Goal: Information Seeking & Learning: Learn about a topic

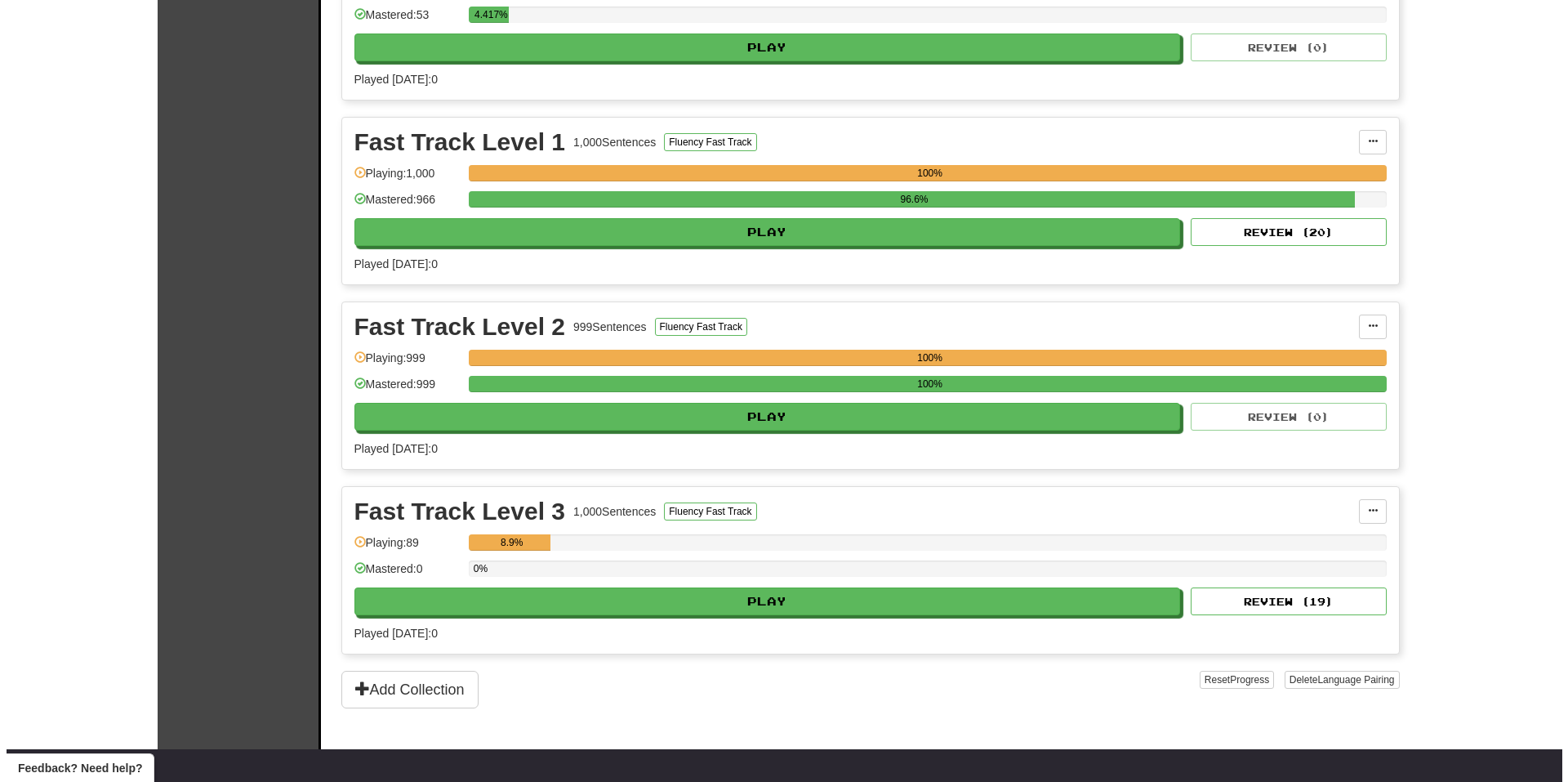
scroll to position [408, 0]
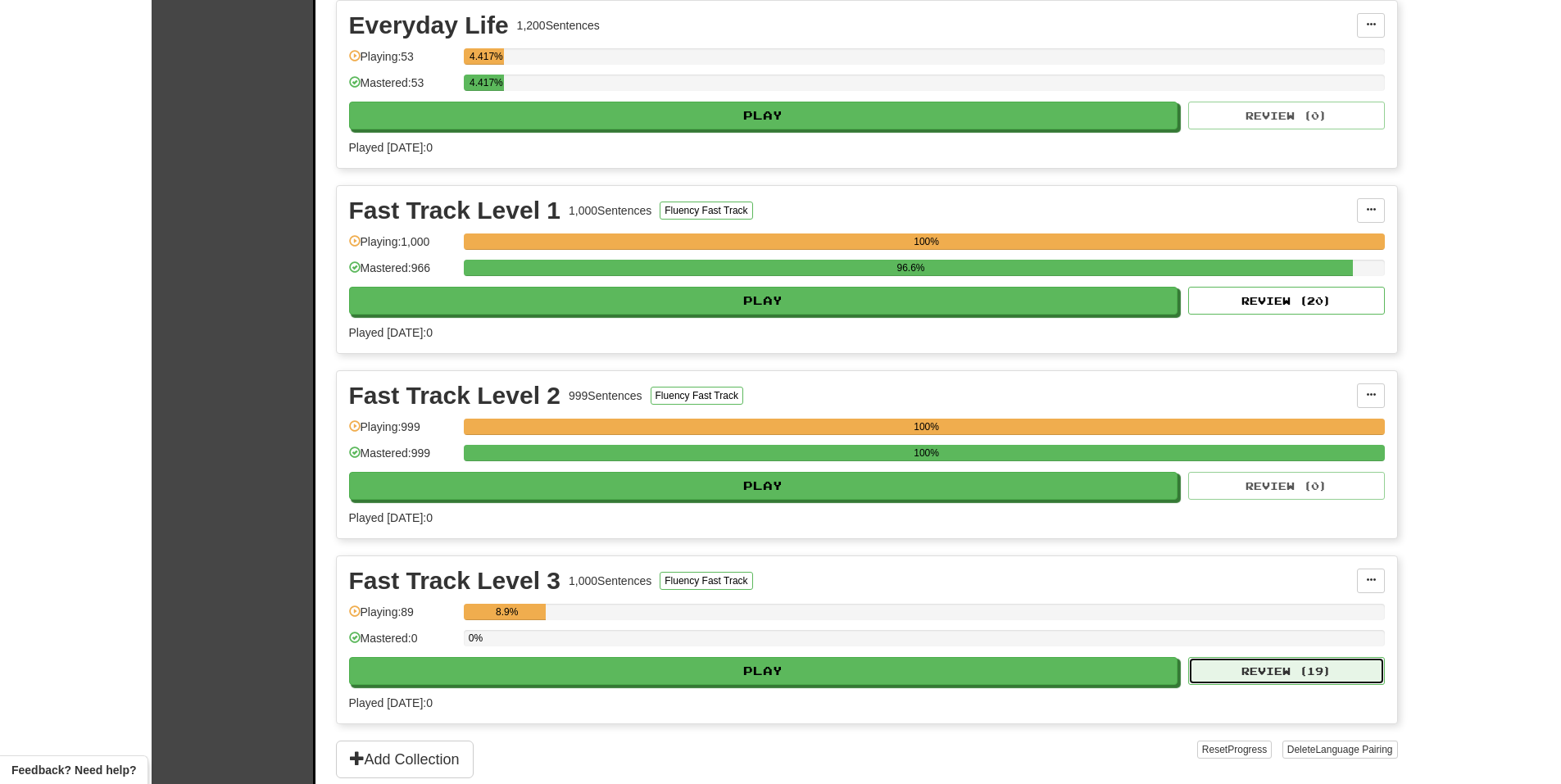
click at [1237, 676] on button "Review ( 19 )" at bounding box center [1286, 671] width 197 height 28
select select "**"
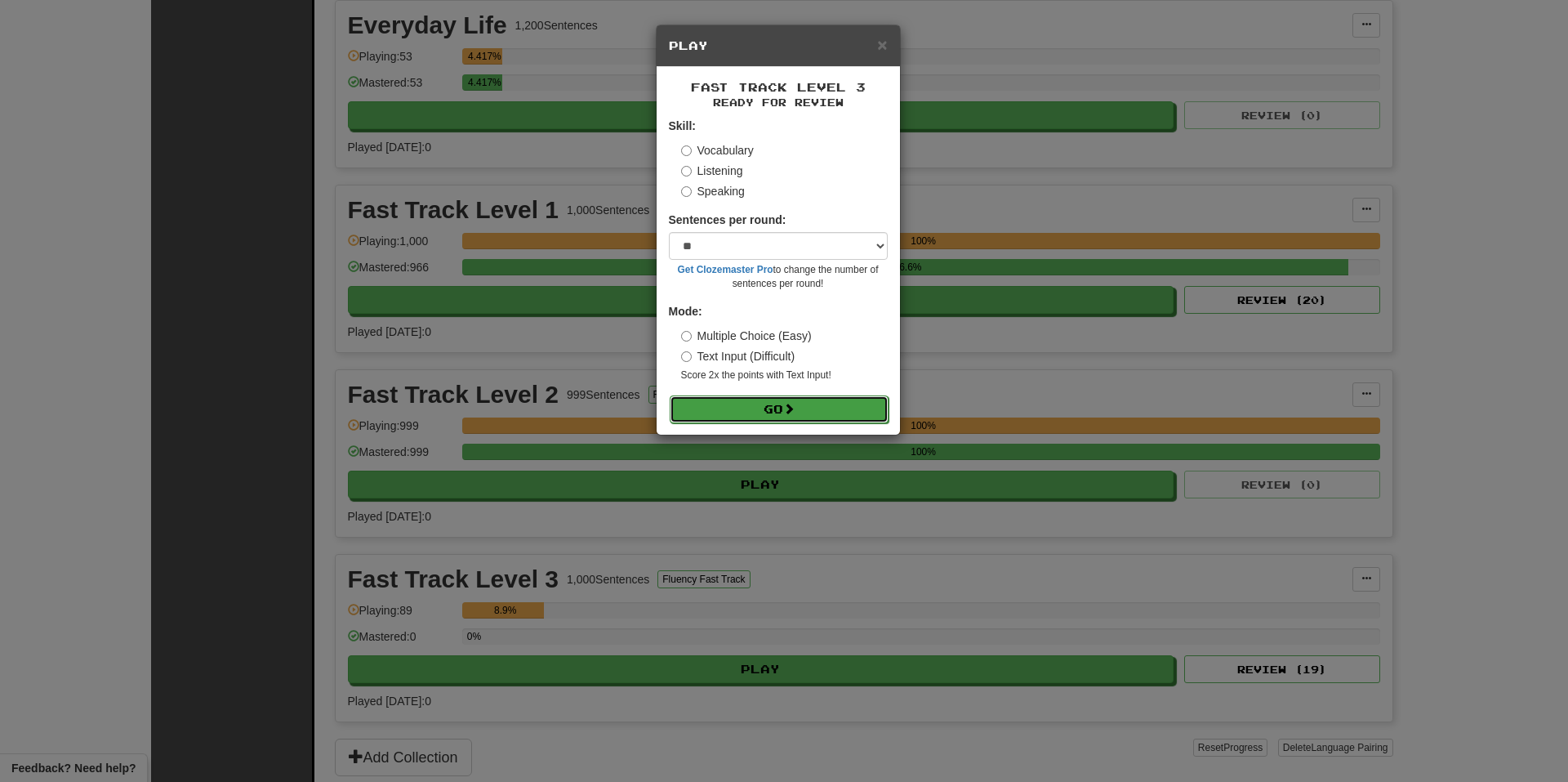
click at [803, 414] on button "Go" at bounding box center [779, 409] width 219 height 28
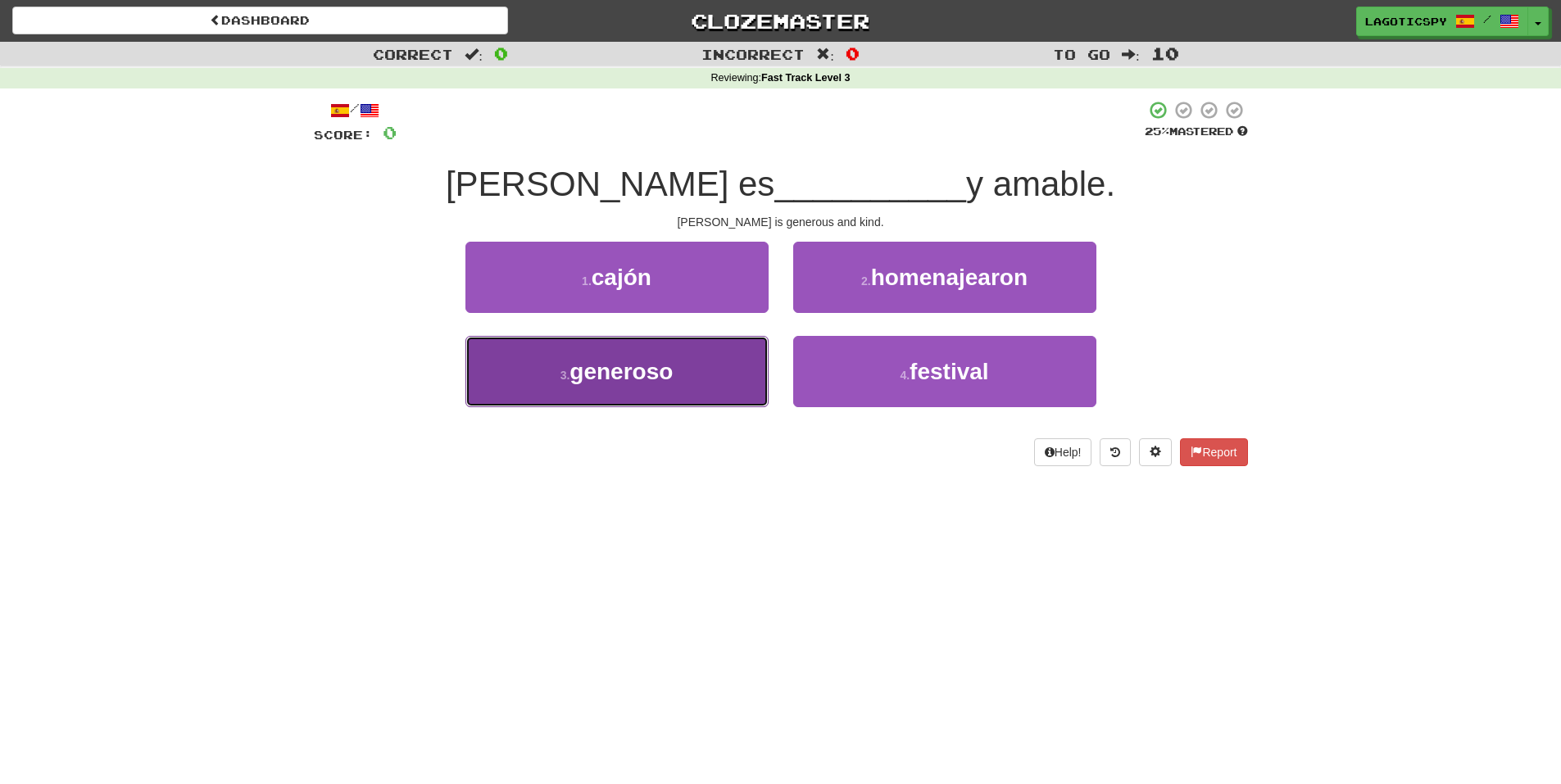
click at [729, 397] on button "3 . [PERSON_NAME]" at bounding box center [616, 371] width 303 height 71
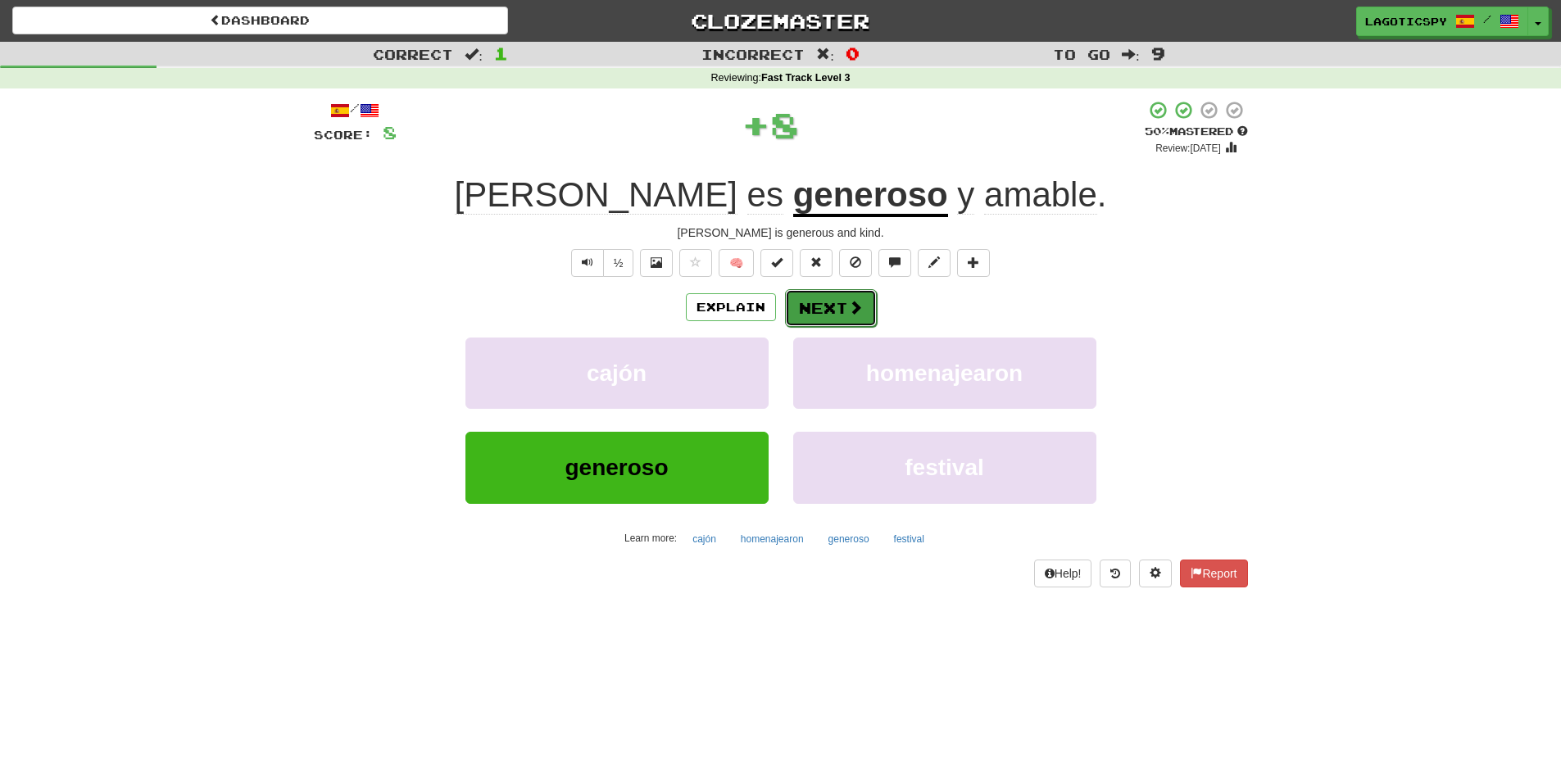
click at [839, 318] on button "Next" at bounding box center [830, 307] width 91 height 37
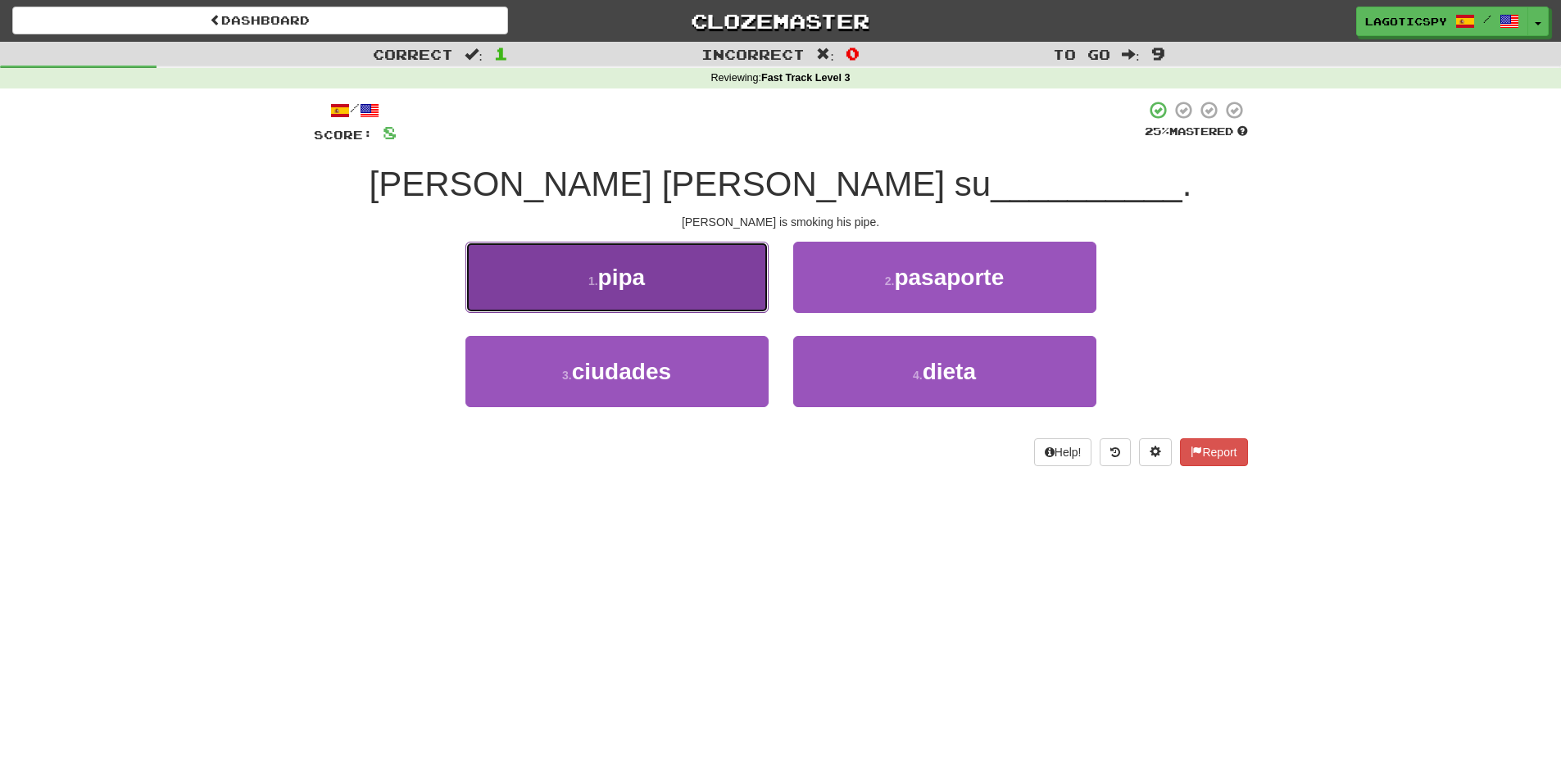
click at [702, 284] on button "1 . pipa" at bounding box center [616, 277] width 303 height 71
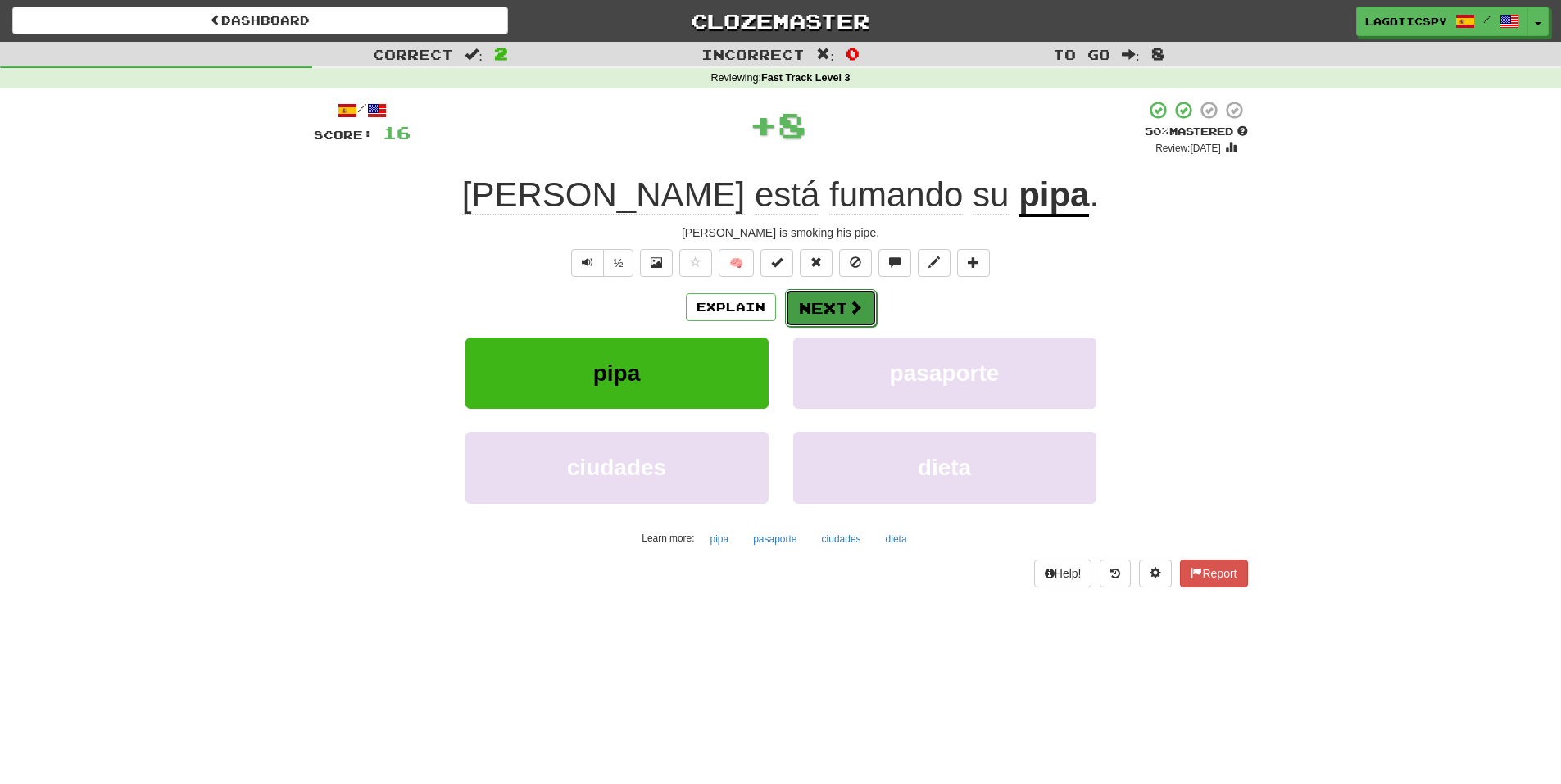
click at [804, 303] on button "Next" at bounding box center [830, 307] width 91 height 37
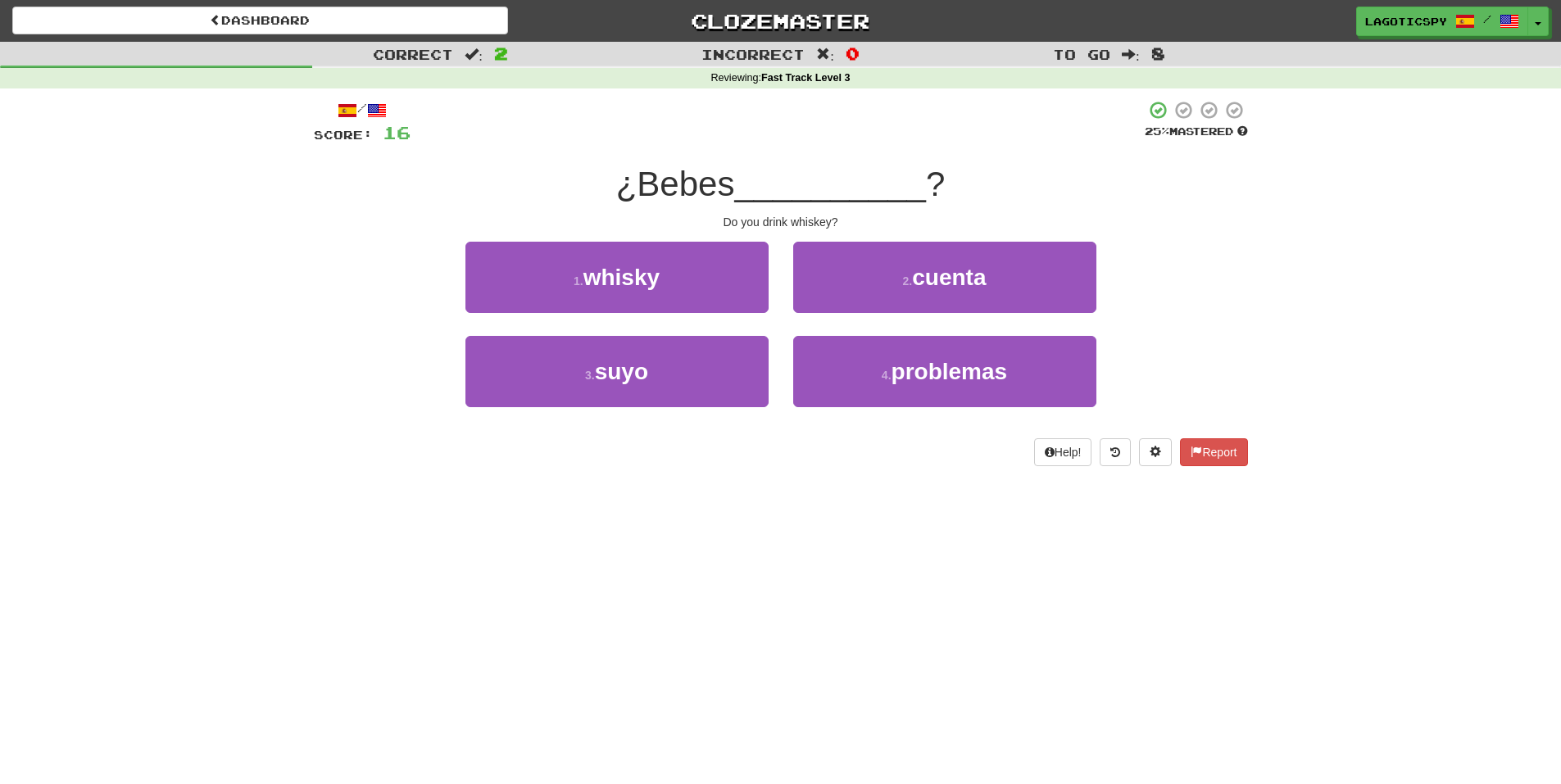
click at [625, 230] on div "/ Score: 16 25 % Mastered ¿Bebes __________ ? Do you drink whiskey? 1 . whisky …" at bounding box center [780, 282] width 934 height 366
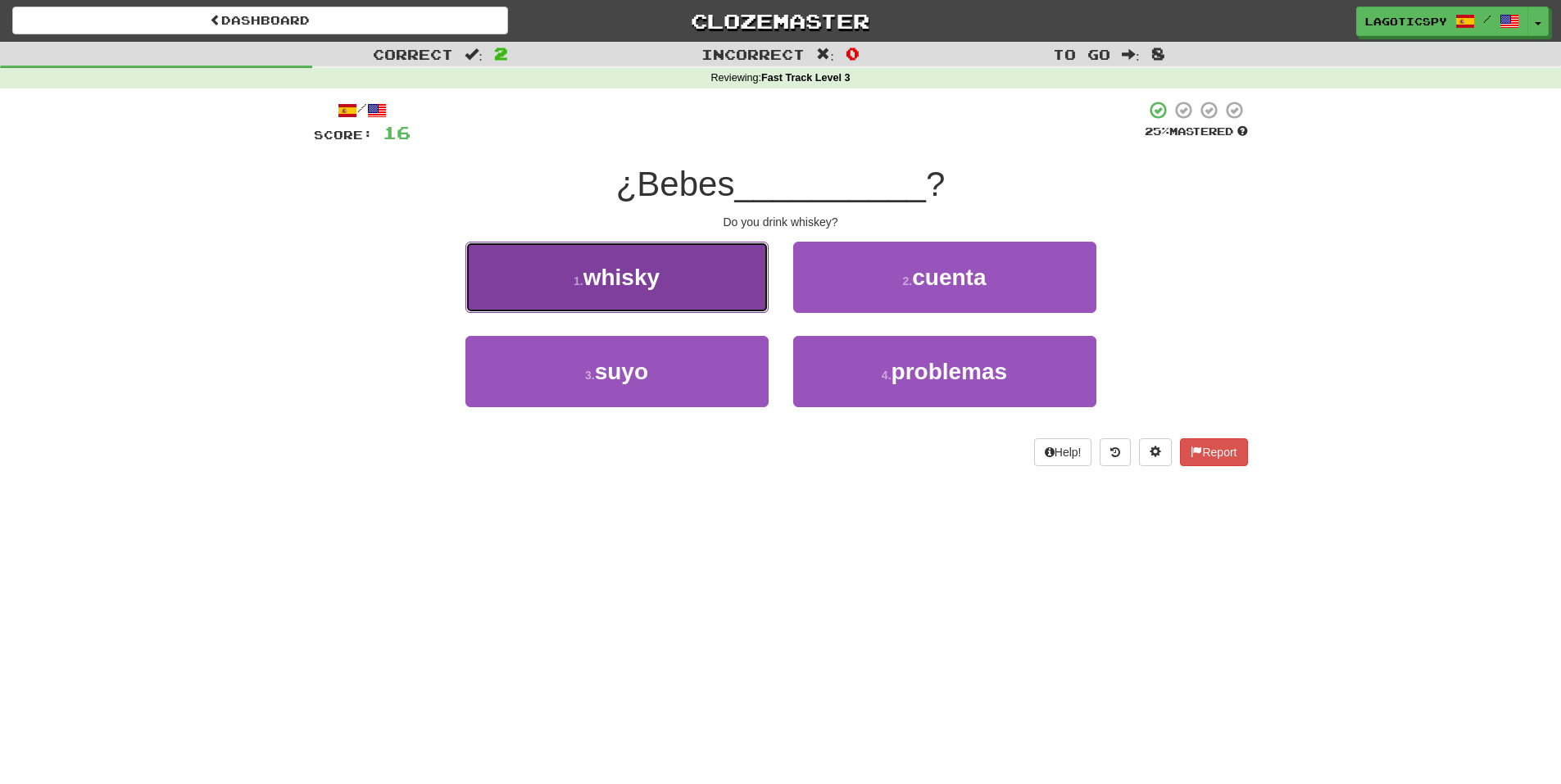
click at [630, 277] on span "whisky" at bounding box center [621, 277] width 76 height 25
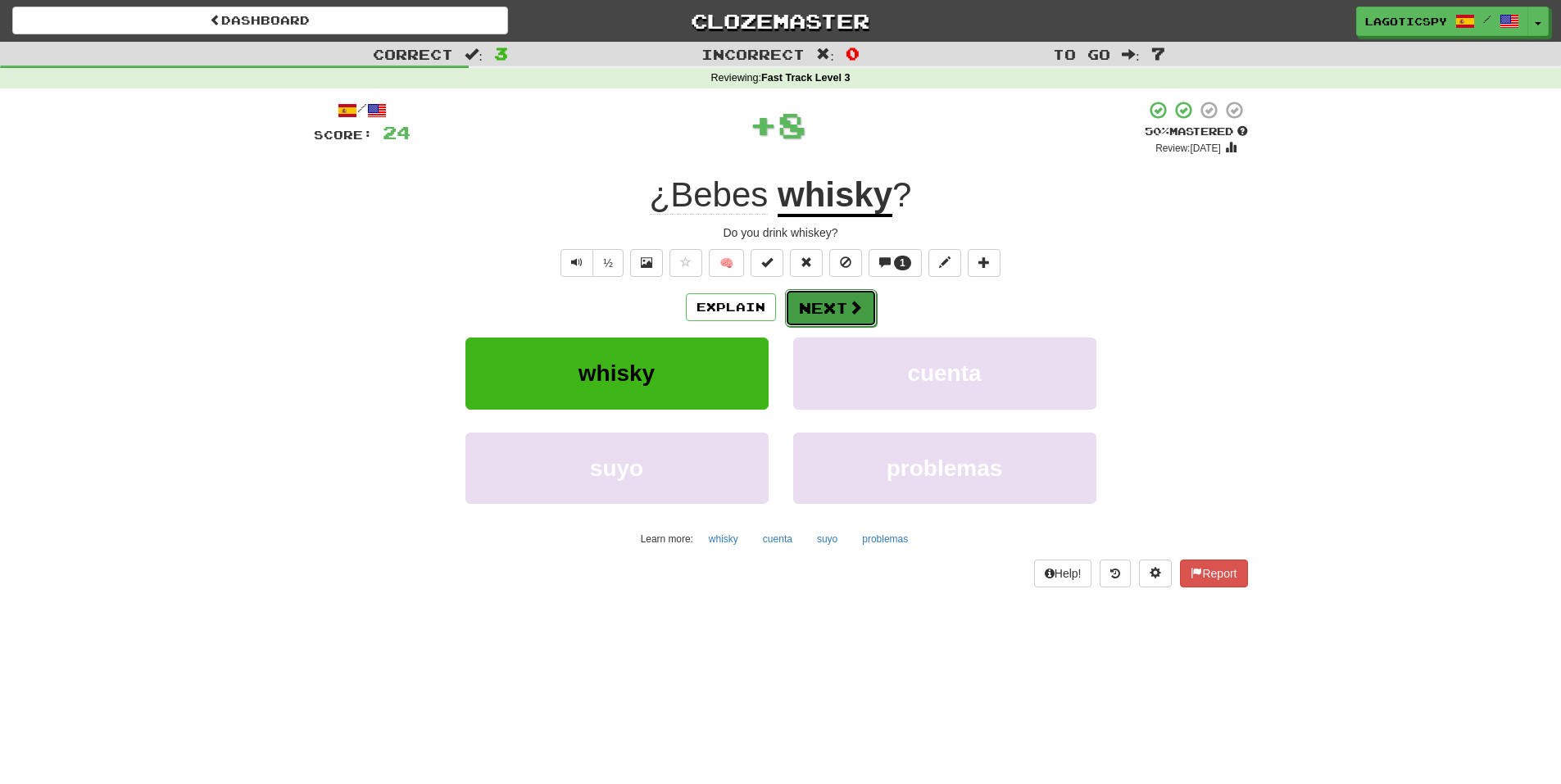
click at [854, 314] on span at bounding box center [855, 306] width 14 height 14
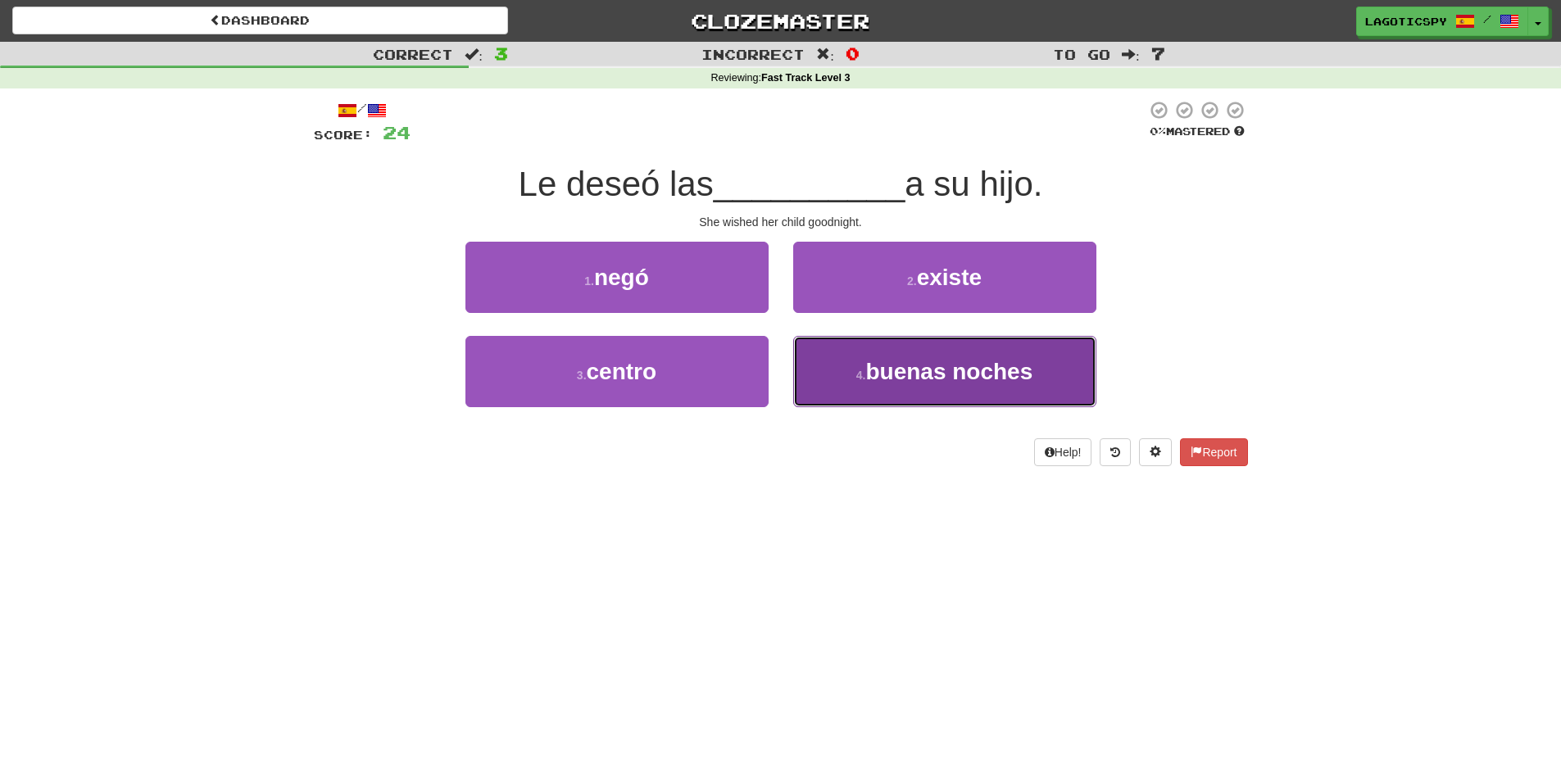
click at [909, 367] on span "buenas noches" at bounding box center [949, 371] width 167 height 25
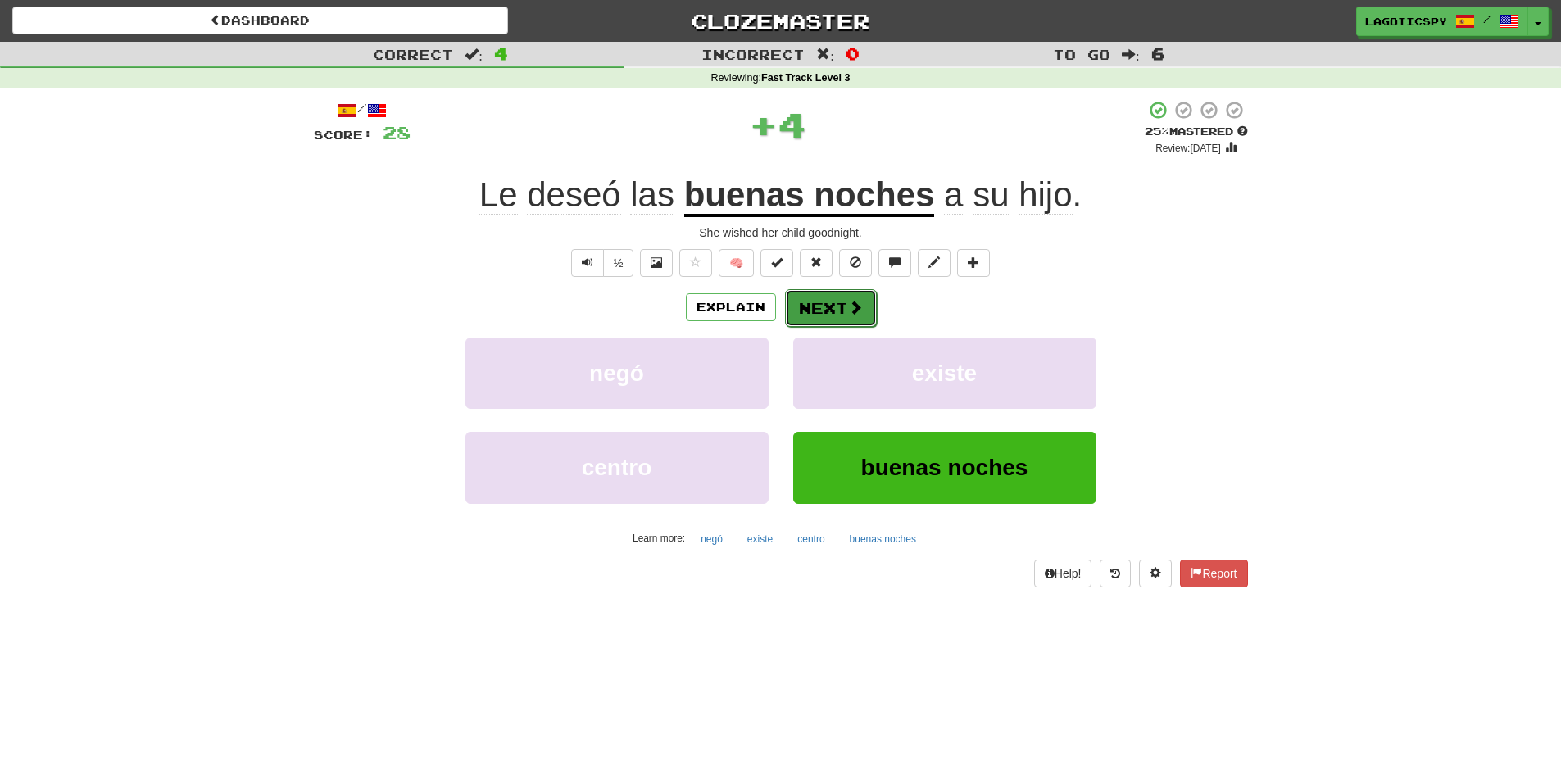
click at [807, 297] on button "Next" at bounding box center [830, 307] width 91 height 37
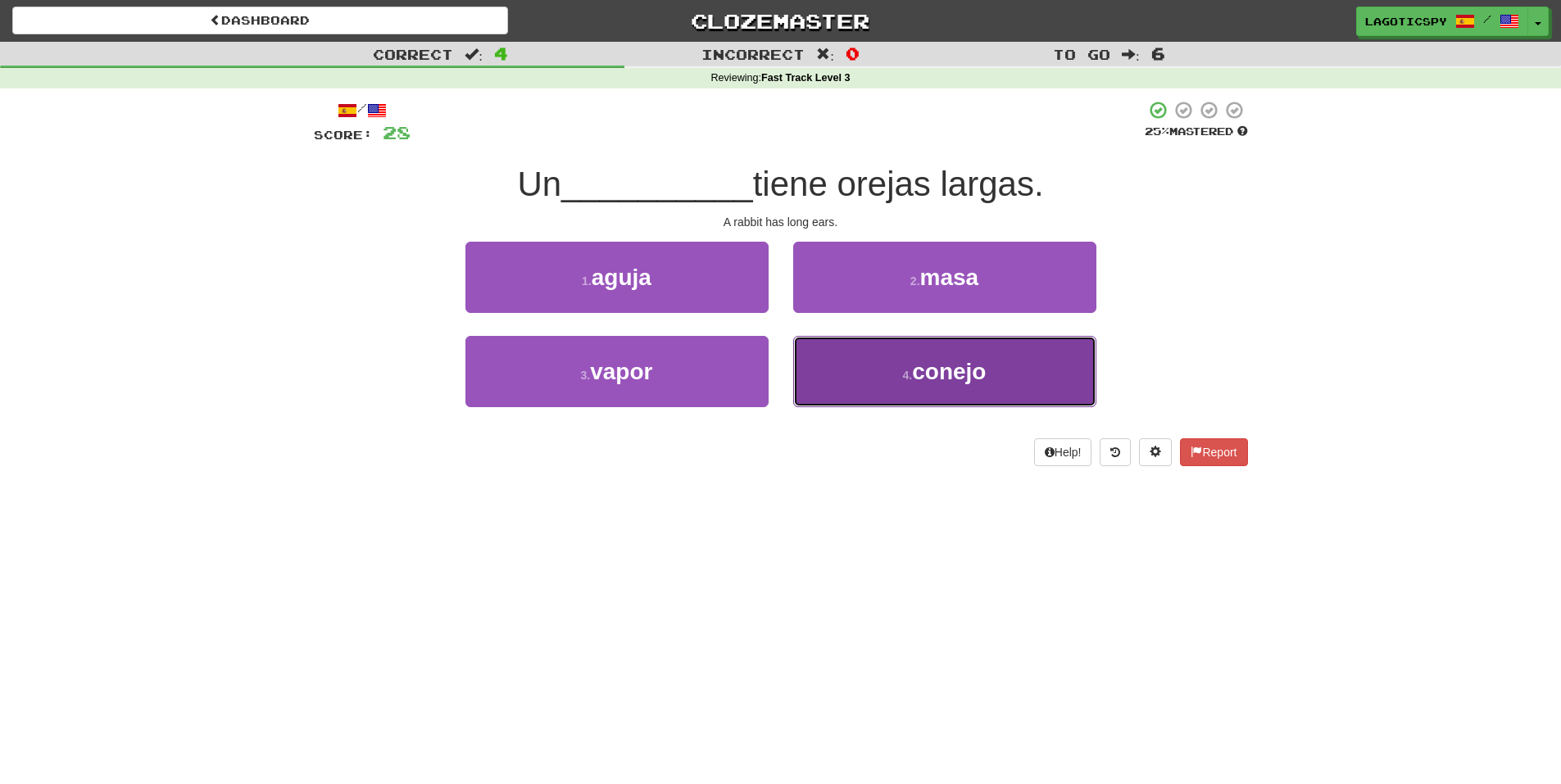
click at [814, 371] on button "4 . conejo" at bounding box center [944, 371] width 303 height 71
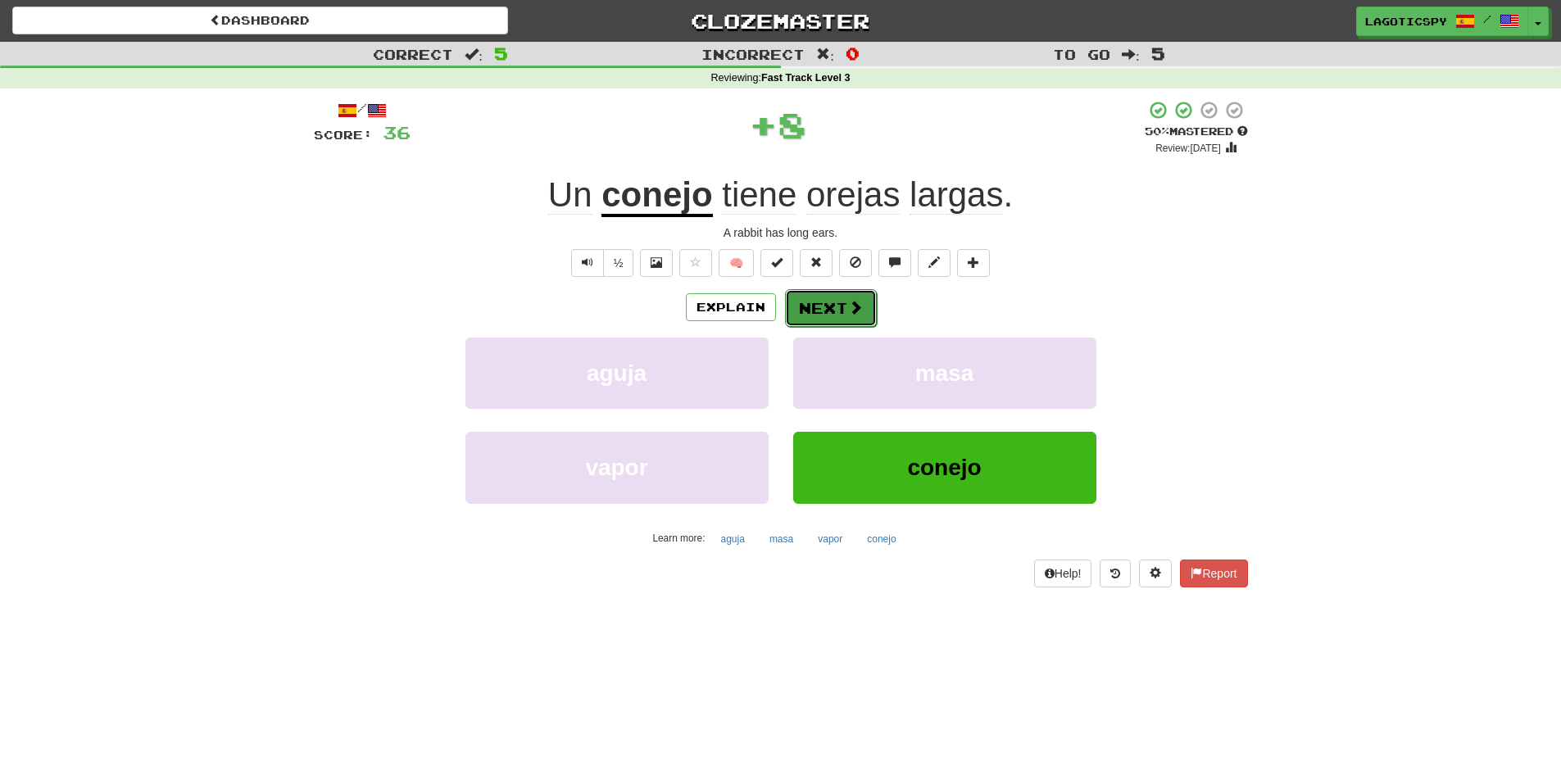
click at [837, 312] on button "Next" at bounding box center [830, 307] width 91 height 37
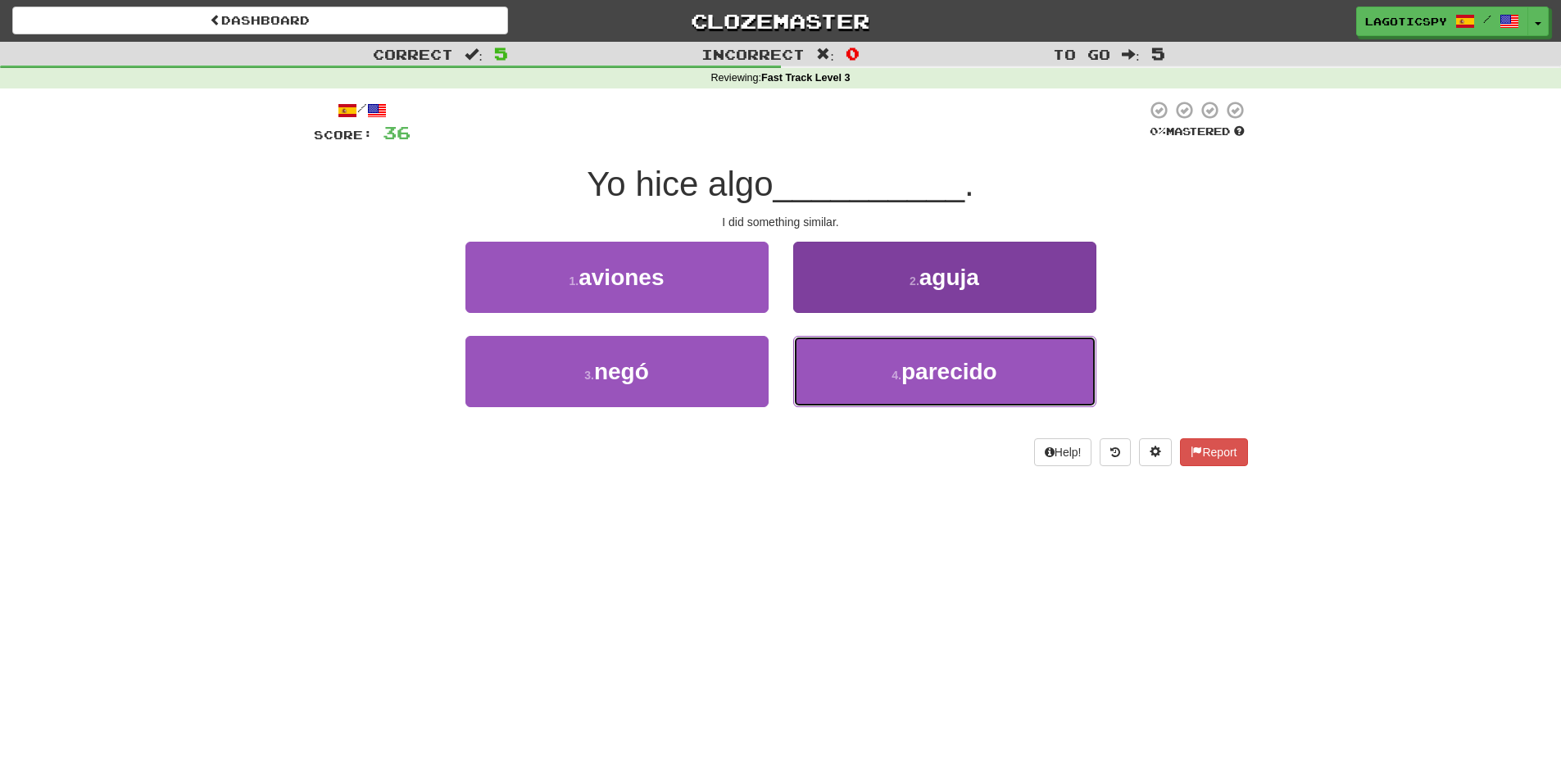
click at [908, 386] on button "4 . parecido" at bounding box center [944, 371] width 303 height 71
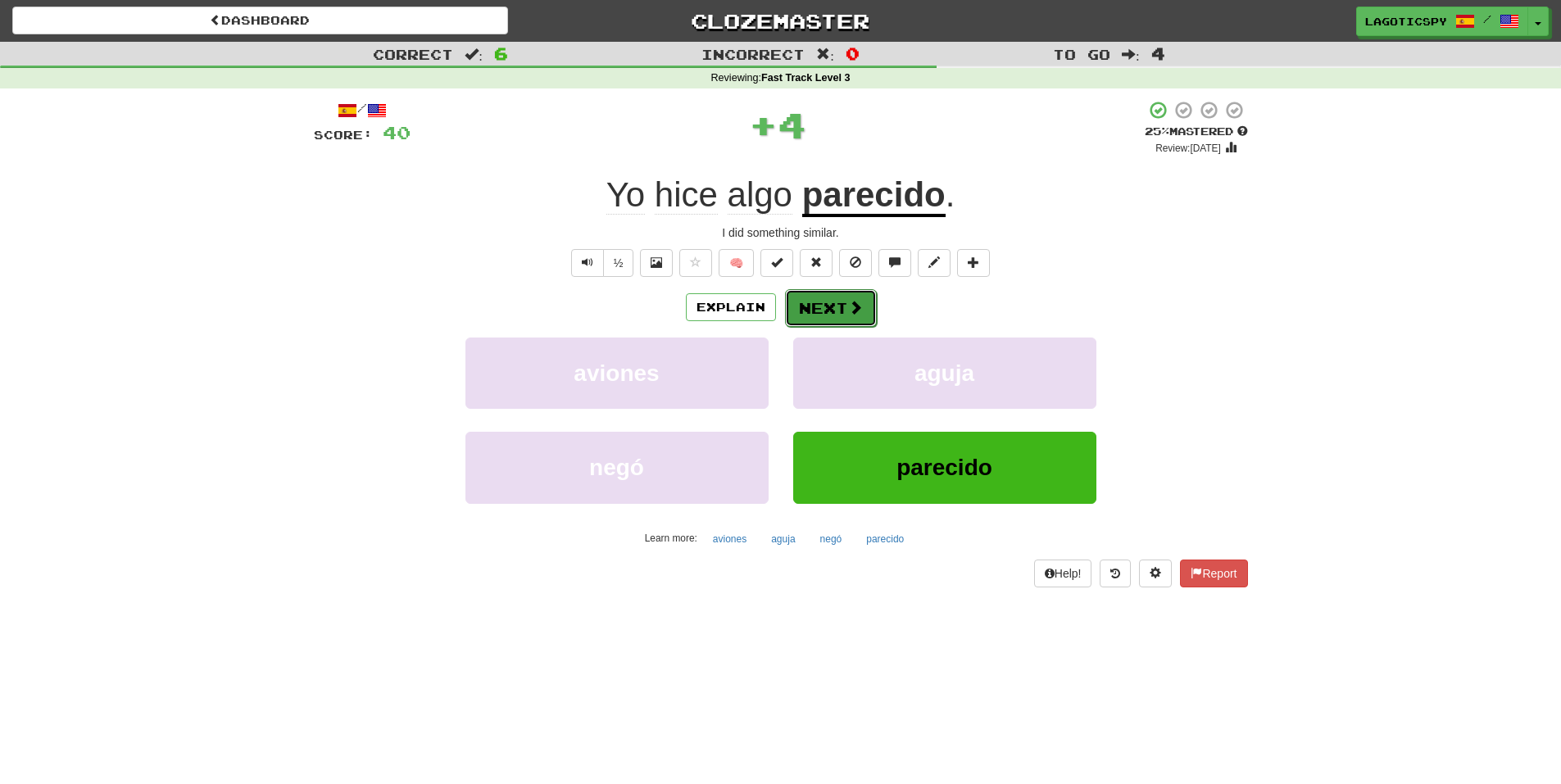
click at [851, 296] on button "Next" at bounding box center [830, 307] width 91 height 37
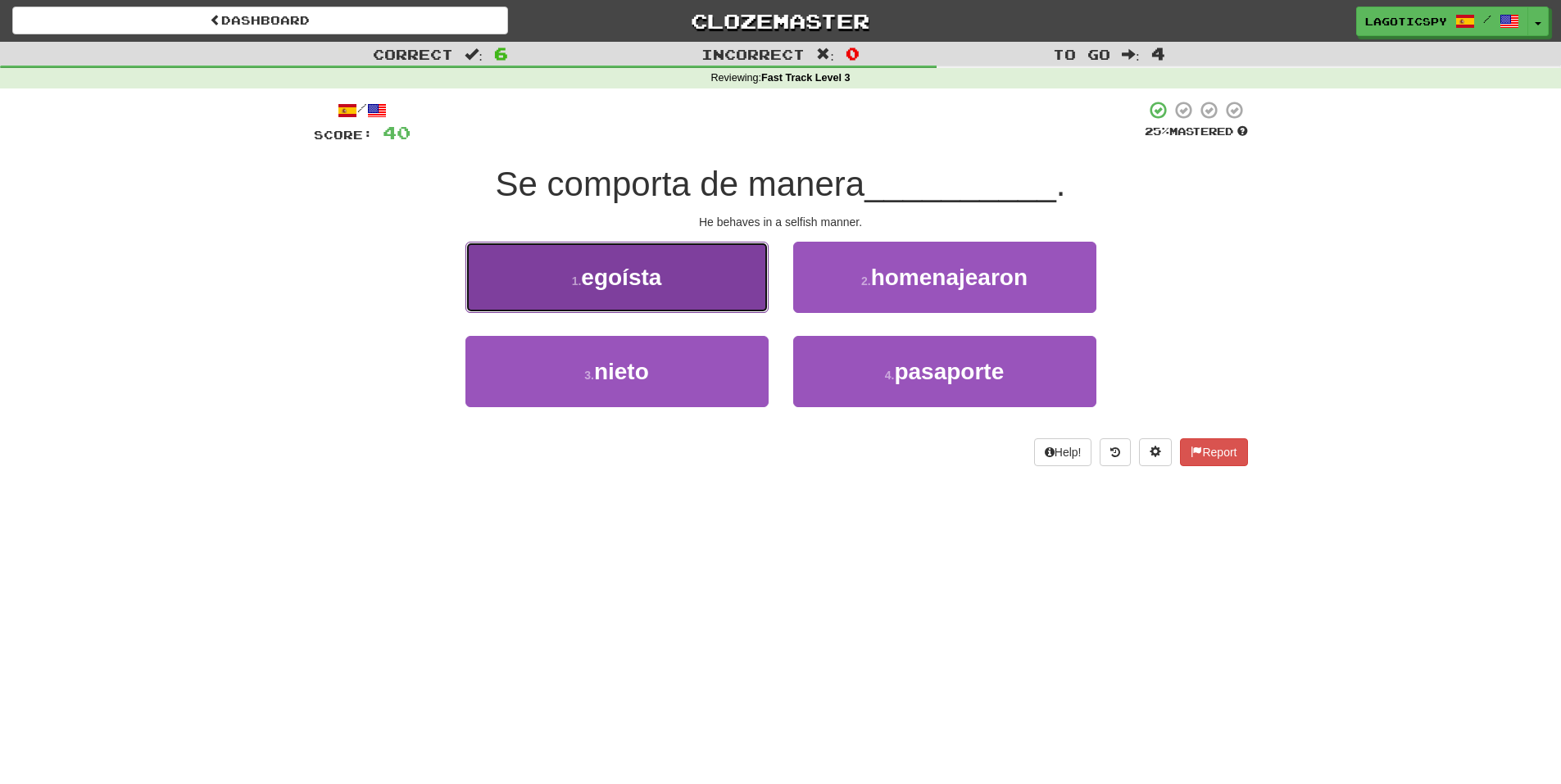
click at [714, 292] on button "1 . egoísta" at bounding box center [616, 277] width 303 height 71
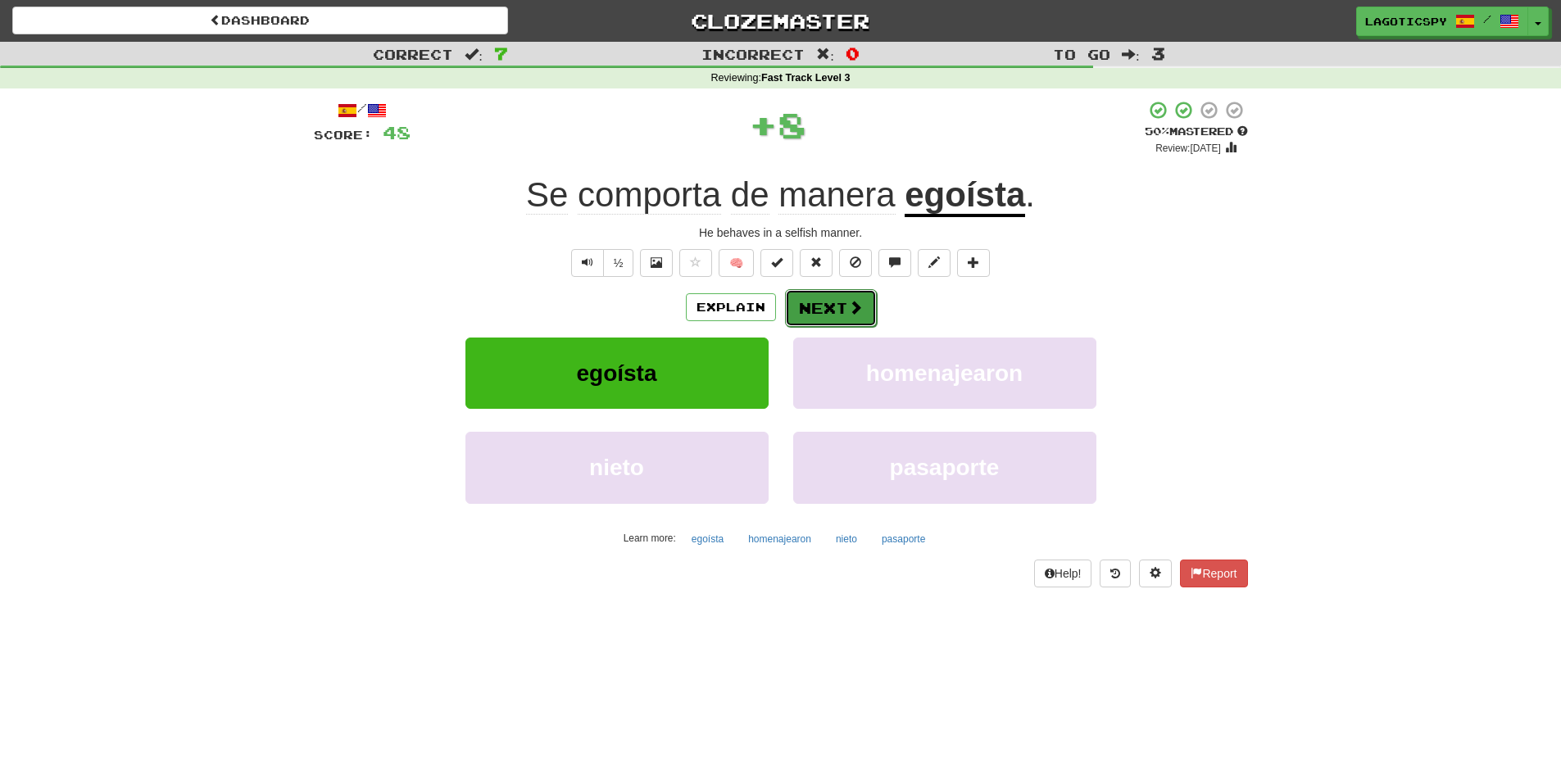
click at [813, 300] on button "Next" at bounding box center [830, 307] width 91 height 37
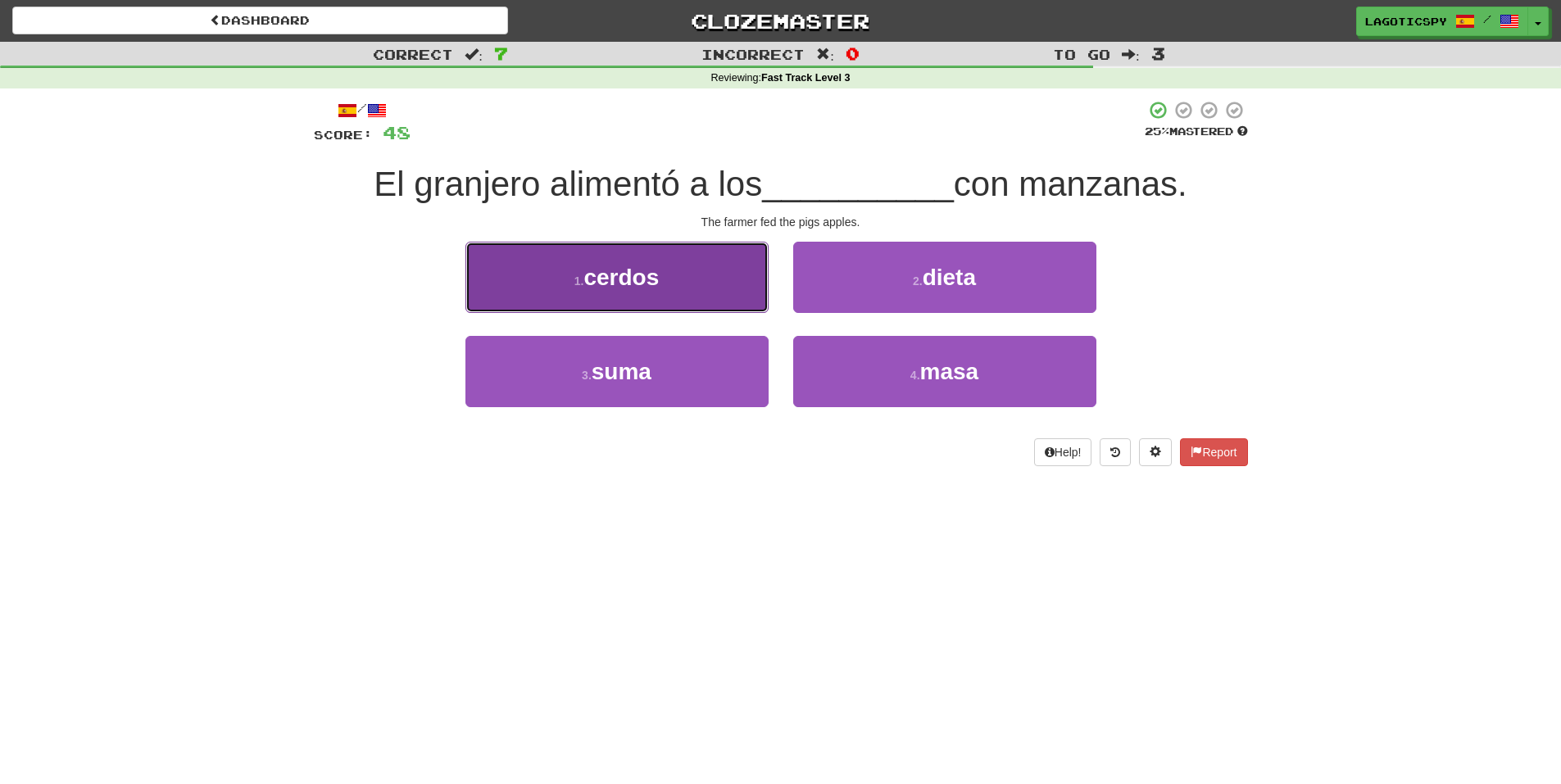
click at [690, 310] on button "1 . cerdos" at bounding box center [616, 277] width 303 height 71
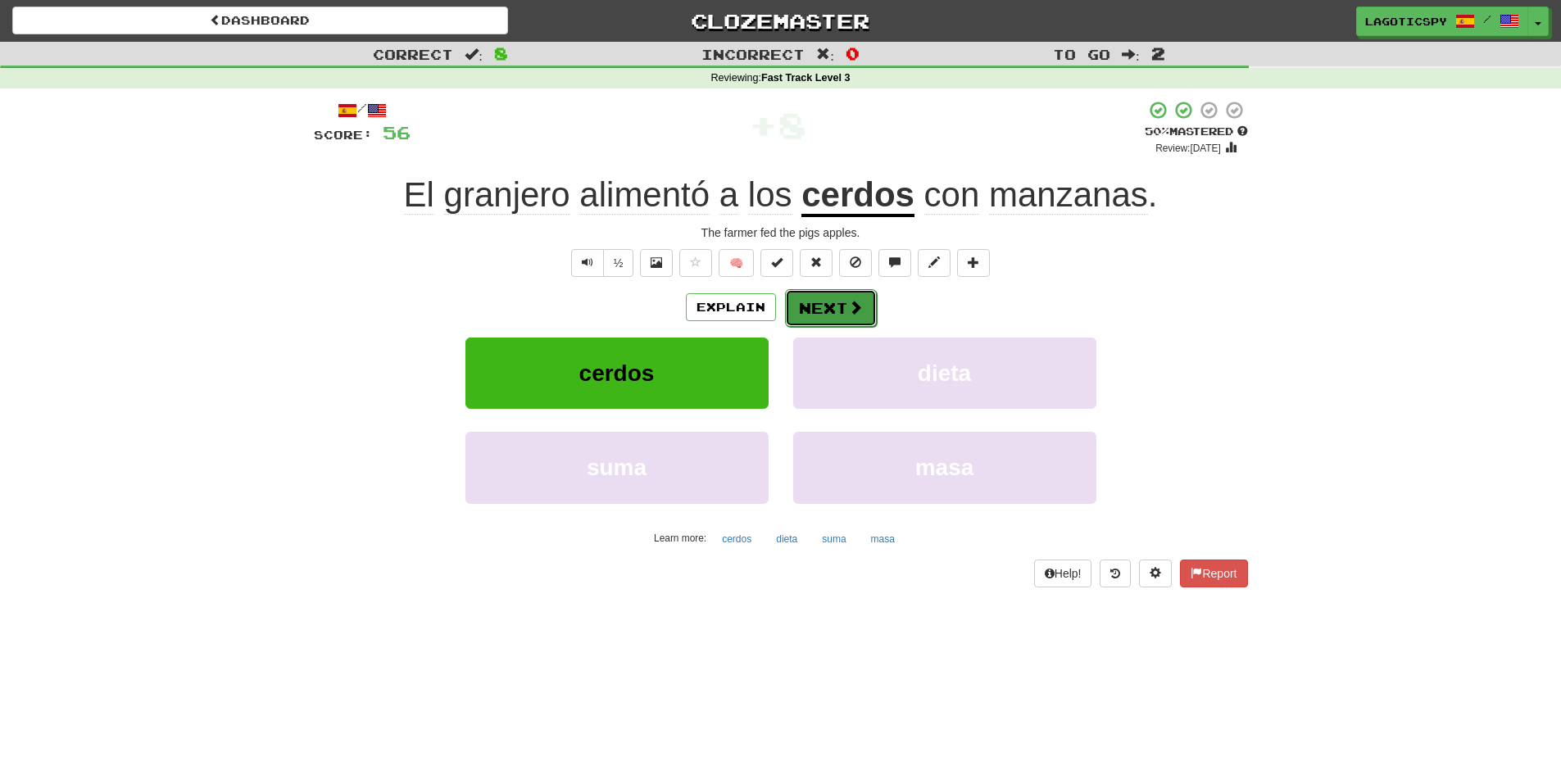
click at [862, 301] on button "Next" at bounding box center [830, 307] width 91 height 37
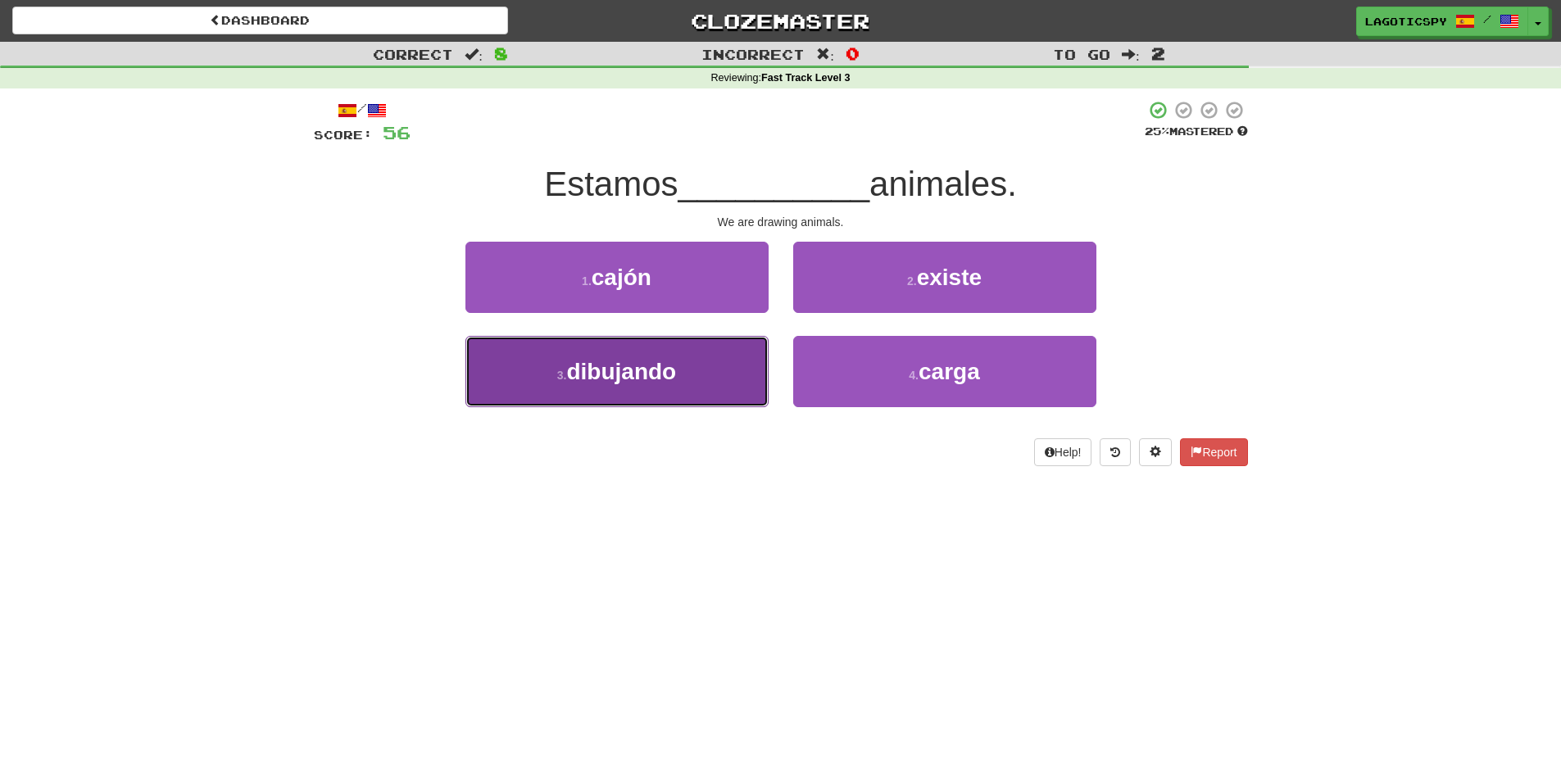
click at [609, 378] on span "dibujando" at bounding box center [621, 371] width 110 height 25
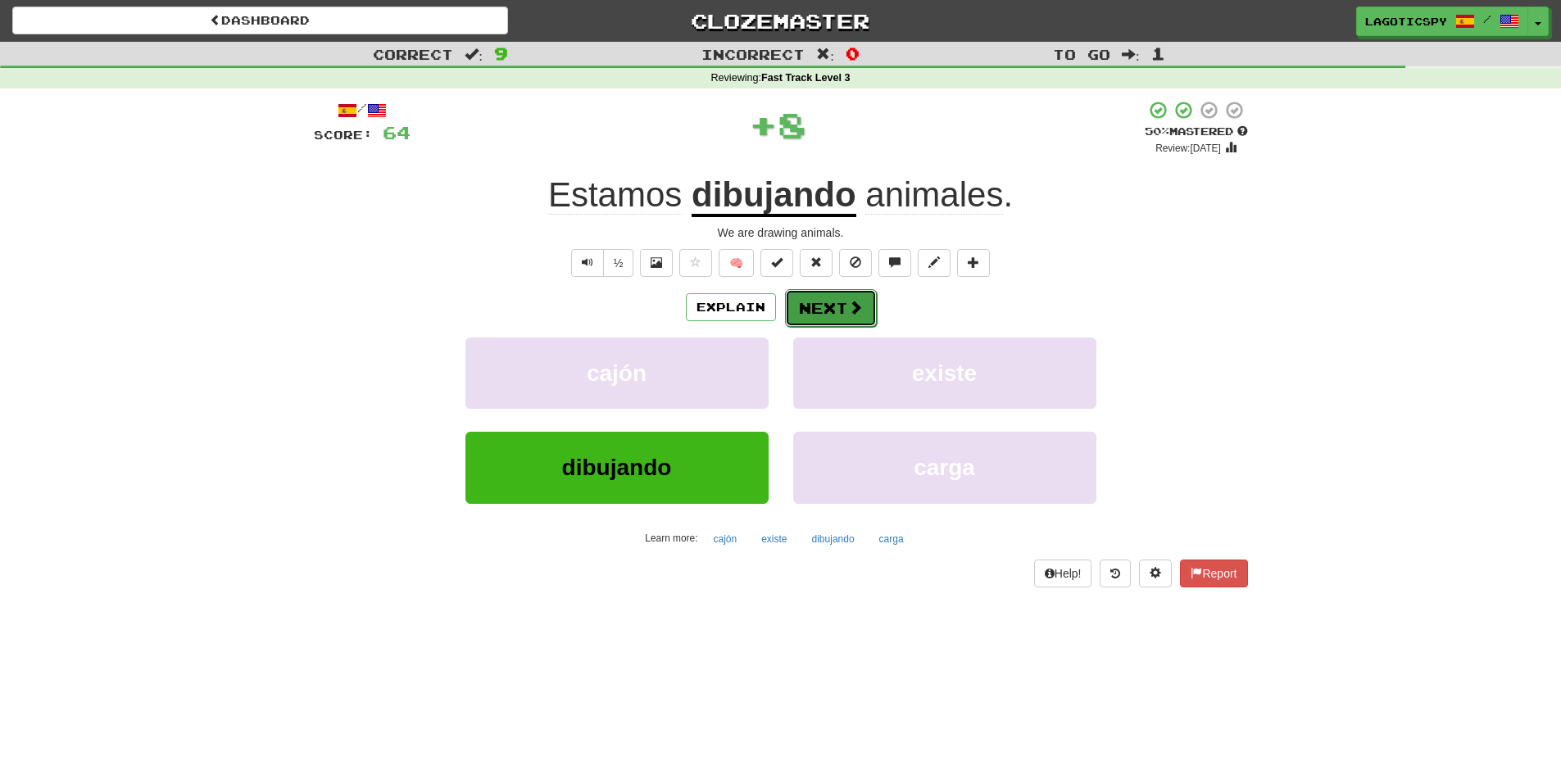
click at [798, 314] on button "Next" at bounding box center [830, 307] width 91 height 37
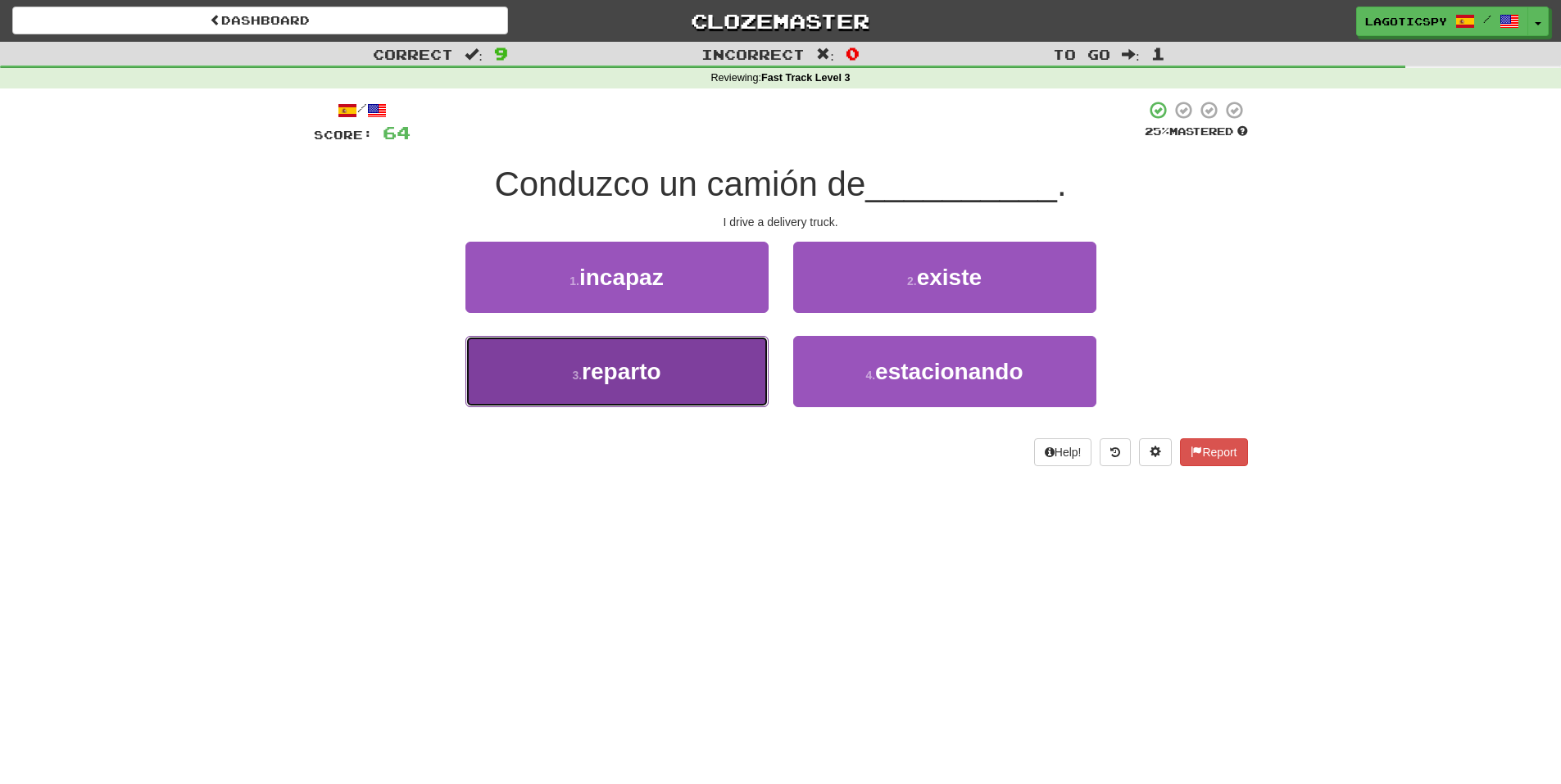
click at [643, 407] on button "3 . reparto" at bounding box center [616, 371] width 303 height 71
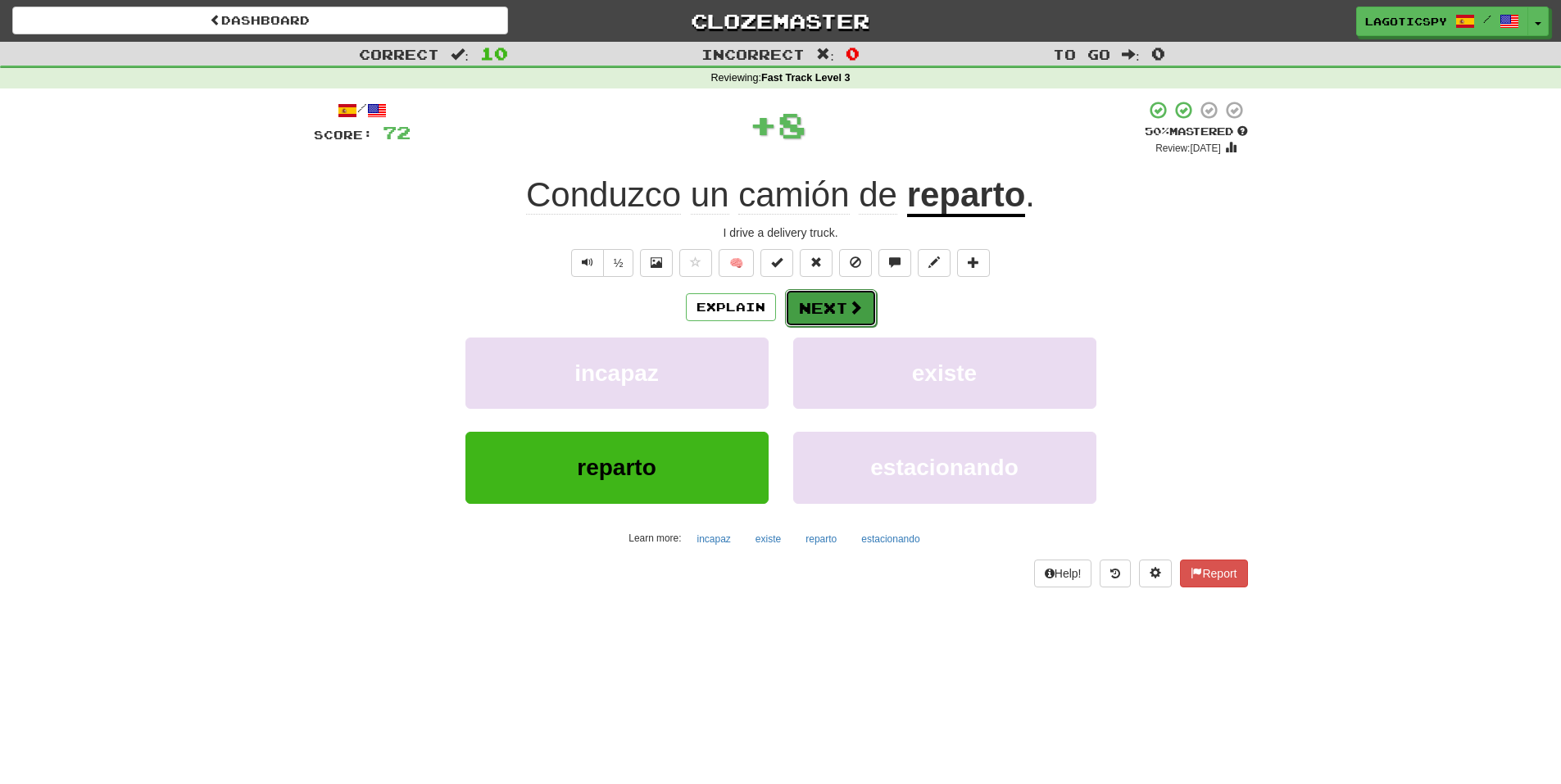
click at [837, 319] on button "Next" at bounding box center [830, 307] width 91 height 37
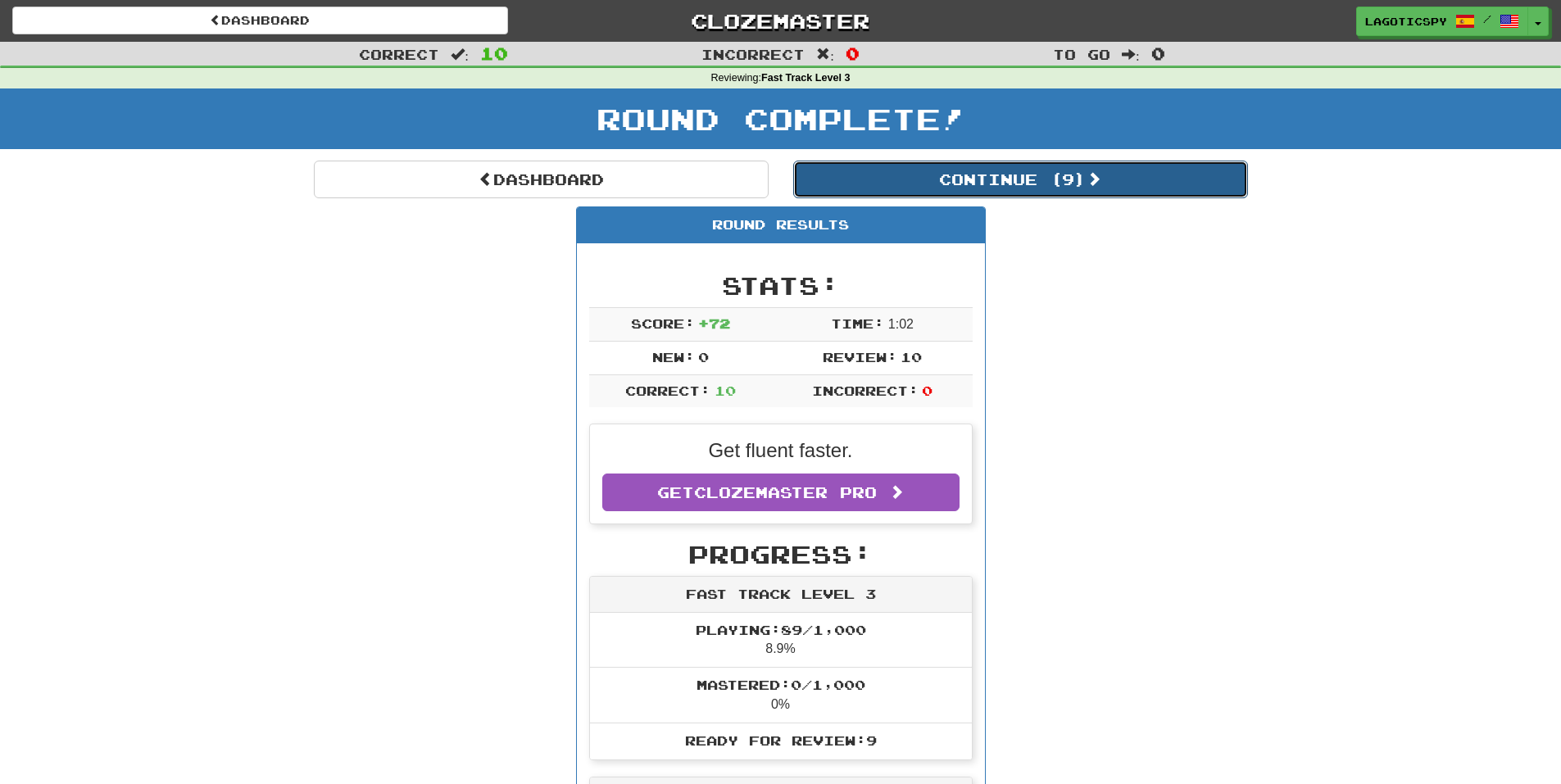
click at [1025, 170] on button "Continue ( 9 )" at bounding box center [1020, 179] width 455 height 37
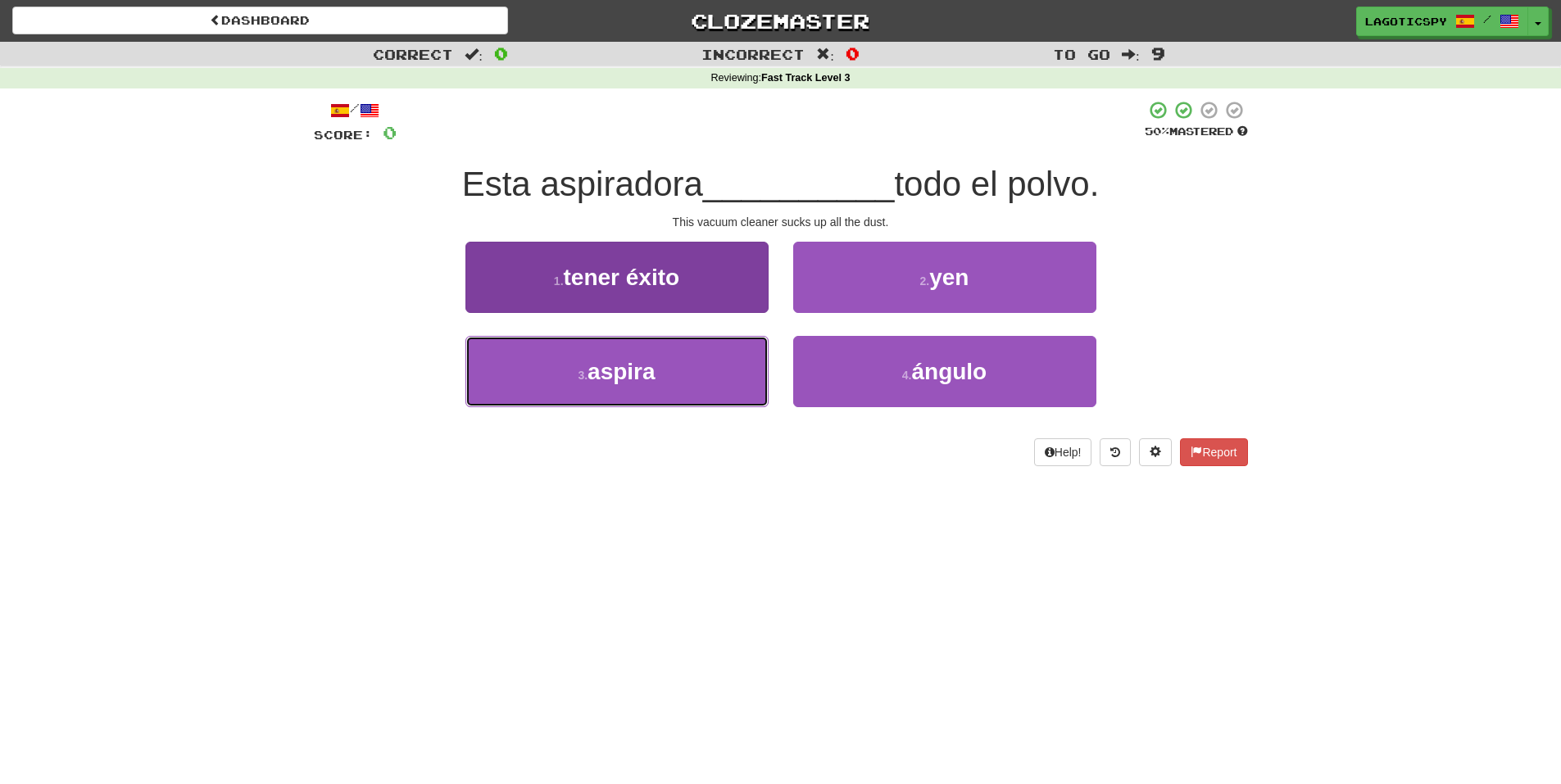
click at [673, 363] on button "3 . aspira" at bounding box center [616, 371] width 303 height 71
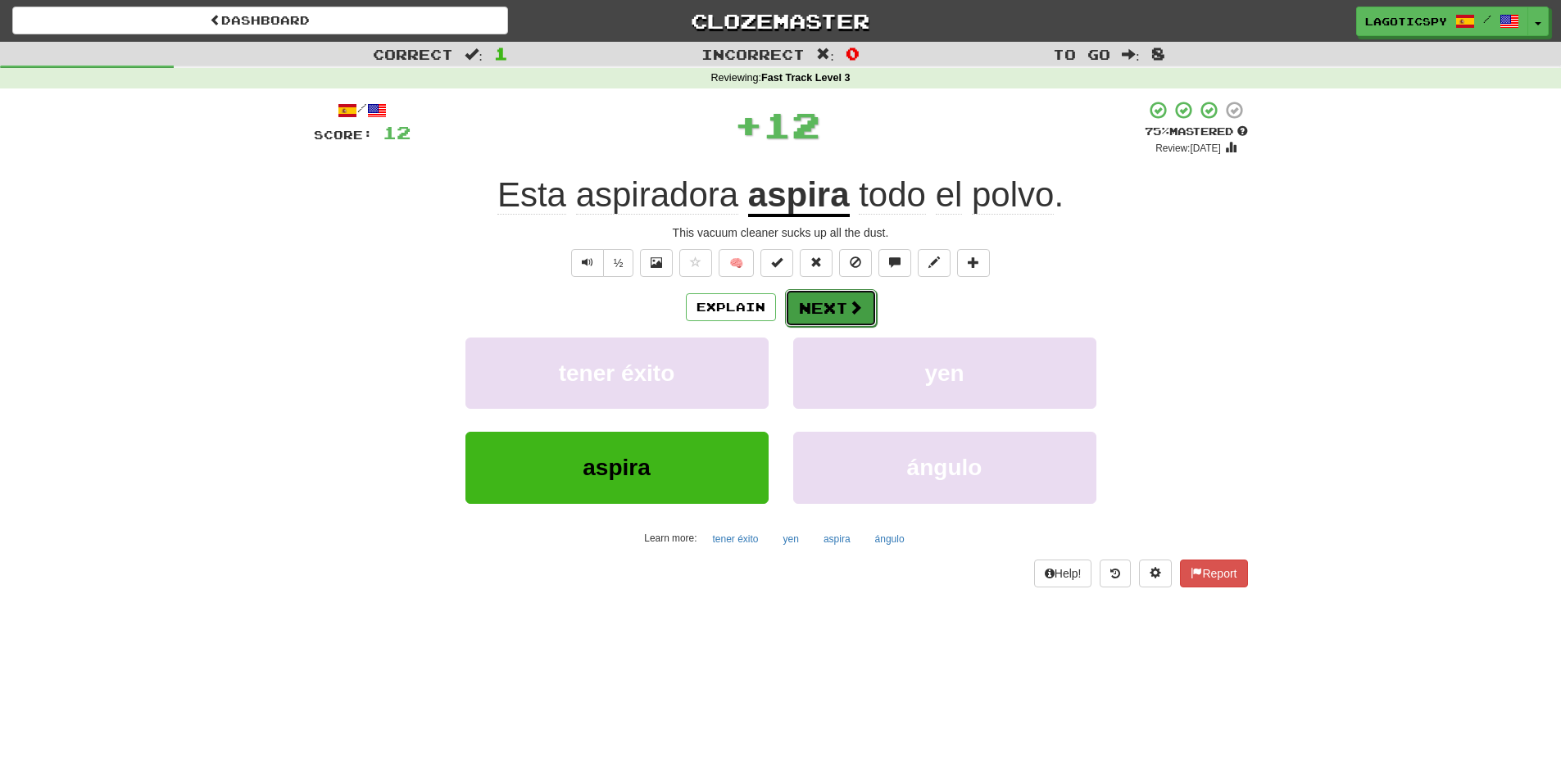
click at [826, 303] on button "Next" at bounding box center [830, 307] width 91 height 37
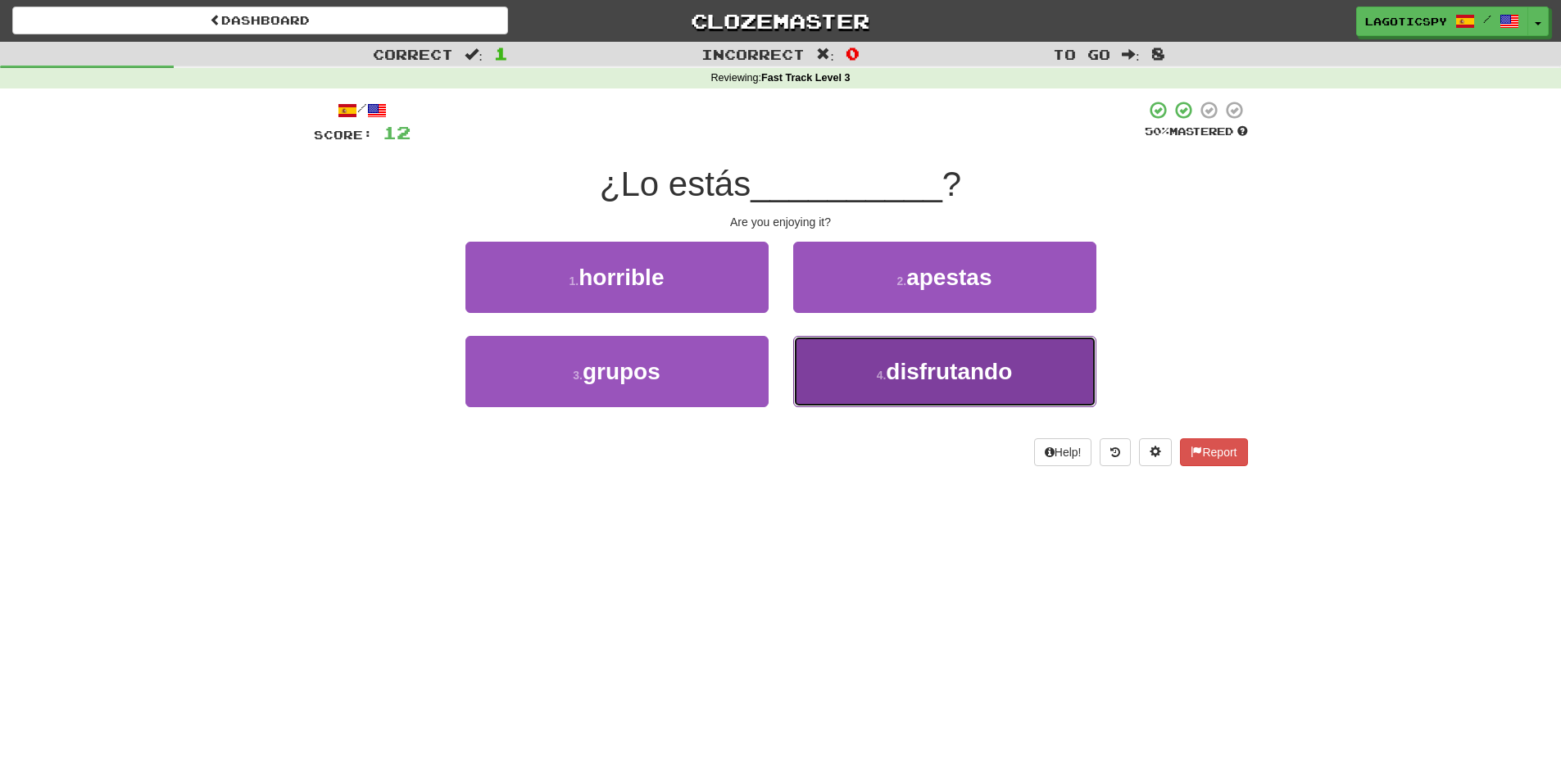
click at [839, 357] on button "4 . disfrutando" at bounding box center [944, 371] width 303 height 71
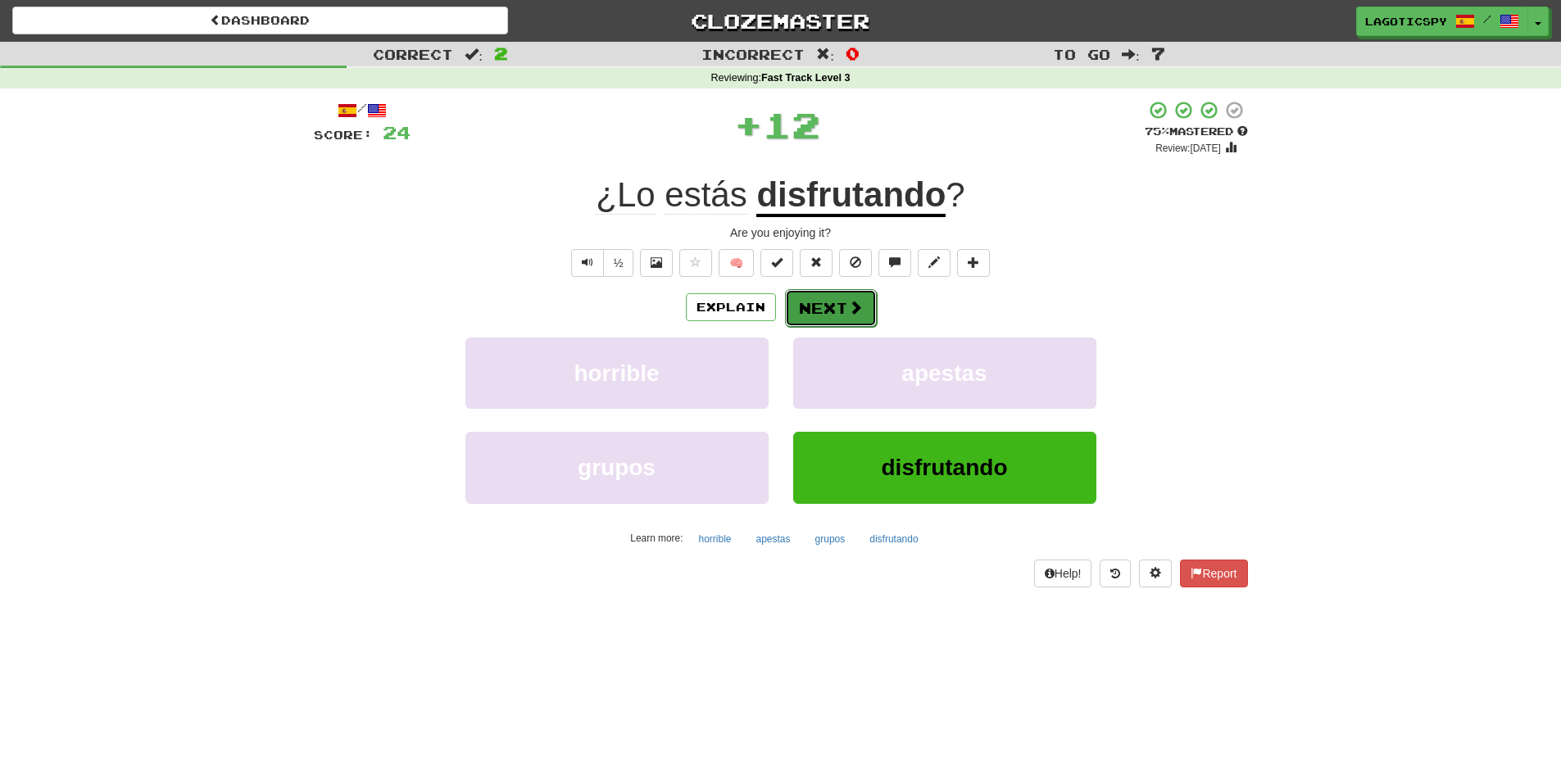
click at [816, 298] on button "Next" at bounding box center [830, 307] width 91 height 37
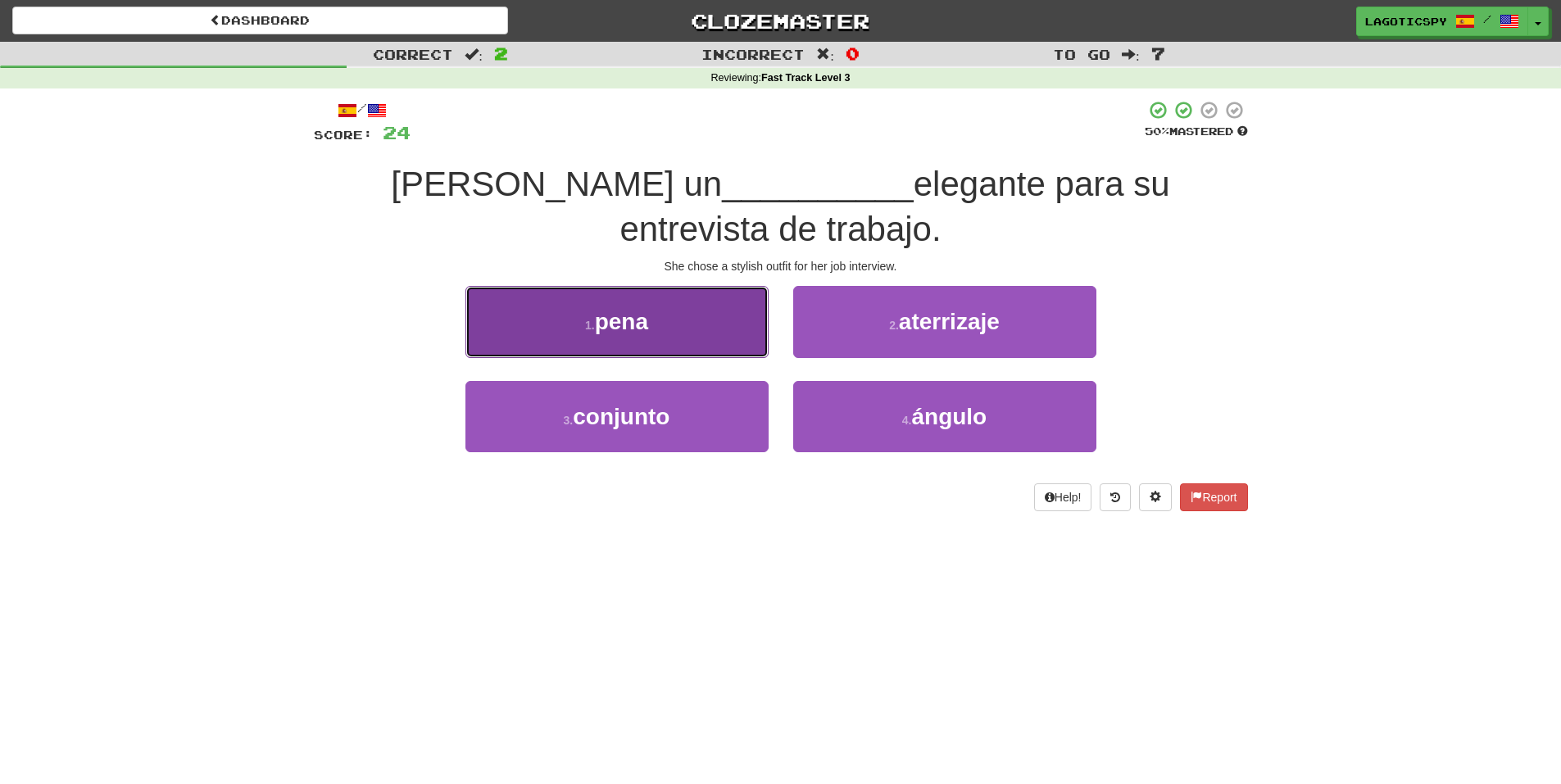
click at [730, 293] on button "1 . pena" at bounding box center [616, 321] width 303 height 71
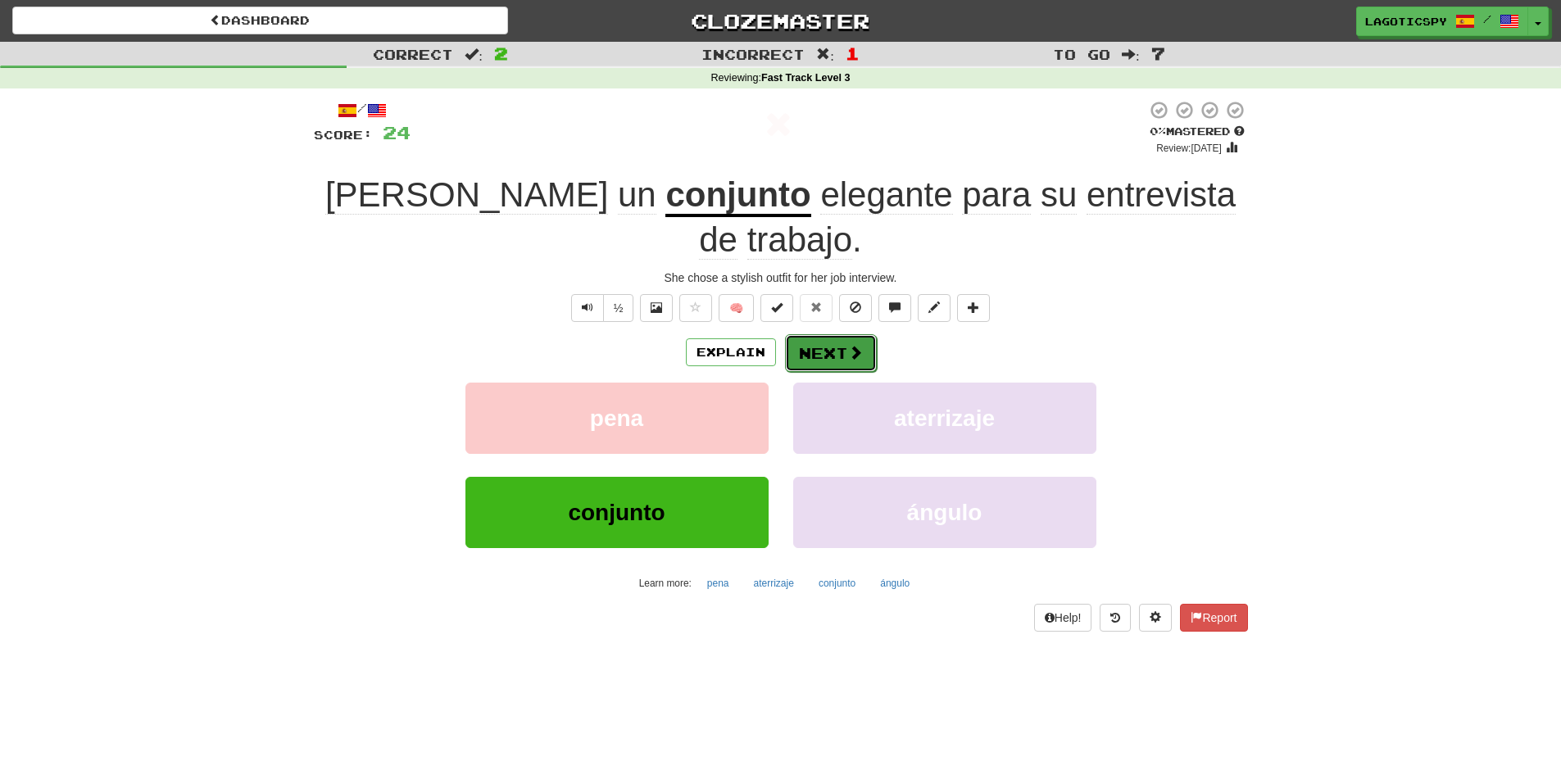
click at [824, 334] on button "Next" at bounding box center [830, 353] width 91 height 37
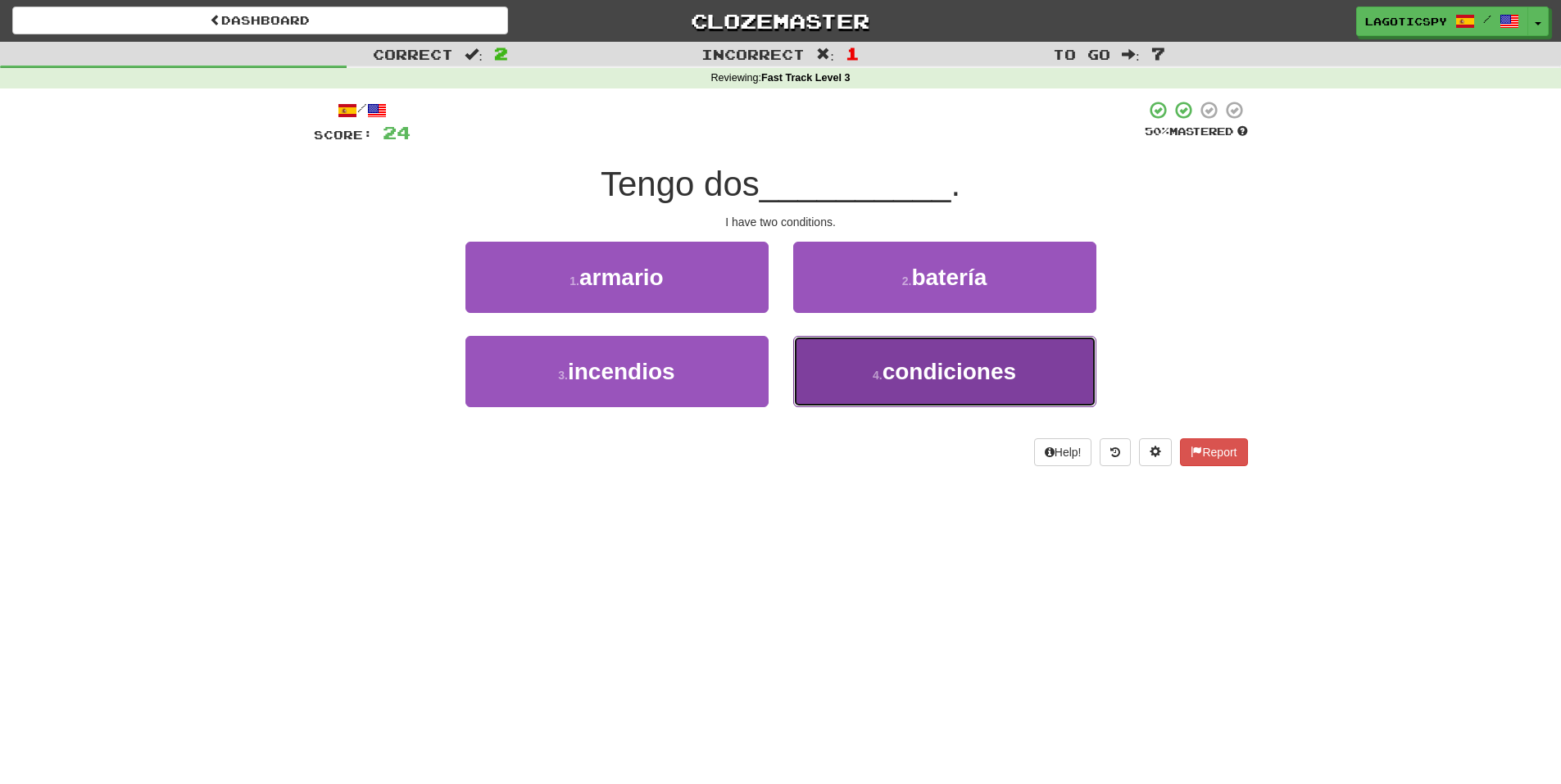
click at [868, 377] on button "4 . condiciones" at bounding box center [944, 371] width 303 height 71
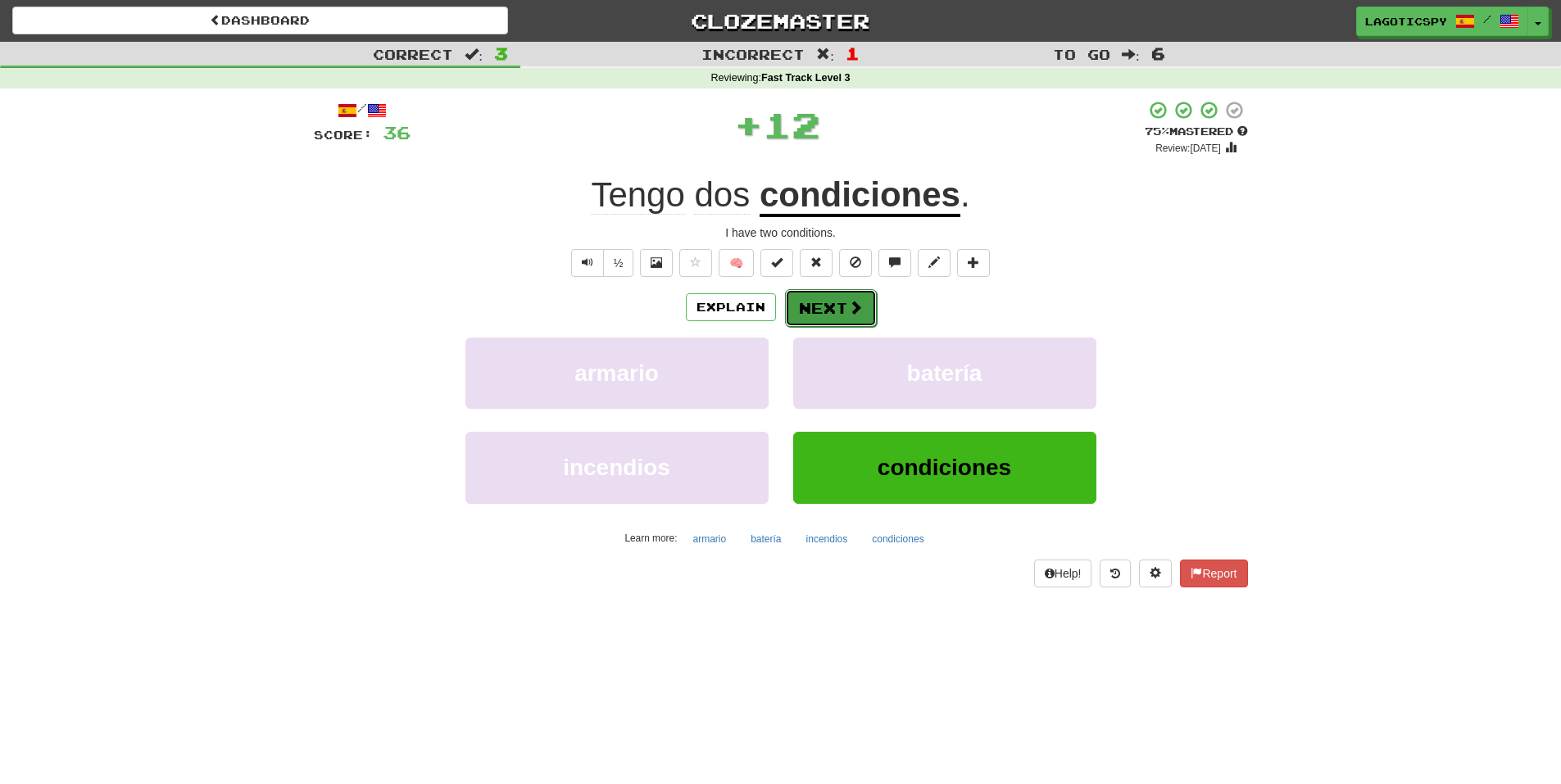
click at [824, 302] on button "Next" at bounding box center [830, 307] width 91 height 37
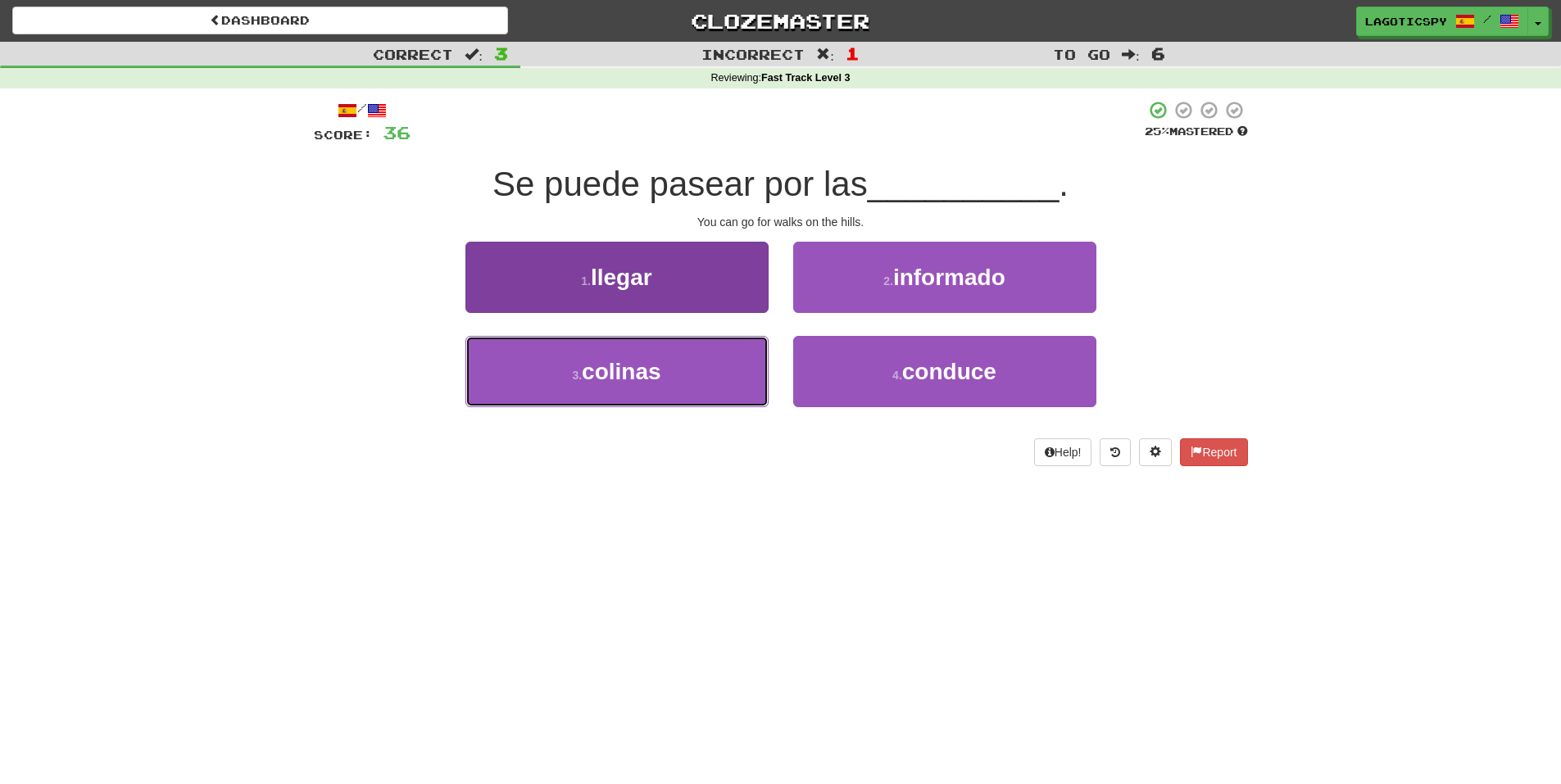
click at [643, 395] on button "3 . colinas" at bounding box center [616, 371] width 303 height 71
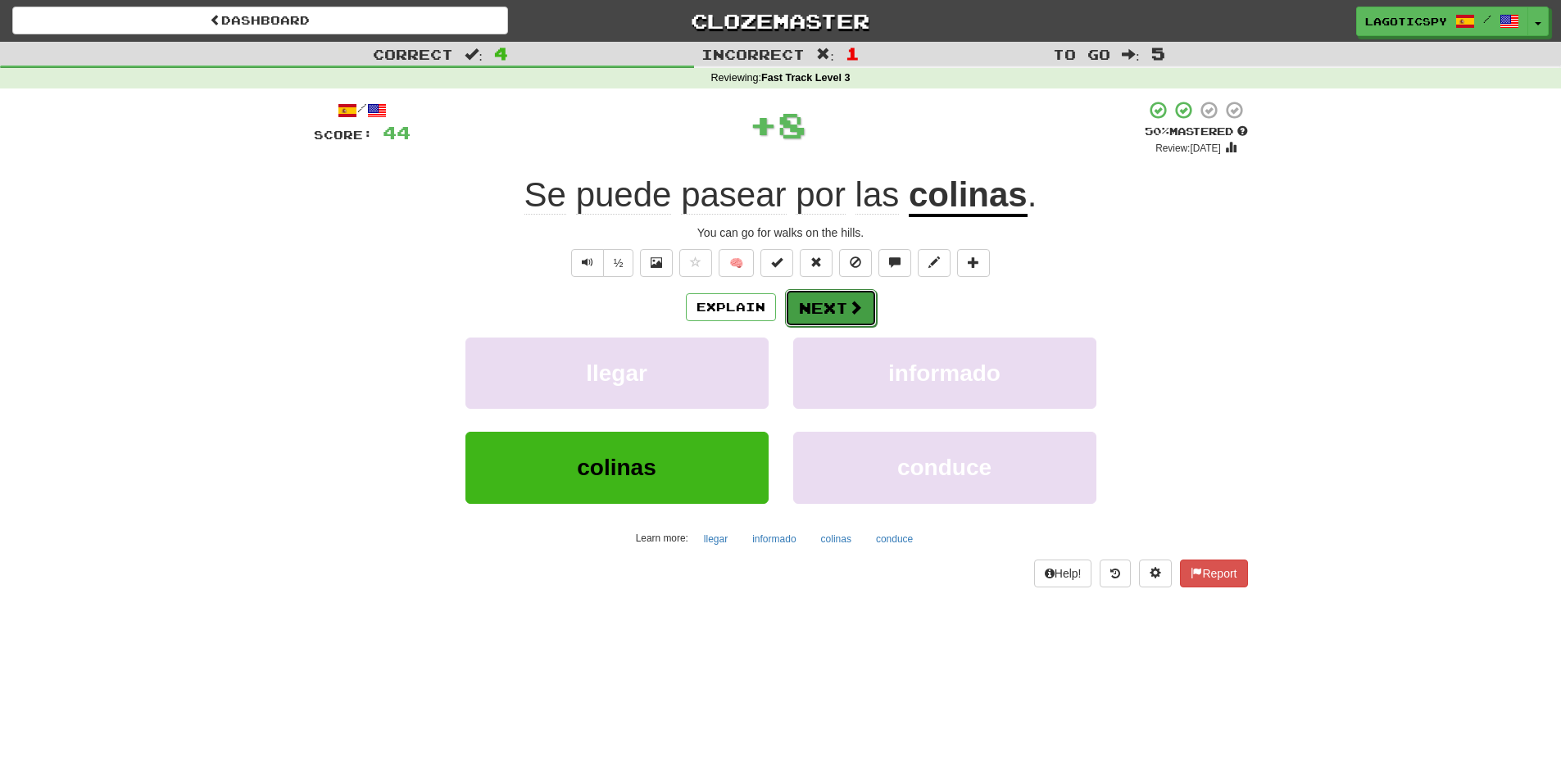
click at [798, 297] on button "Next" at bounding box center [830, 307] width 91 height 37
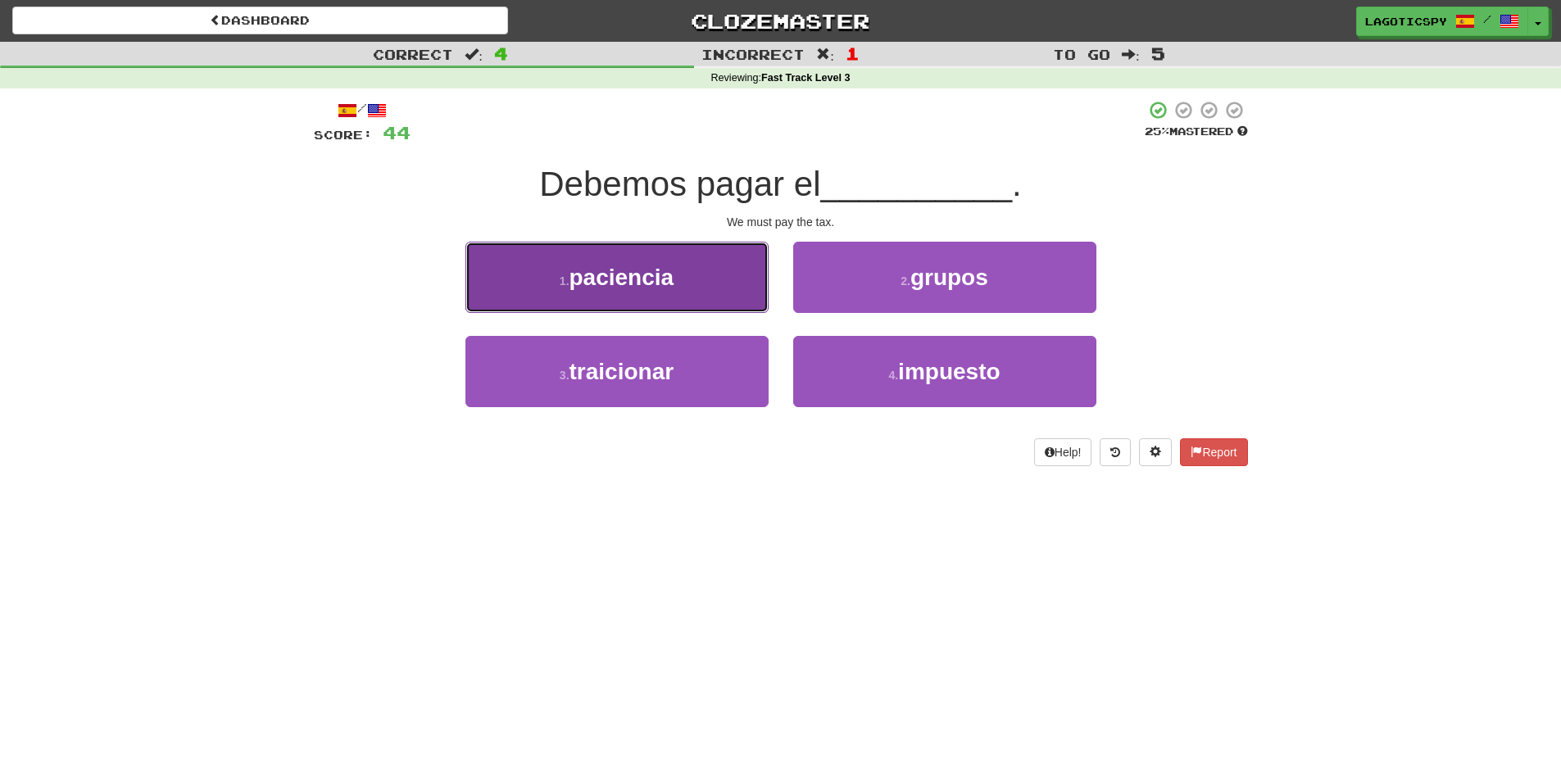
click at [655, 264] on span "paciencia" at bounding box center [621, 277] width 105 height 25
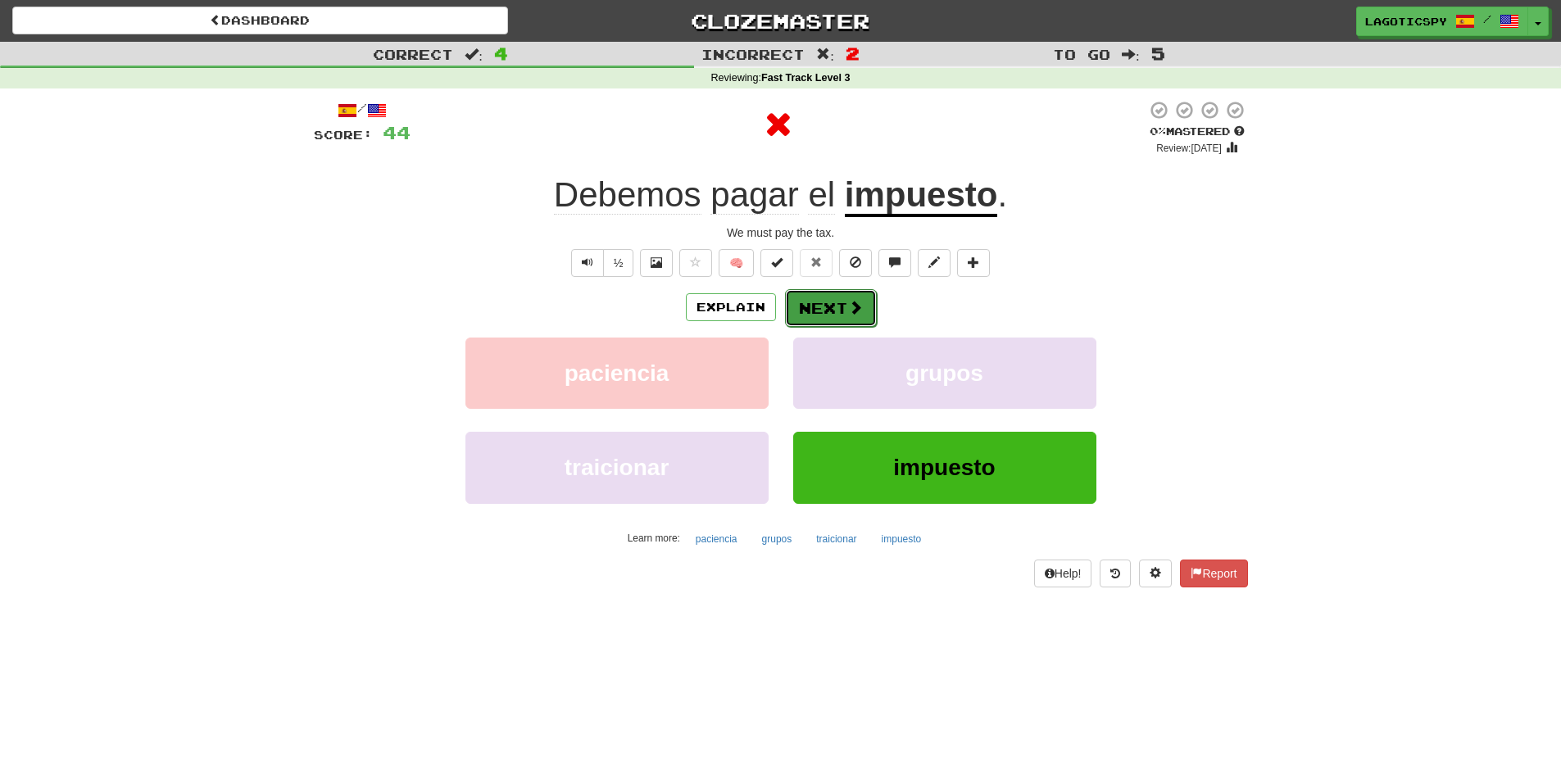
click at [798, 305] on button "Next" at bounding box center [830, 307] width 91 height 37
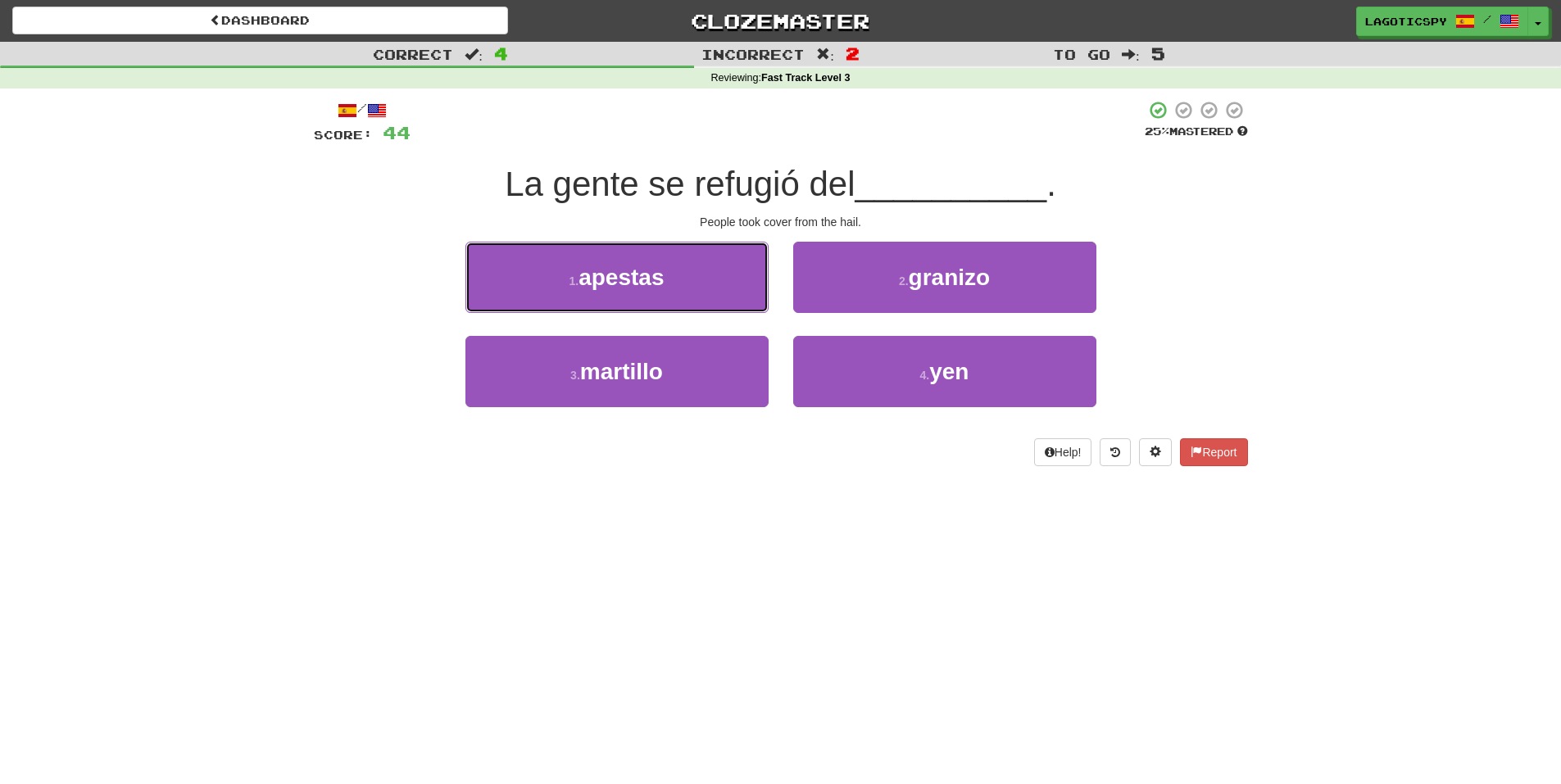
click at [690, 281] on button "1 . apestas" at bounding box center [616, 277] width 303 height 71
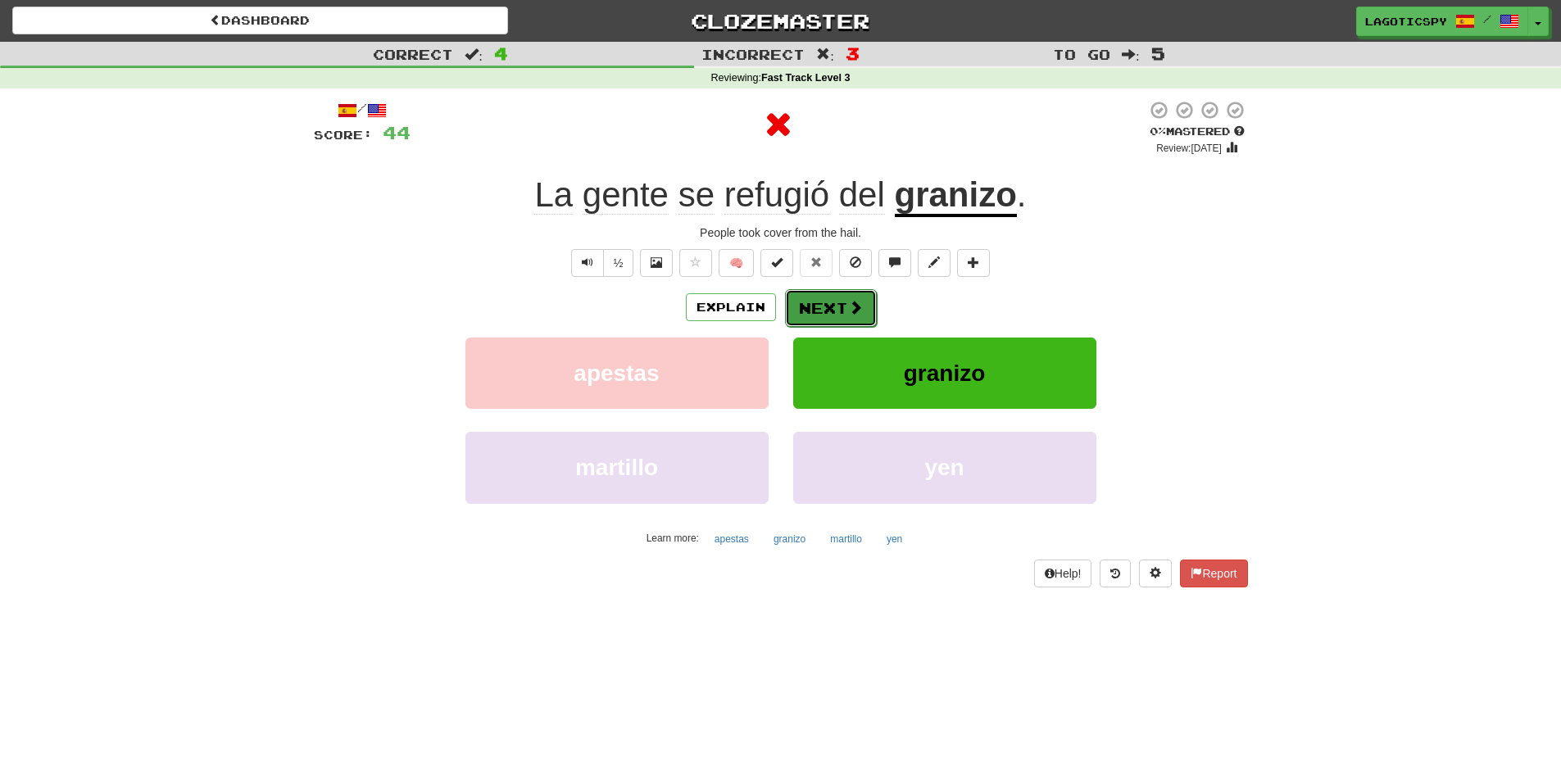
click at [818, 311] on button "Next" at bounding box center [830, 307] width 91 height 37
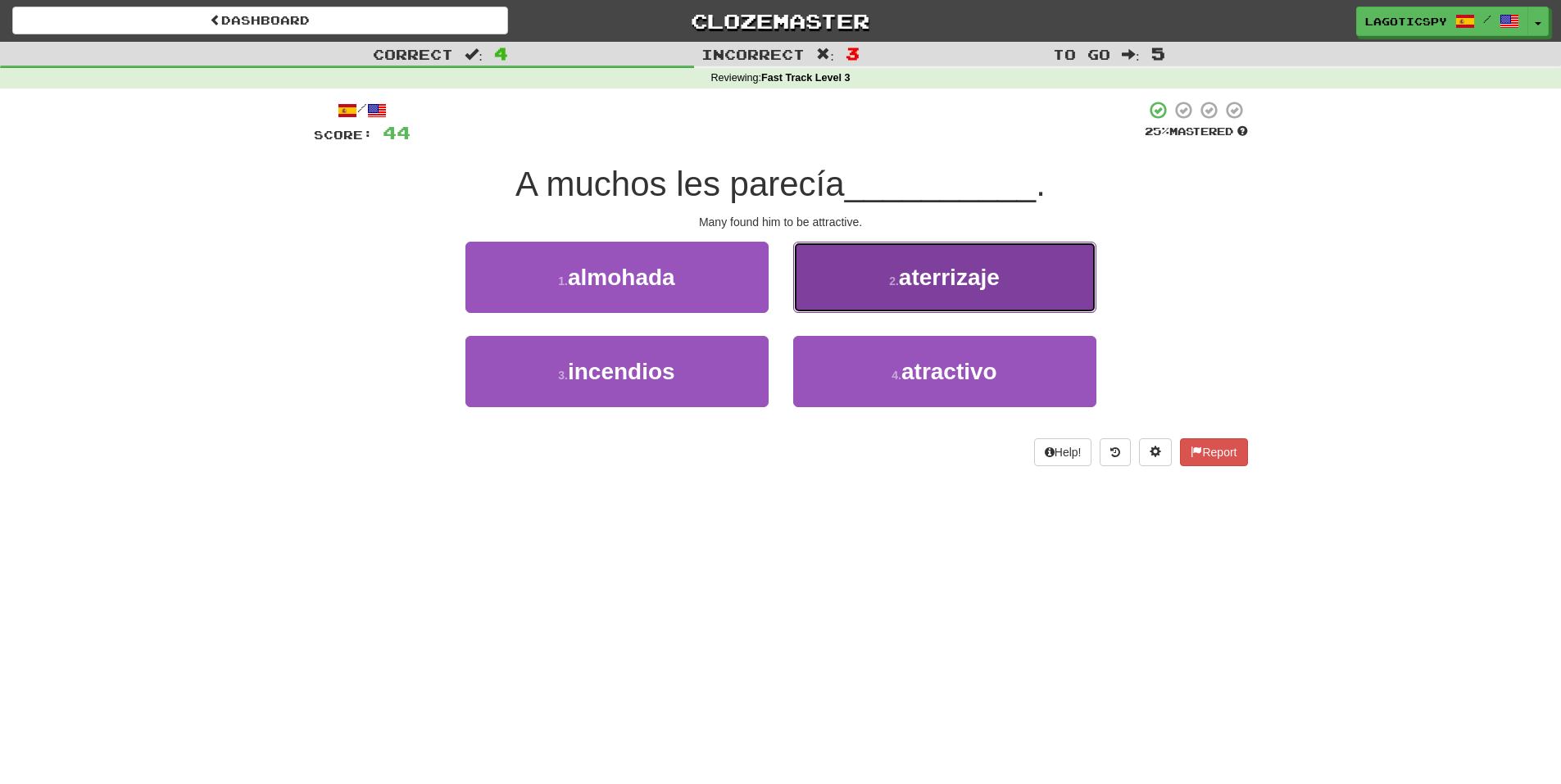
click at [839, 265] on button "2 . aterrizaje" at bounding box center [944, 277] width 303 height 71
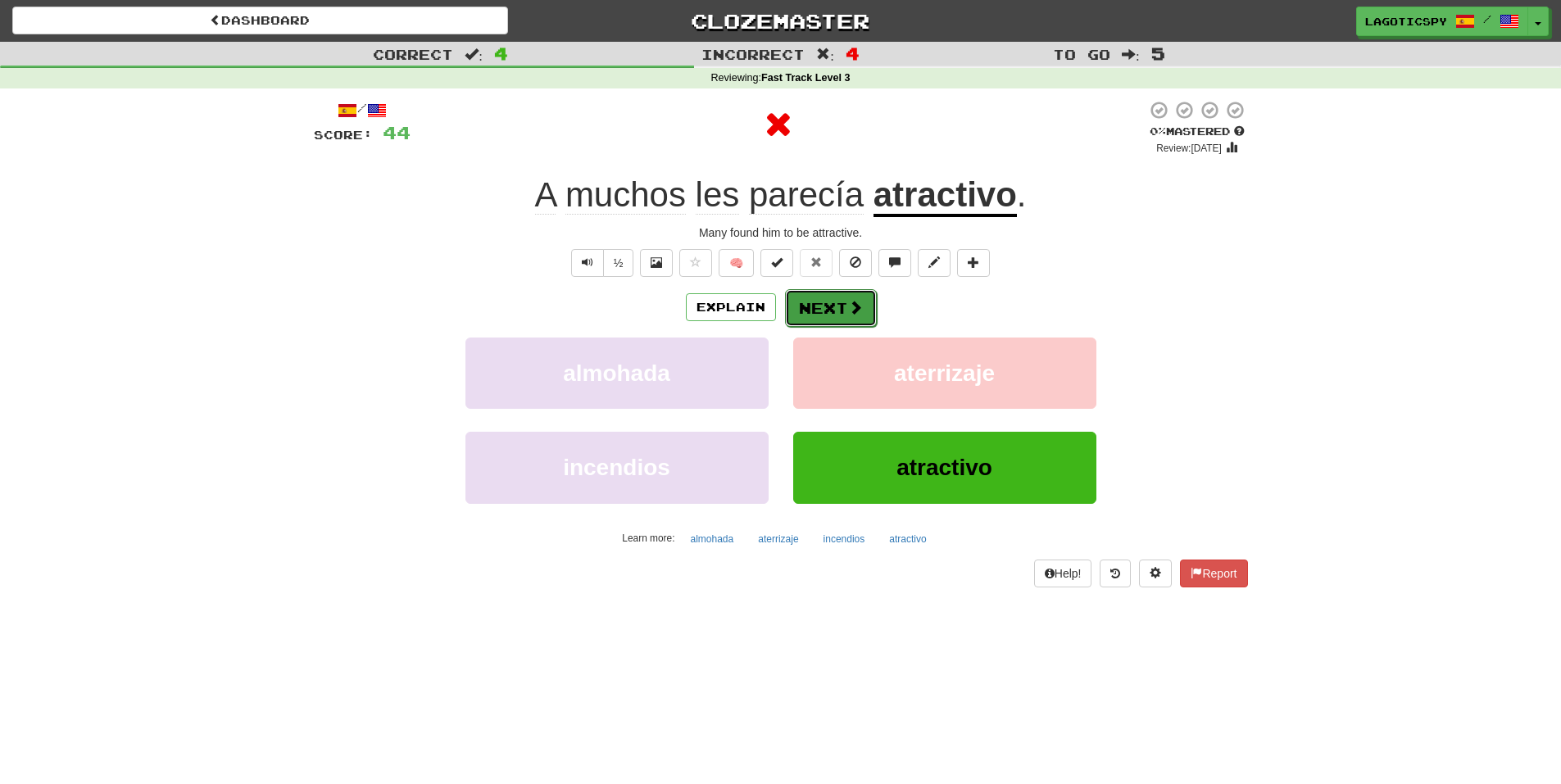
click at [824, 307] on button "Next" at bounding box center [830, 307] width 91 height 37
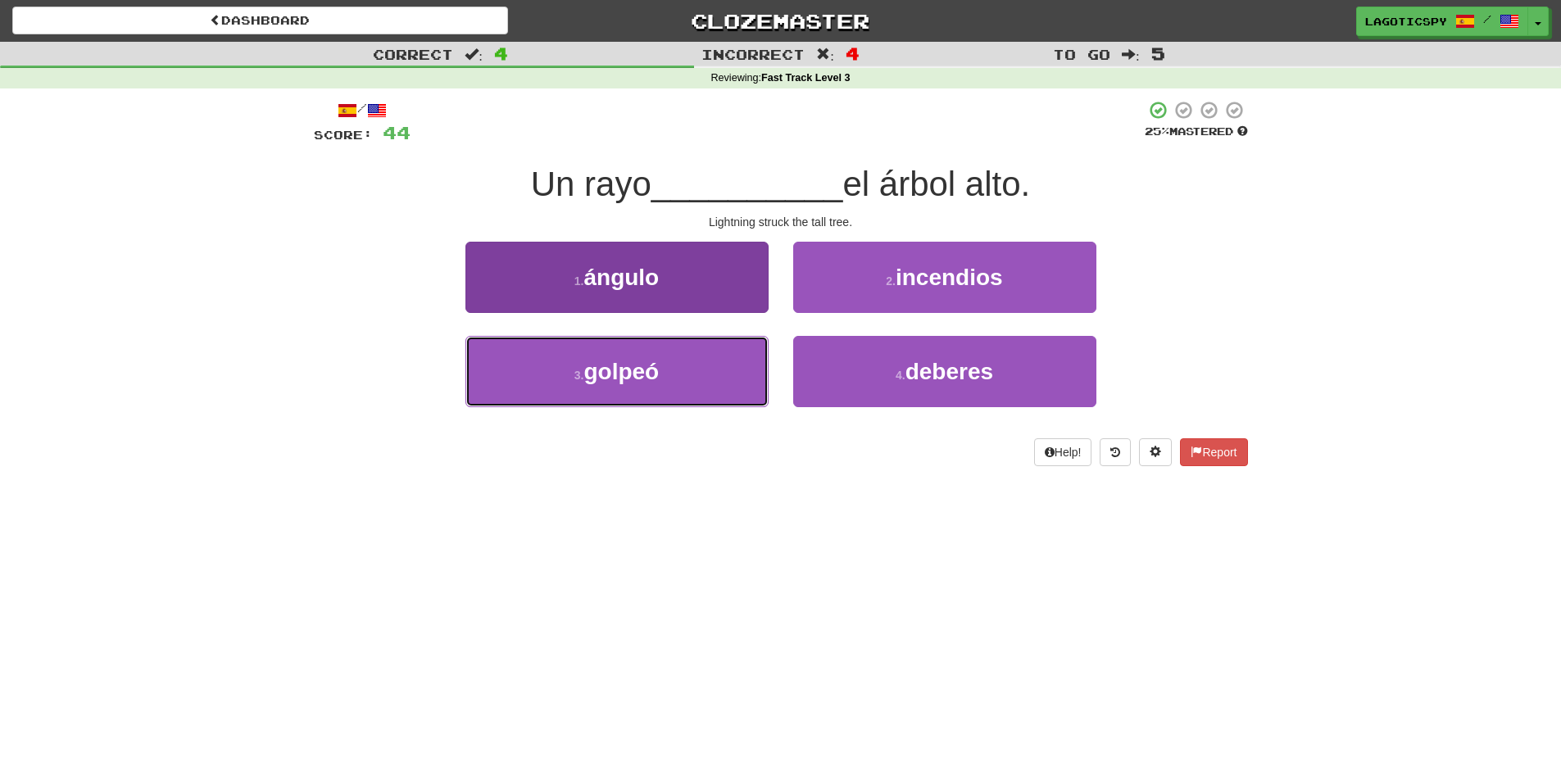
drag, startPoint x: 695, startPoint y: 355, endPoint x: 703, endPoint y: 347, distance: 11.3
click at [703, 347] on button "3 . golpeó" at bounding box center [616, 371] width 303 height 71
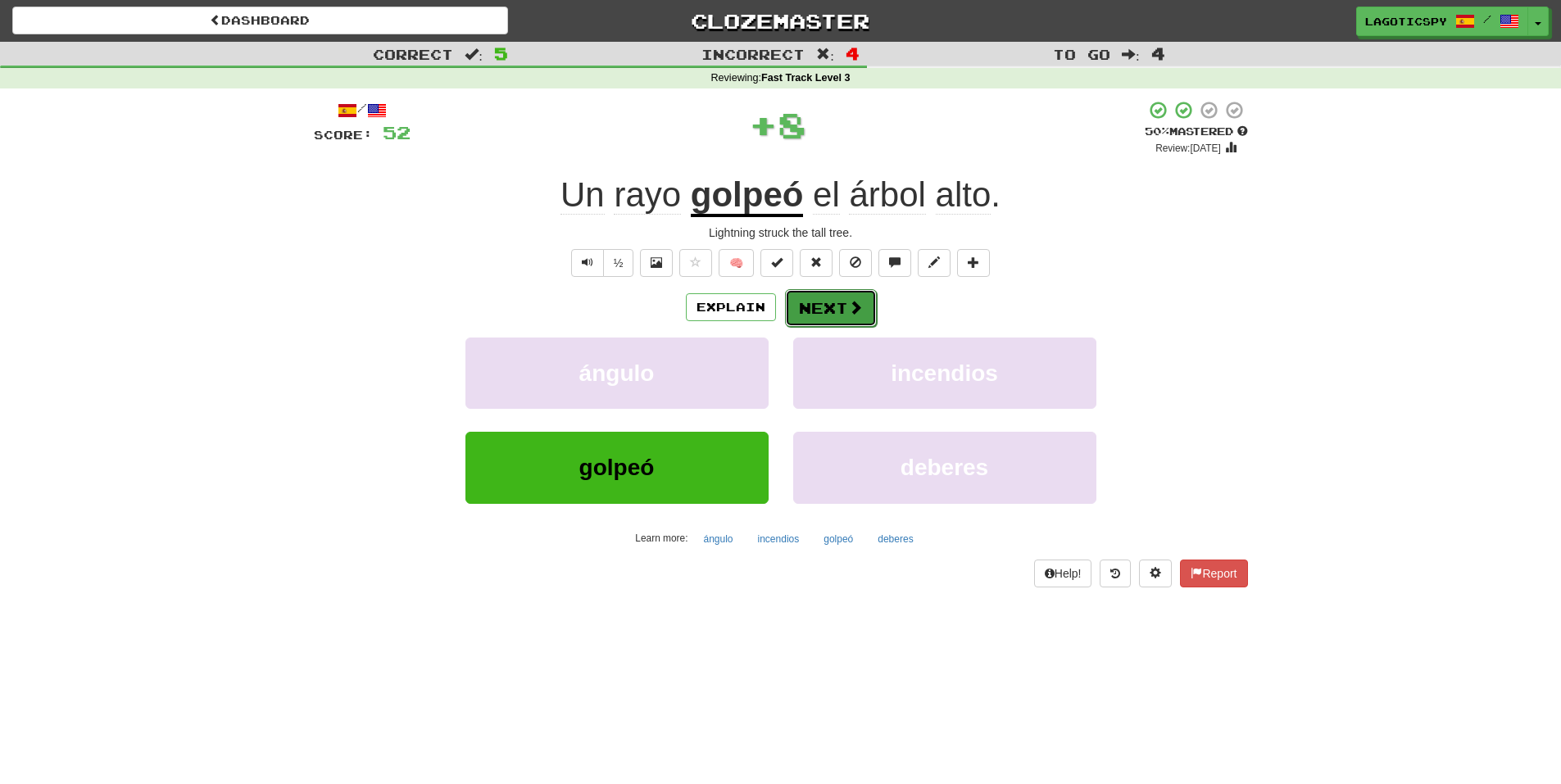
click at [802, 297] on button "Next" at bounding box center [830, 307] width 91 height 37
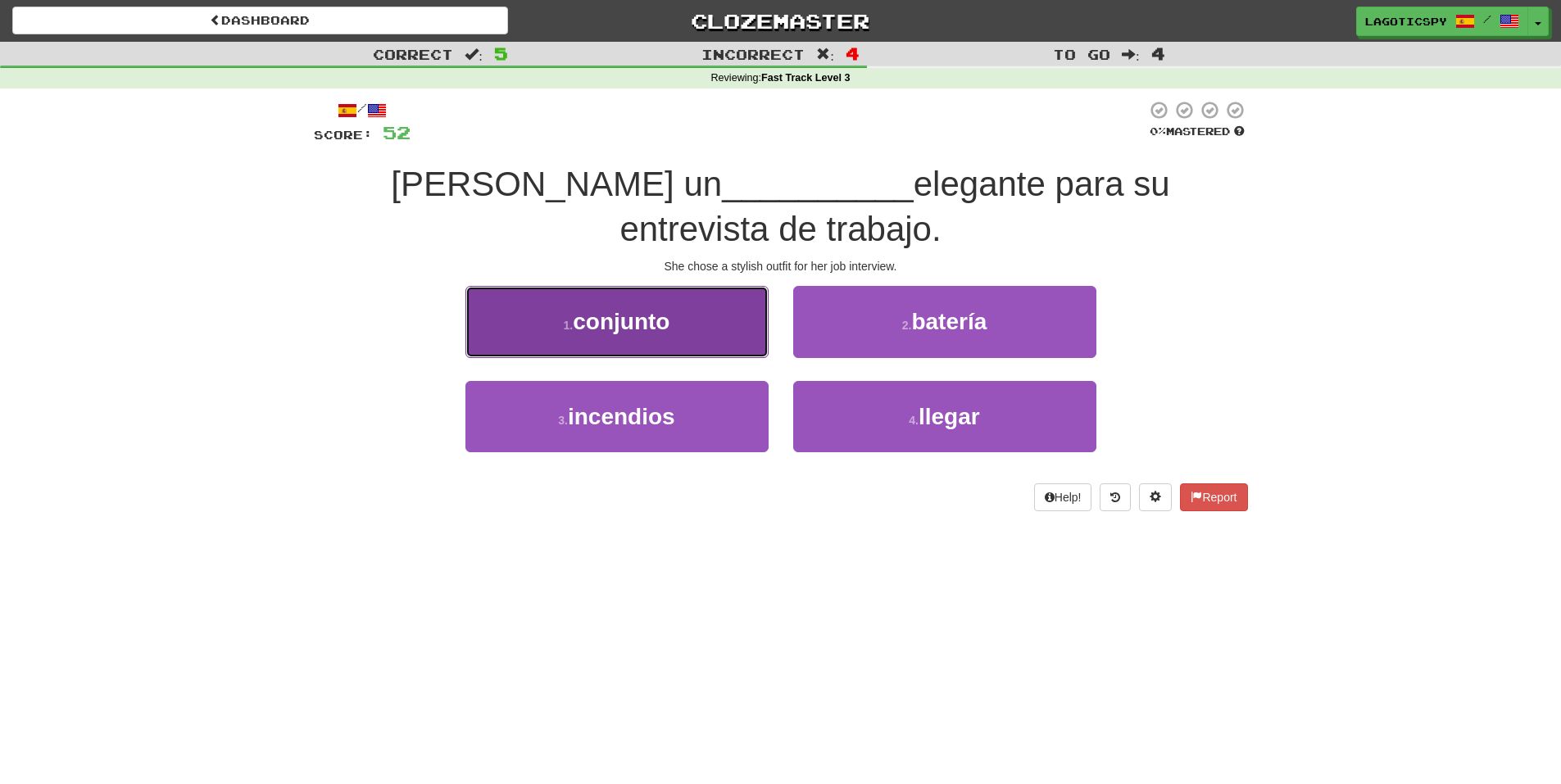
click at [746, 297] on button "1 . conjunto" at bounding box center [616, 321] width 303 height 71
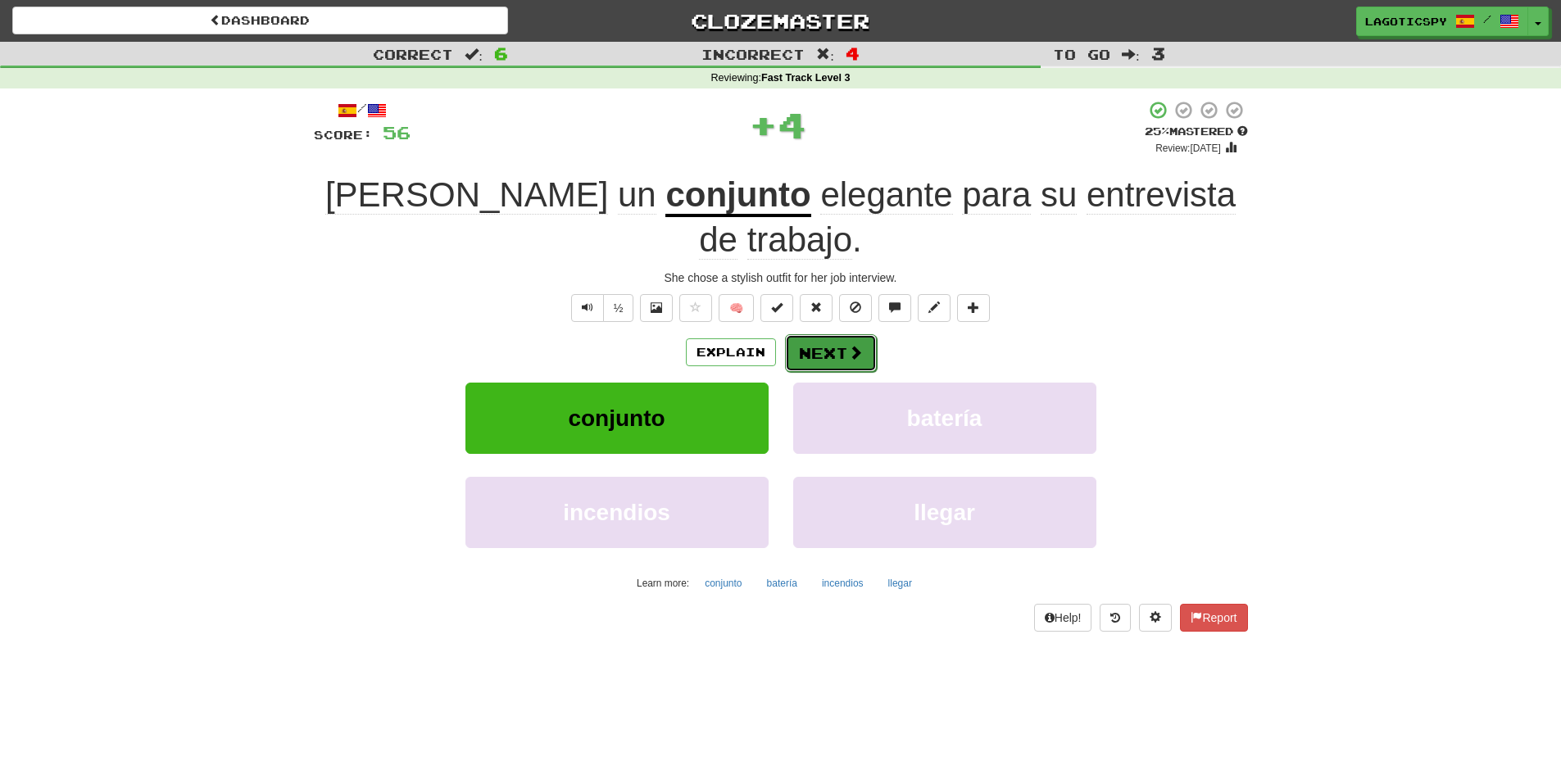
click at [821, 334] on button "Next" at bounding box center [830, 353] width 91 height 37
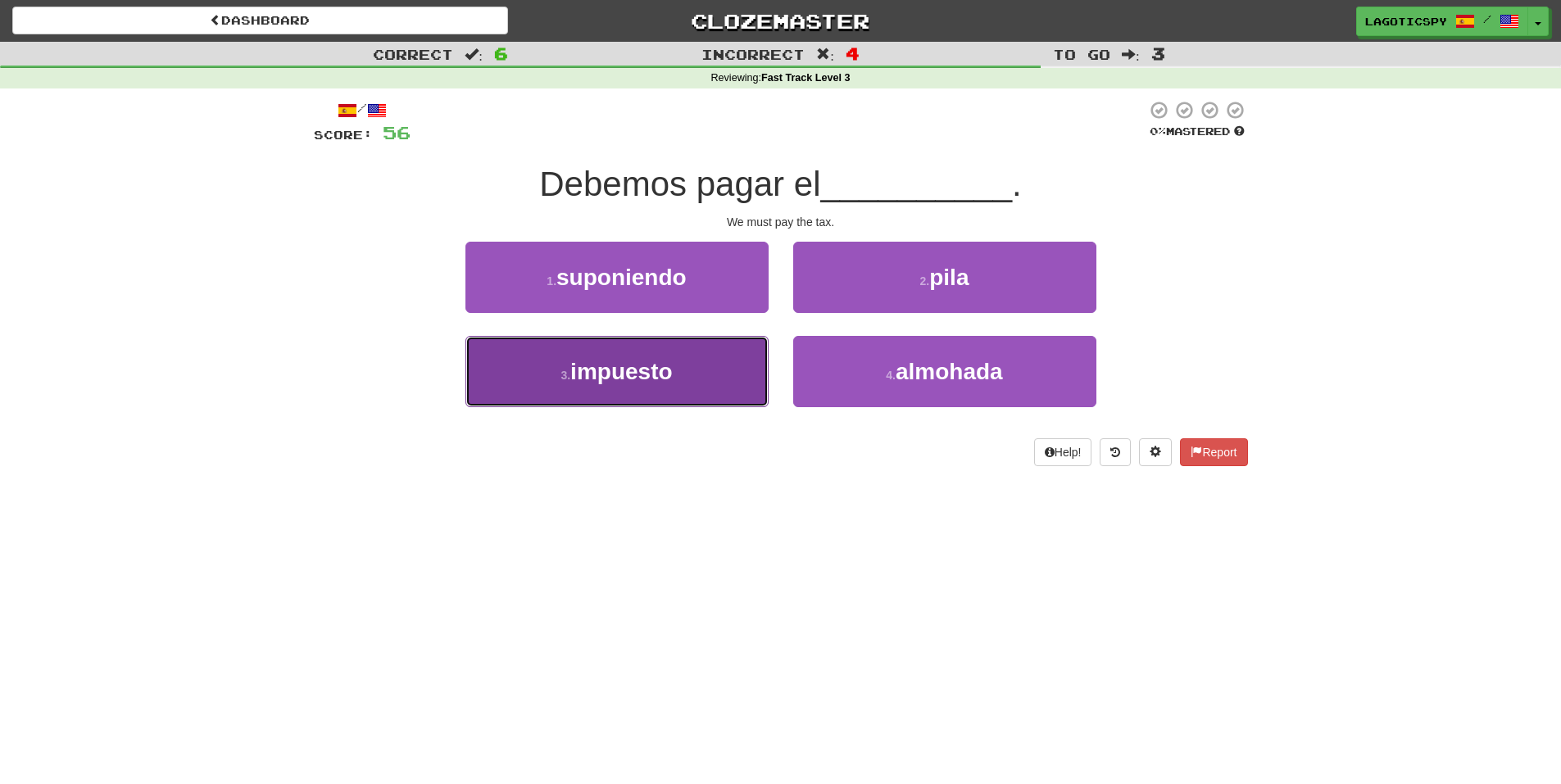
click at [730, 389] on button "3 . impuesto" at bounding box center [616, 371] width 303 height 71
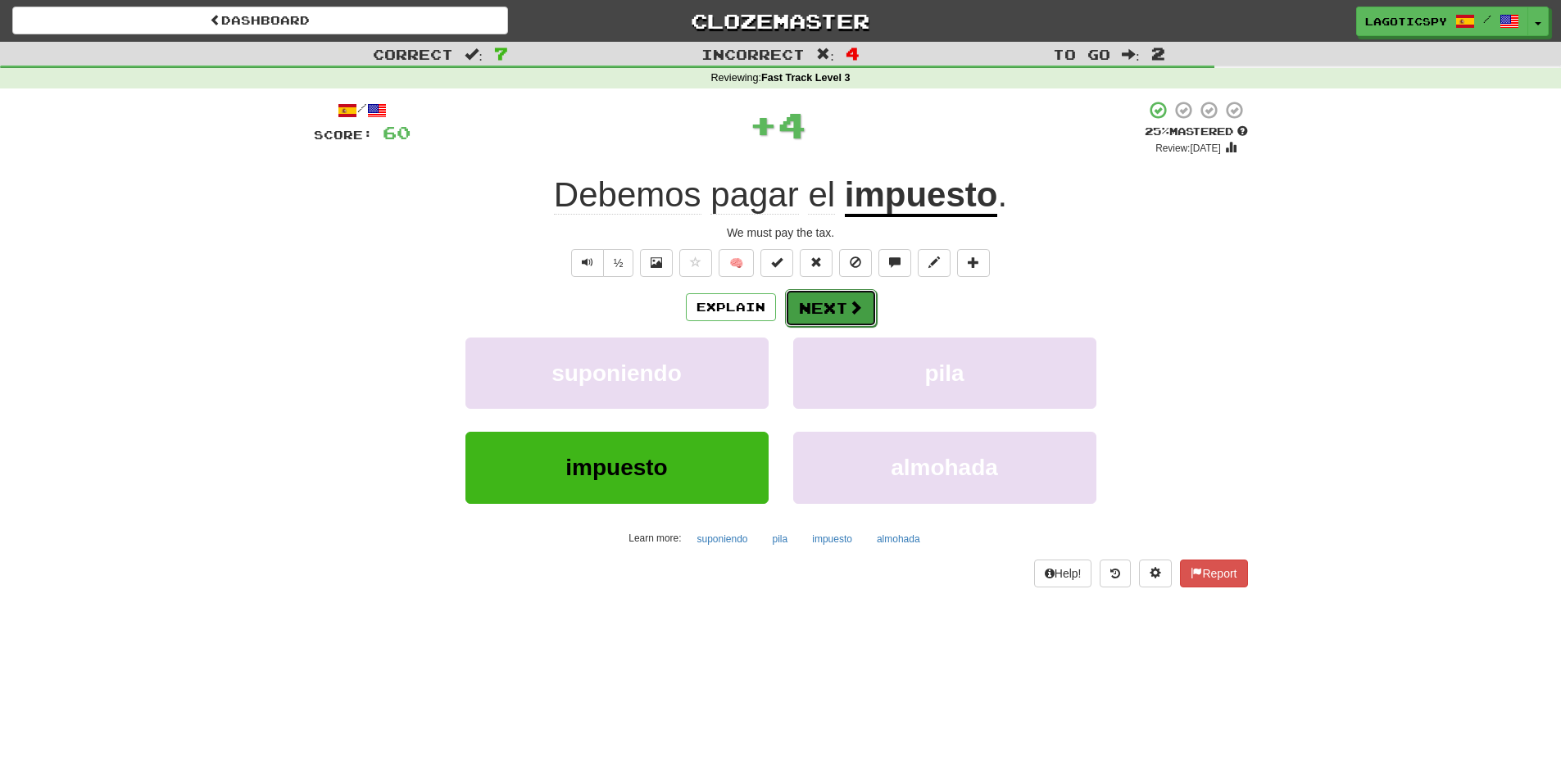
click at [823, 307] on button "Next" at bounding box center [830, 307] width 91 height 37
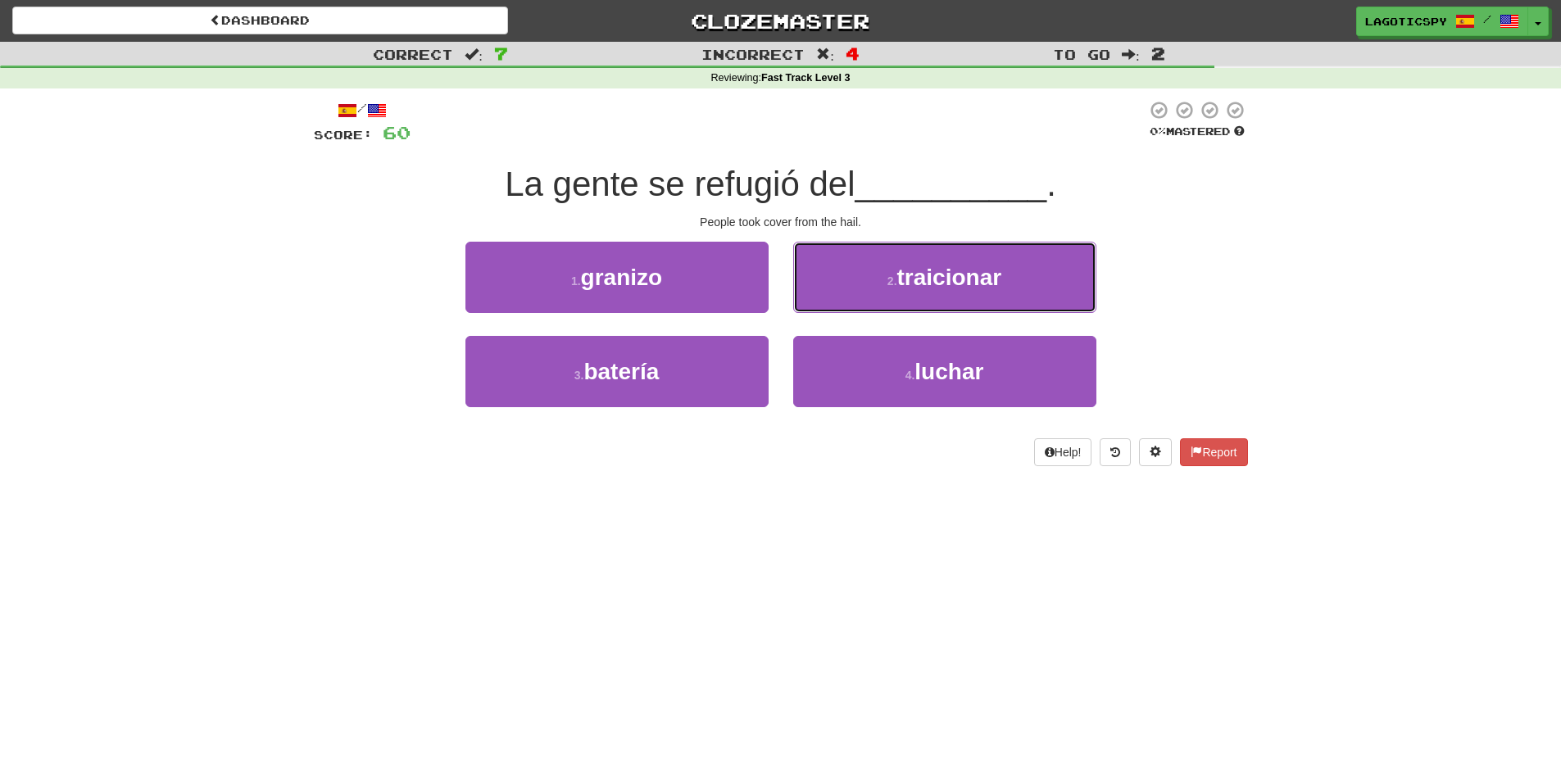
click at [841, 281] on button "2 . traicionar" at bounding box center [944, 277] width 303 height 71
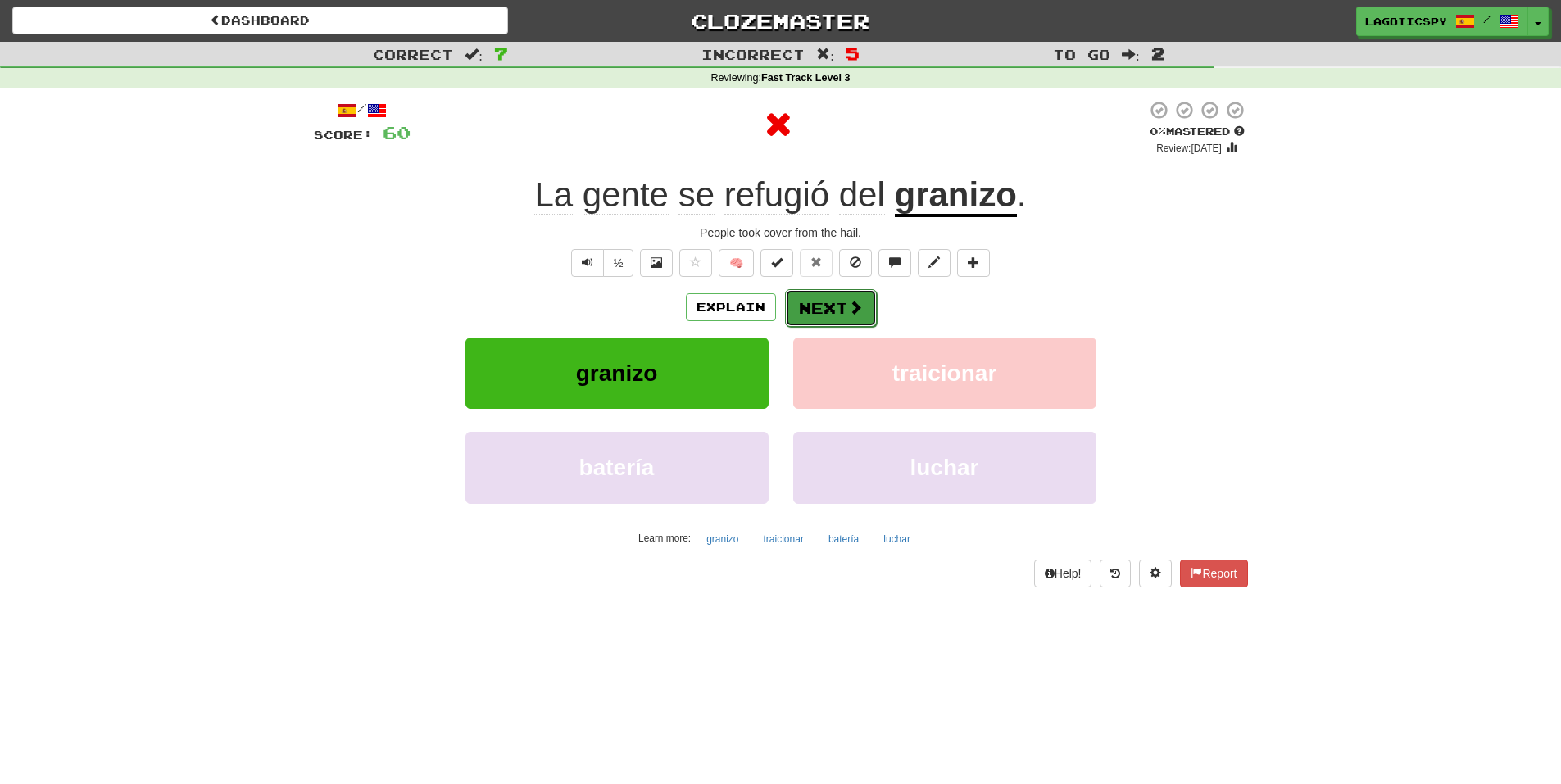
click at [841, 297] on button "Next" at bounding box center [830, 307] width 91 height 37
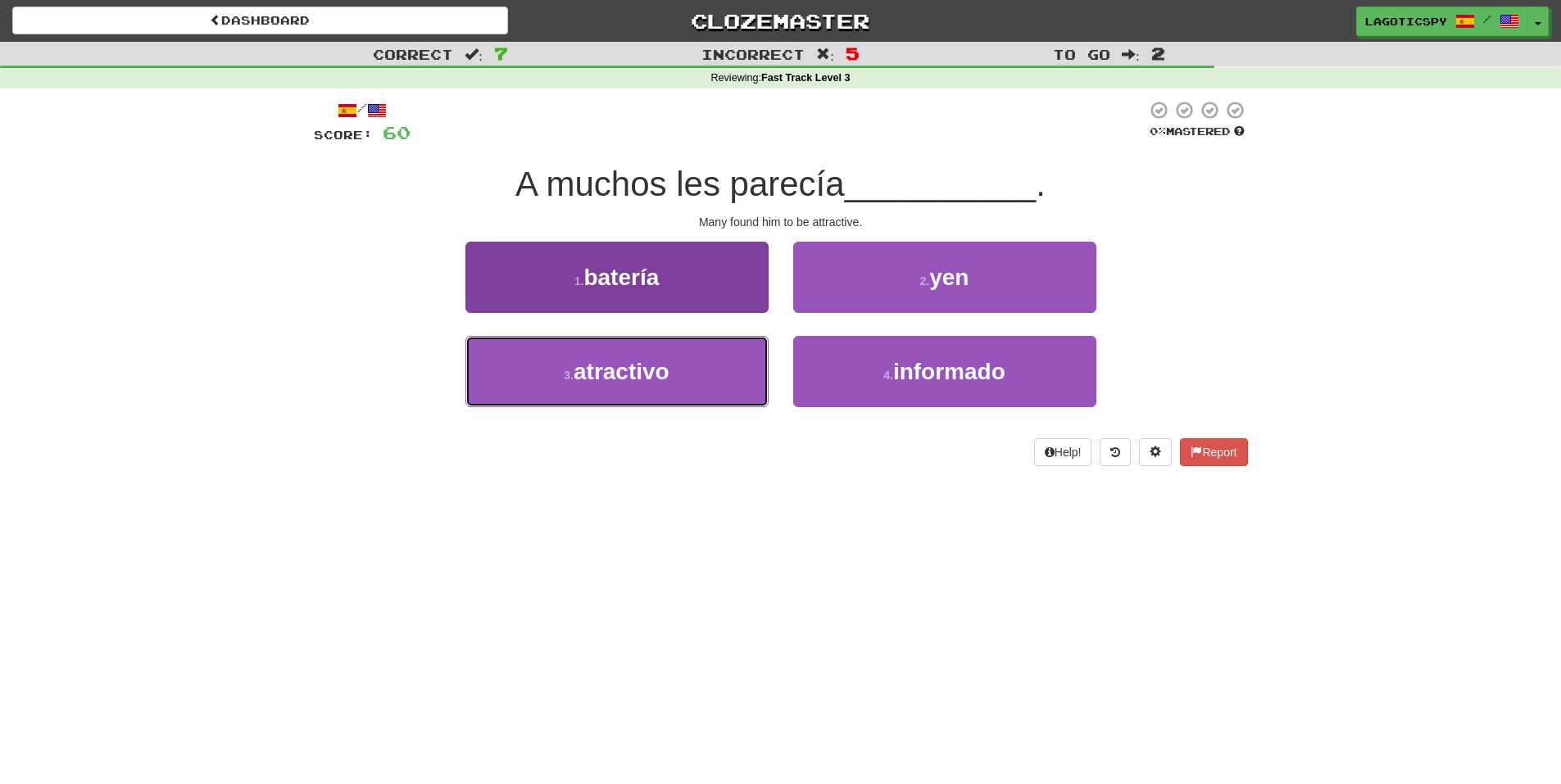
click at [717, 369] on button "3 . atractivo" at bounding box center [616, 371] width 303 height 71
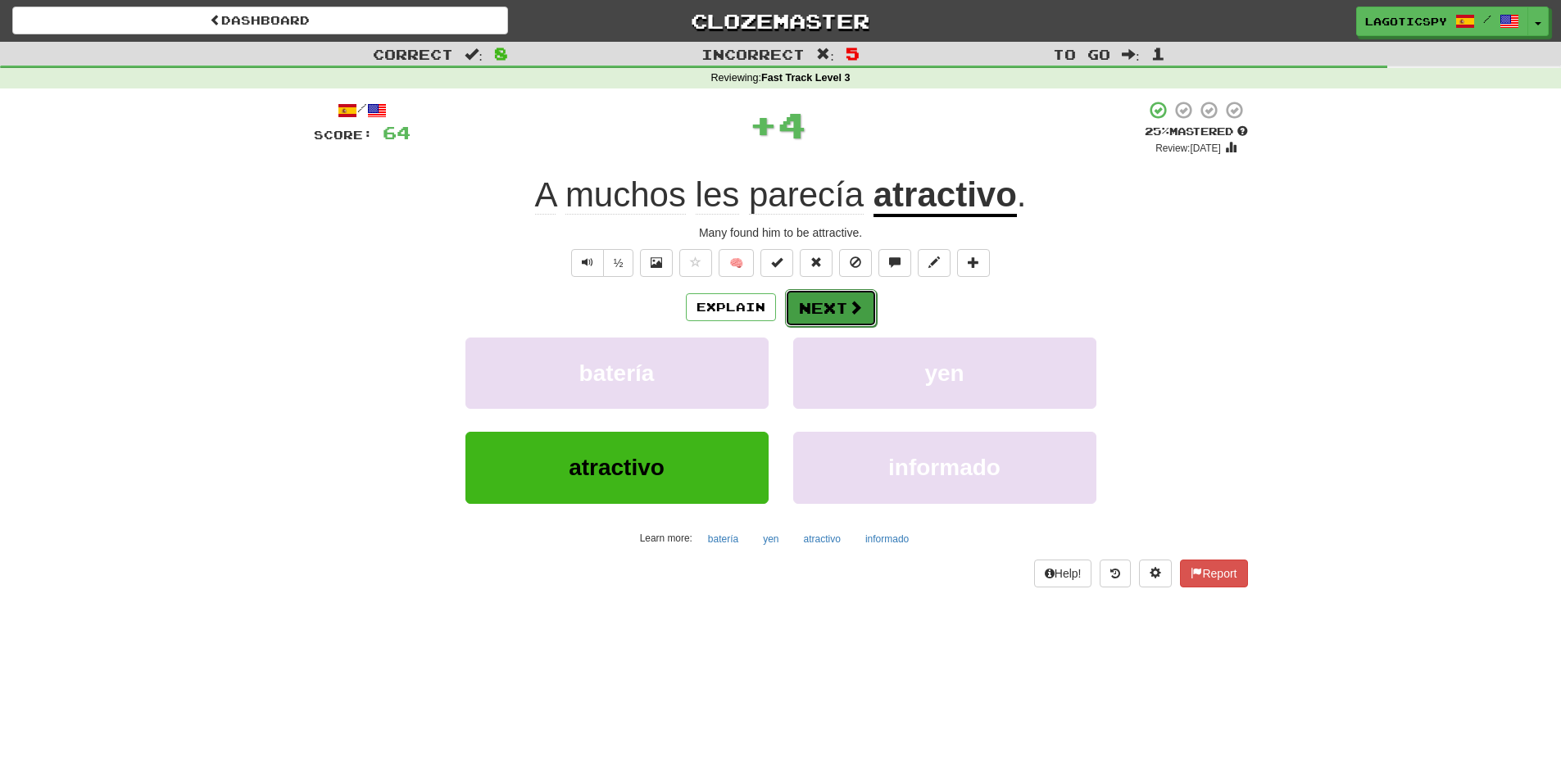
click at [840, 310] on button "Next" at bounding box center [830, 307] width 91 height 37
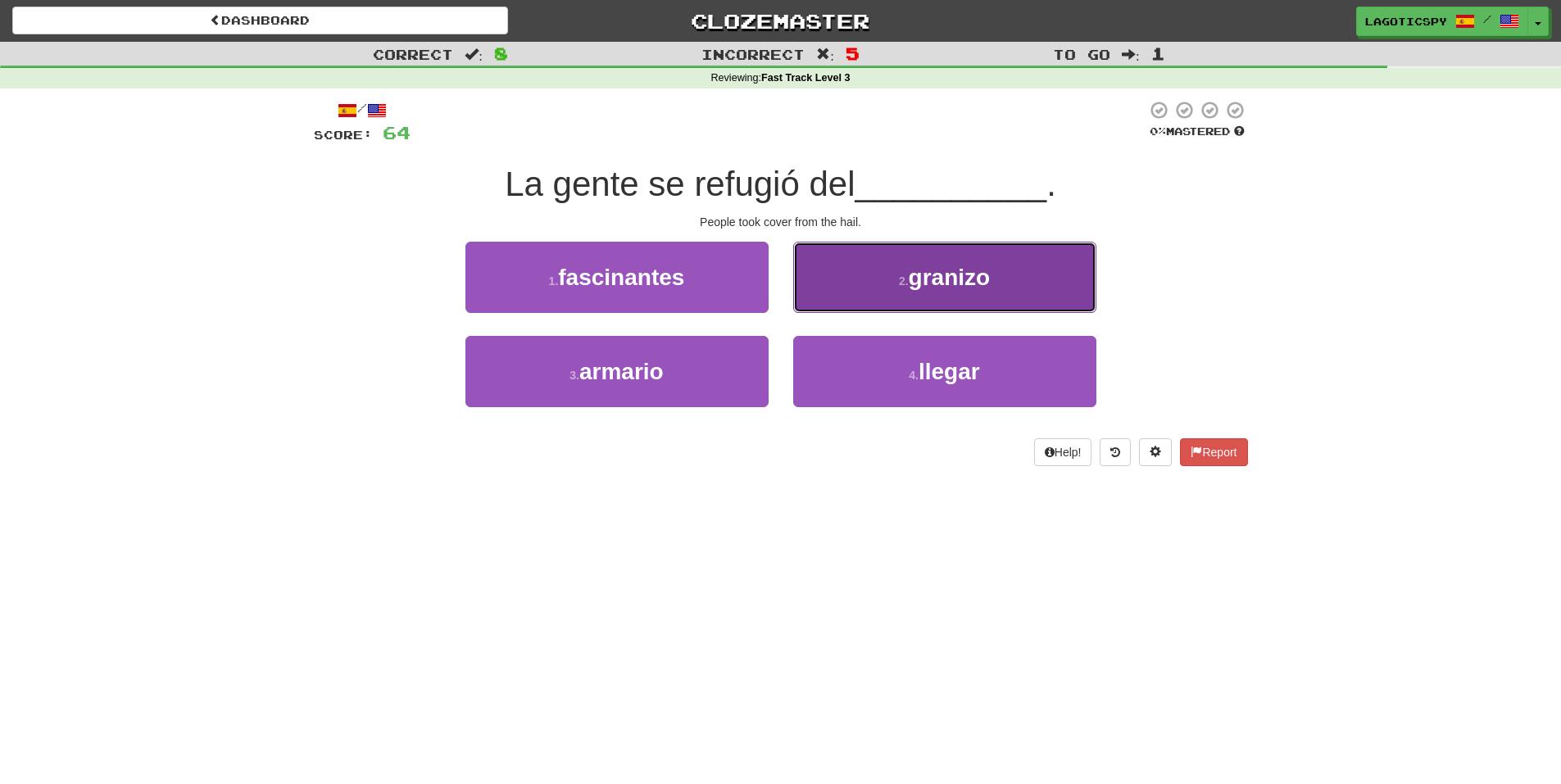
click at [835, 304] on button "2 . granizo" at bounding box center [944, 277] width 303 height 71
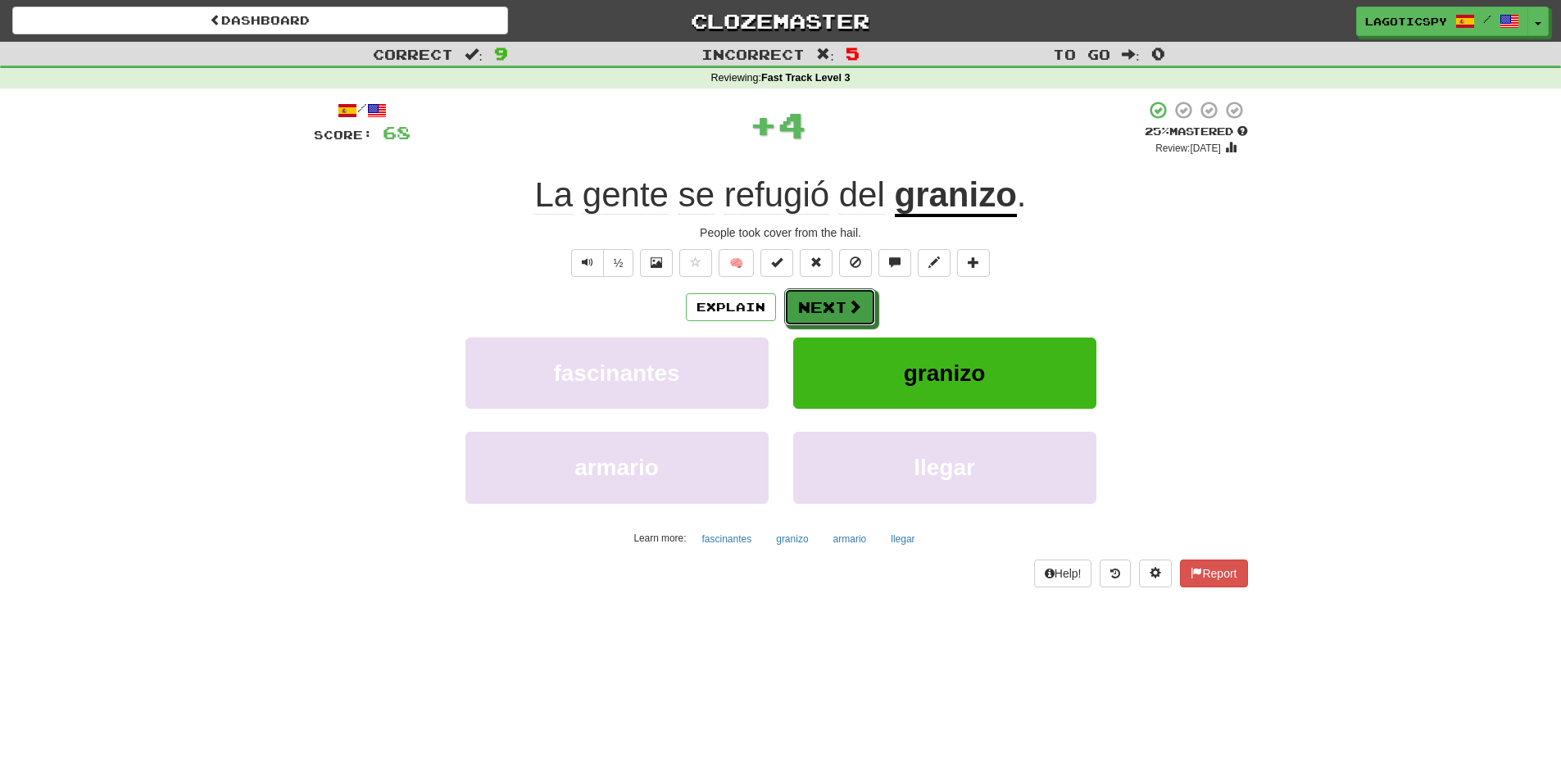
click at [838, 305] on button "Next" at bounding box center [830, 306] width 91 height 37
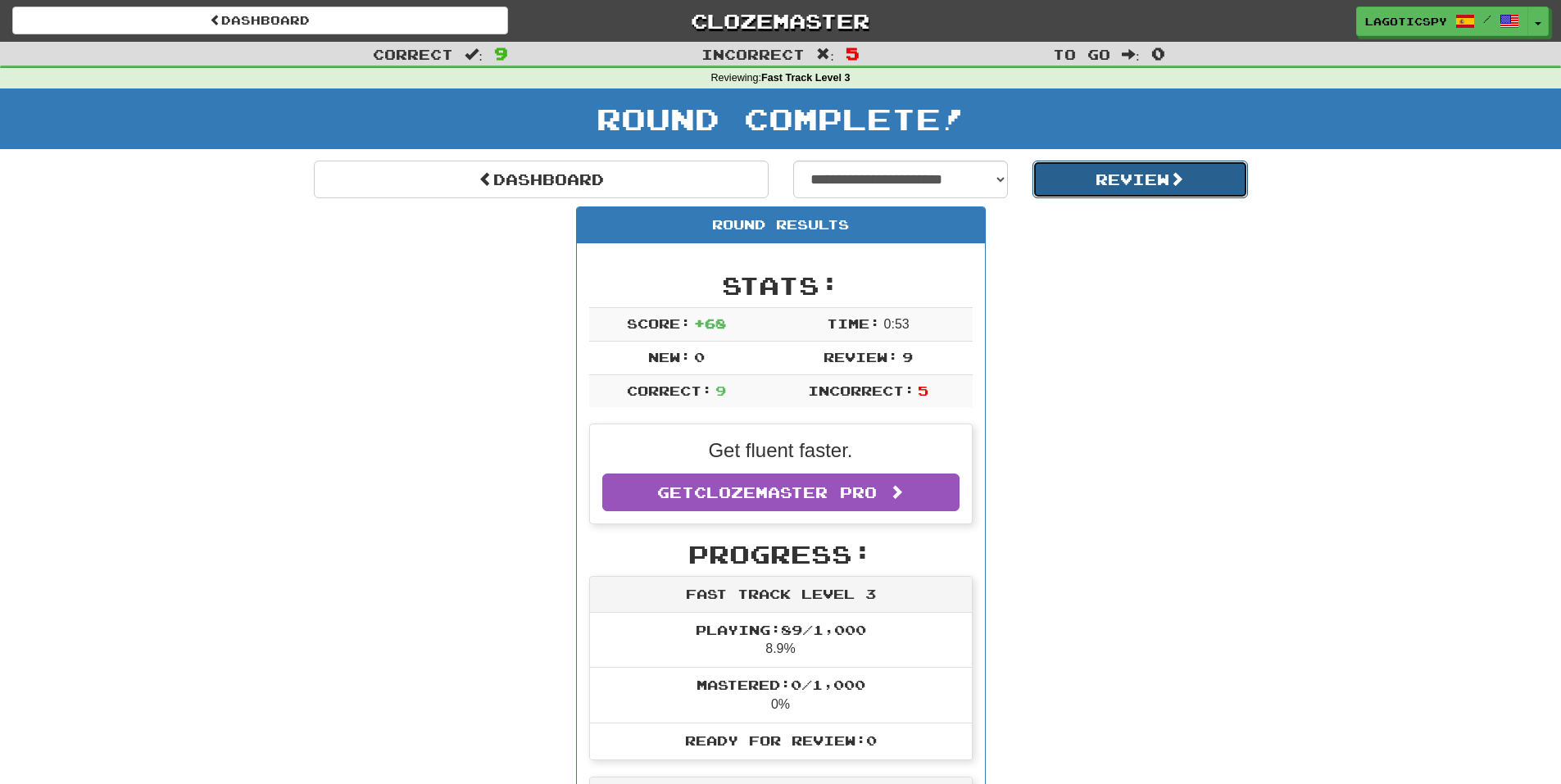
click at [1058, 163] on button "Review" at bounding box center [1140, 179] width 215 height 37
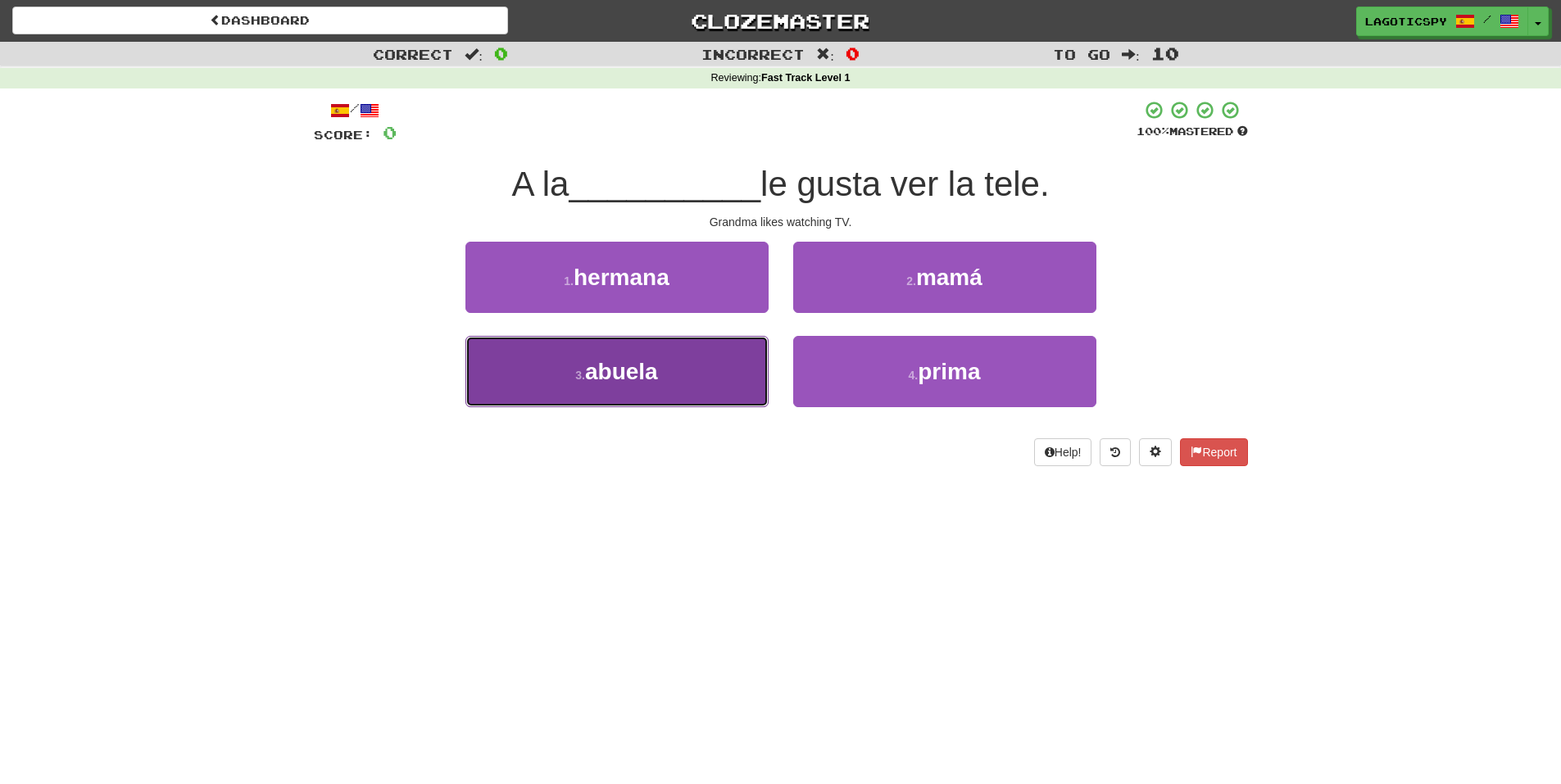
click at [730, 376] on button "3 . abuela" at bounding box center [616, 371] width 303 height 71
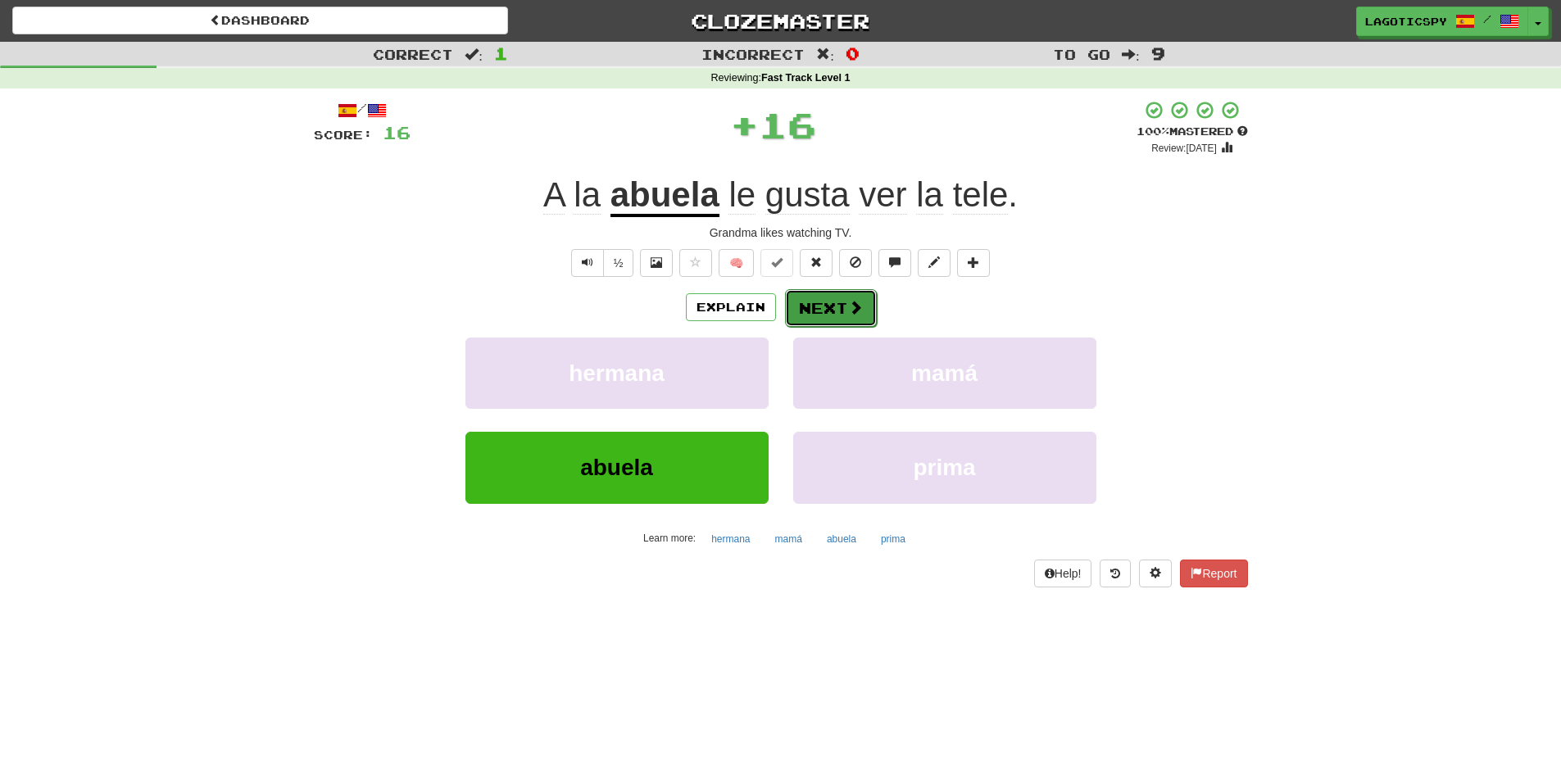
click at [816, 303] on button "Next" at bounding box center [830, 307] width 91 height 37
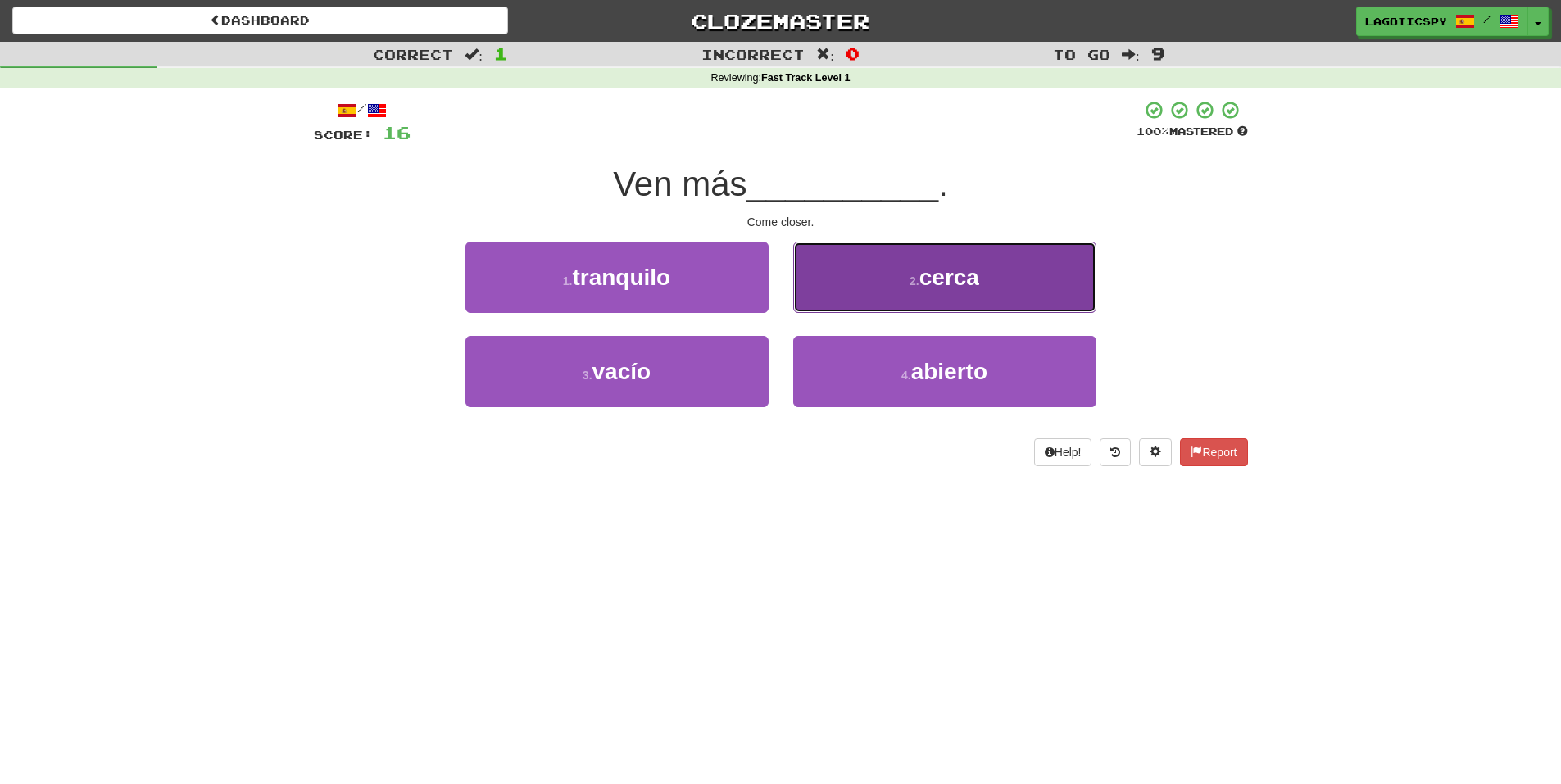
click at [900, 264] on button "2 . cerca" at bounding box center [944, 277] width 303 height 71
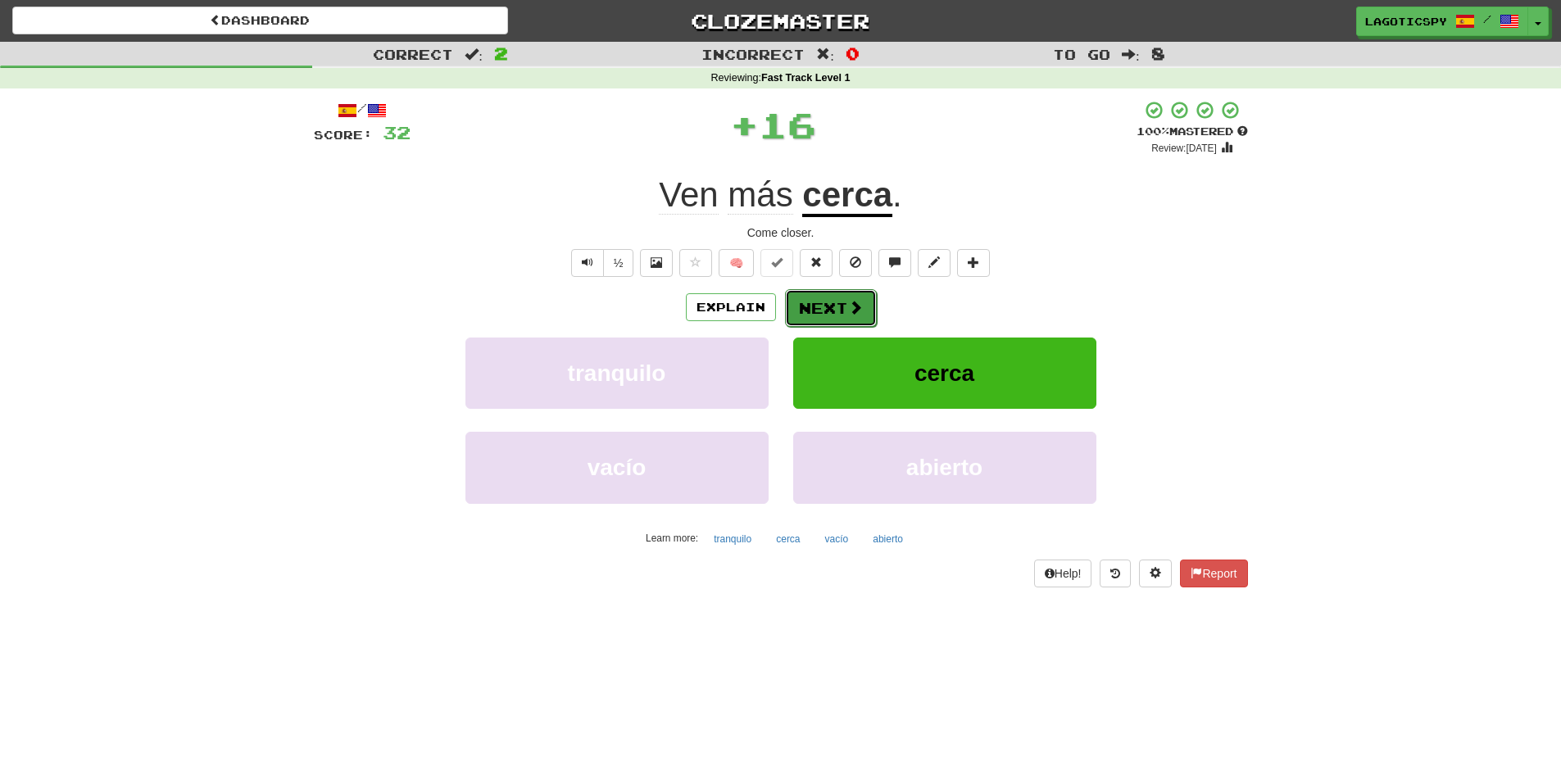
click at [866, 322] on button "Next" at bounding box center [830, 307] width 91 height 37
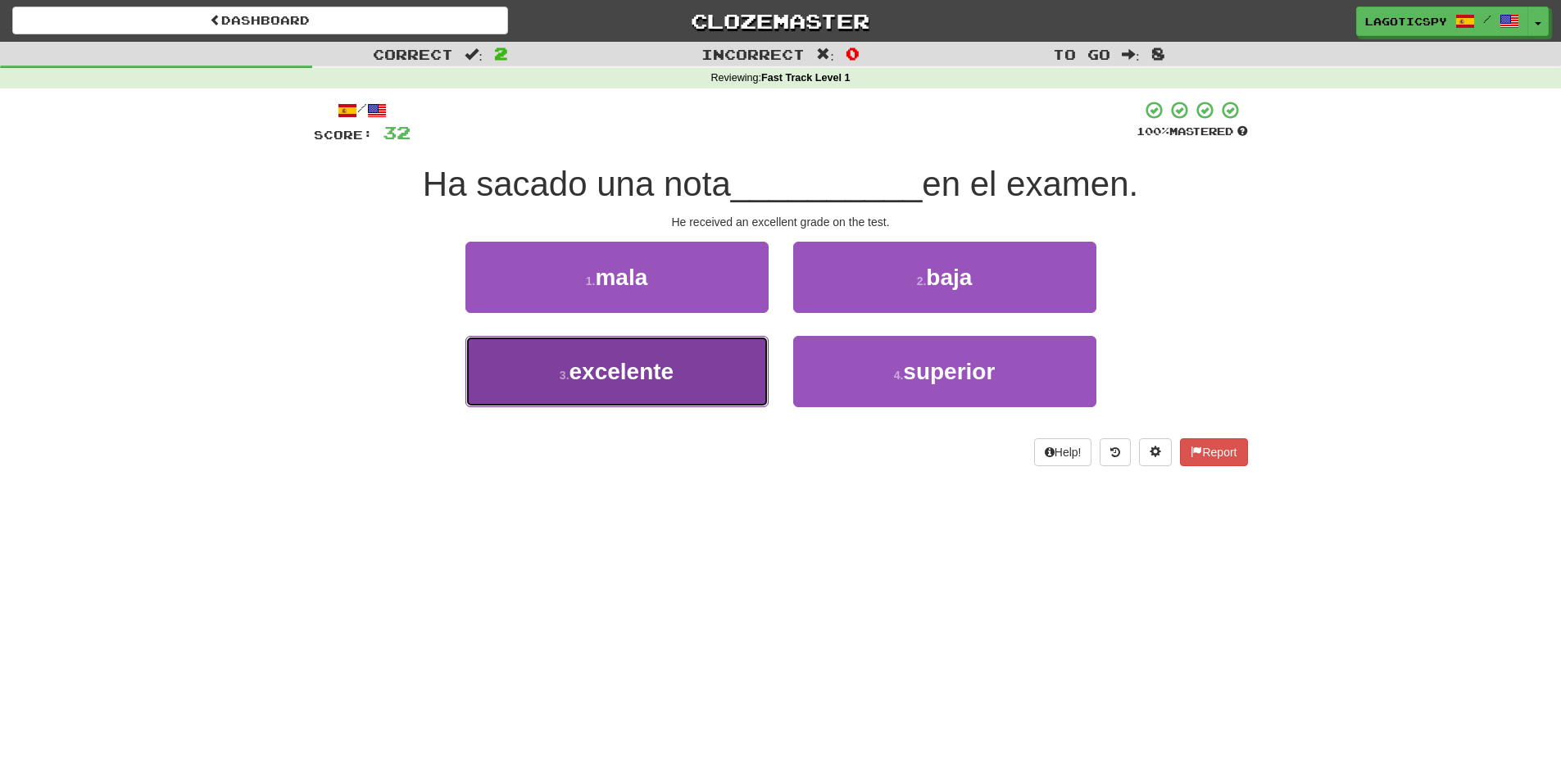
click at [607, 372] on span "excelente" at bounding box center [621, 371] width 105 height 25
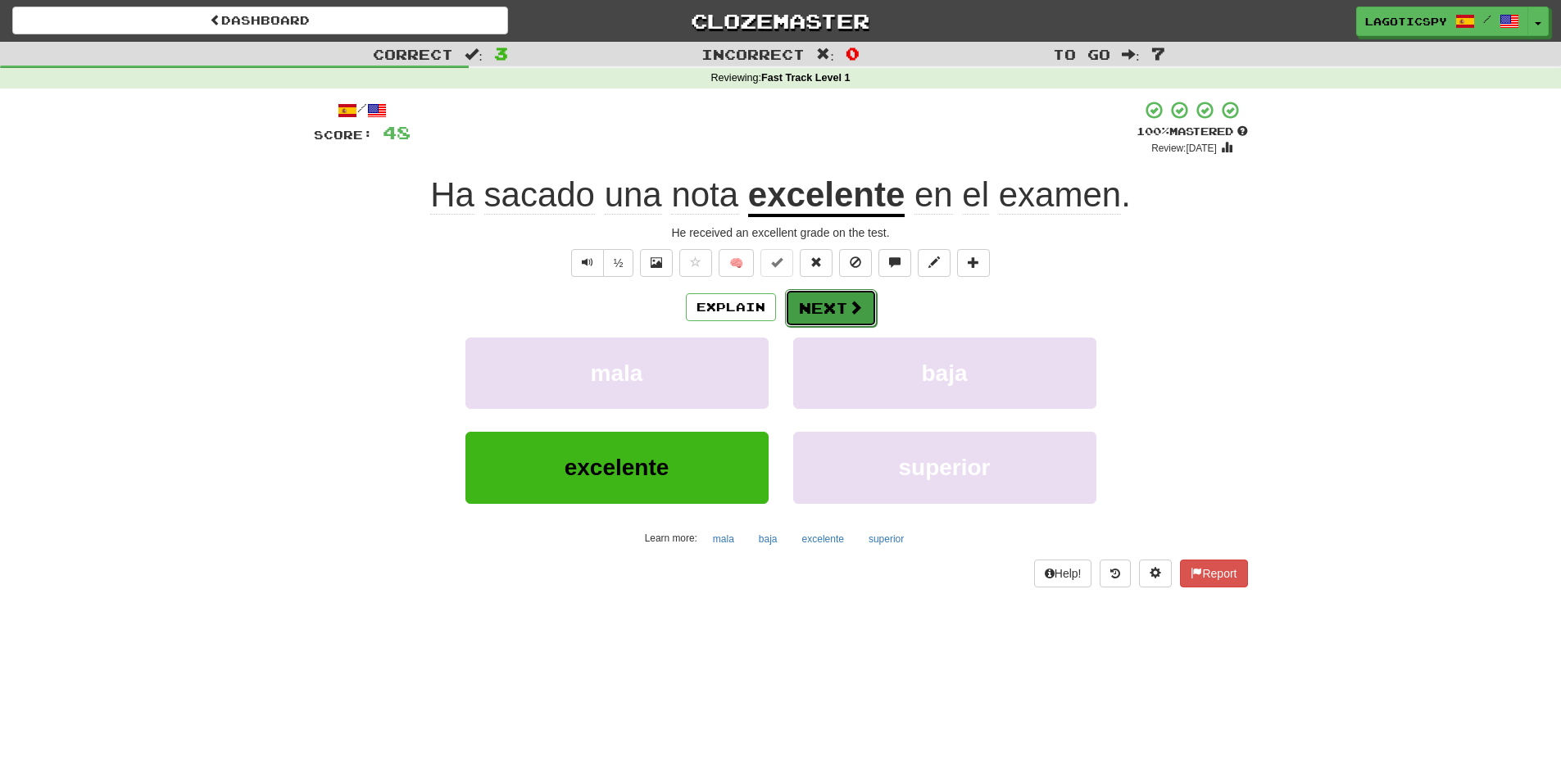
click at [871, 303] on button "Next" at bounding box center [830, 307] width 91 height 37
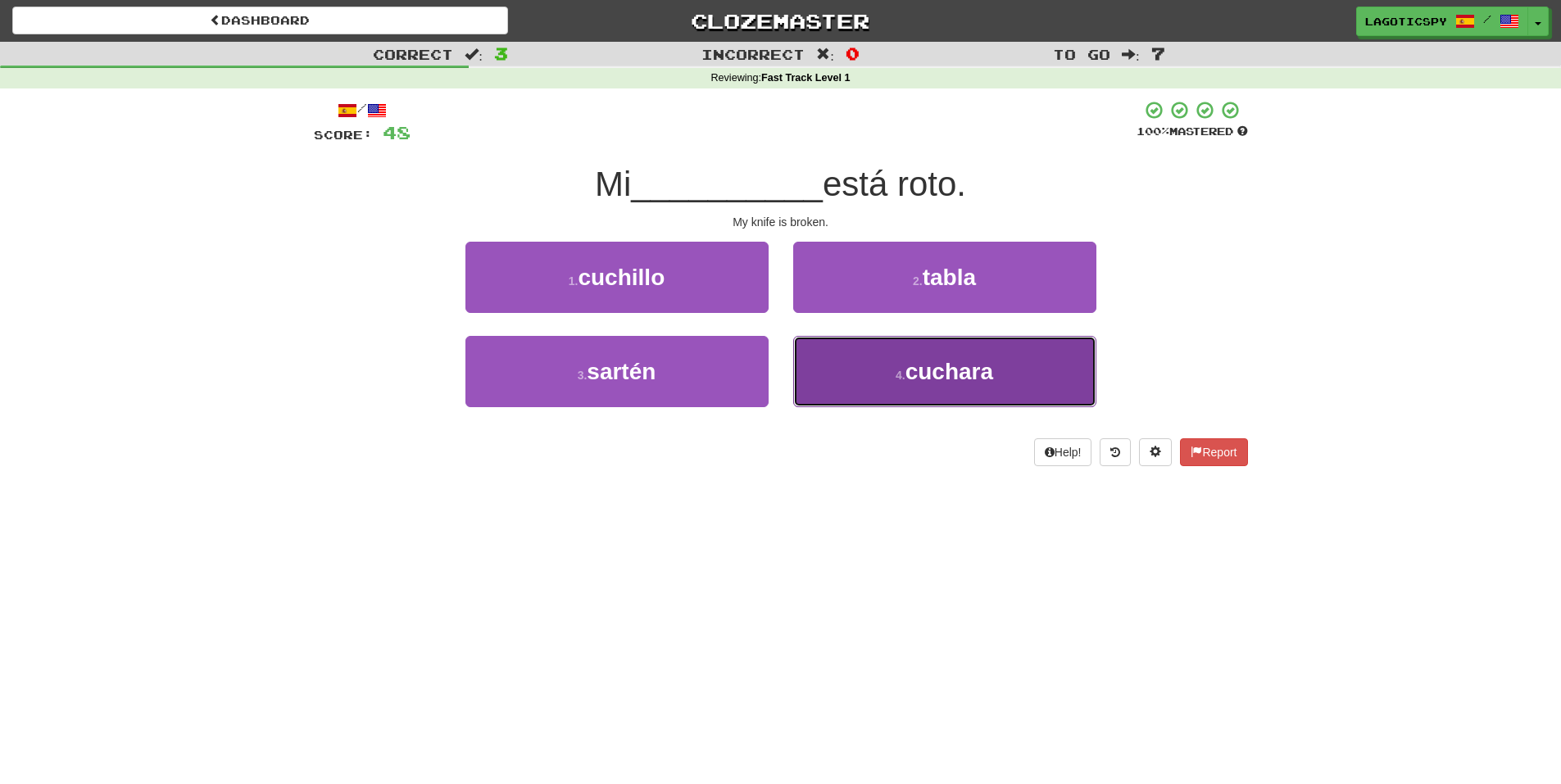
click at [918, 385] on button "4 . cuchara" at bounding box center [944, 371] width 303 height 71
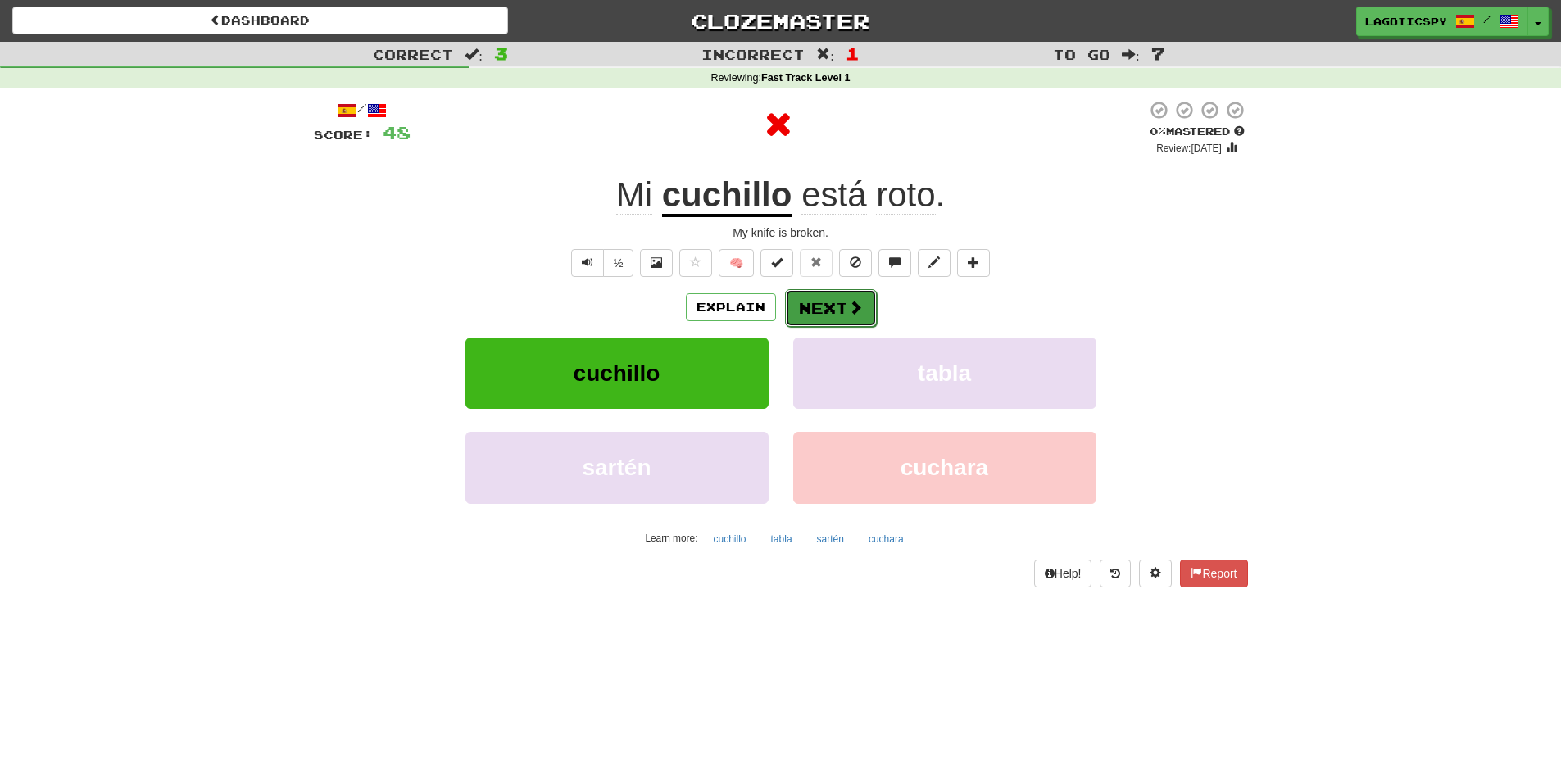
click at [846, 320] on button "Next" at bounding box center [830, 307] width 91 height 37
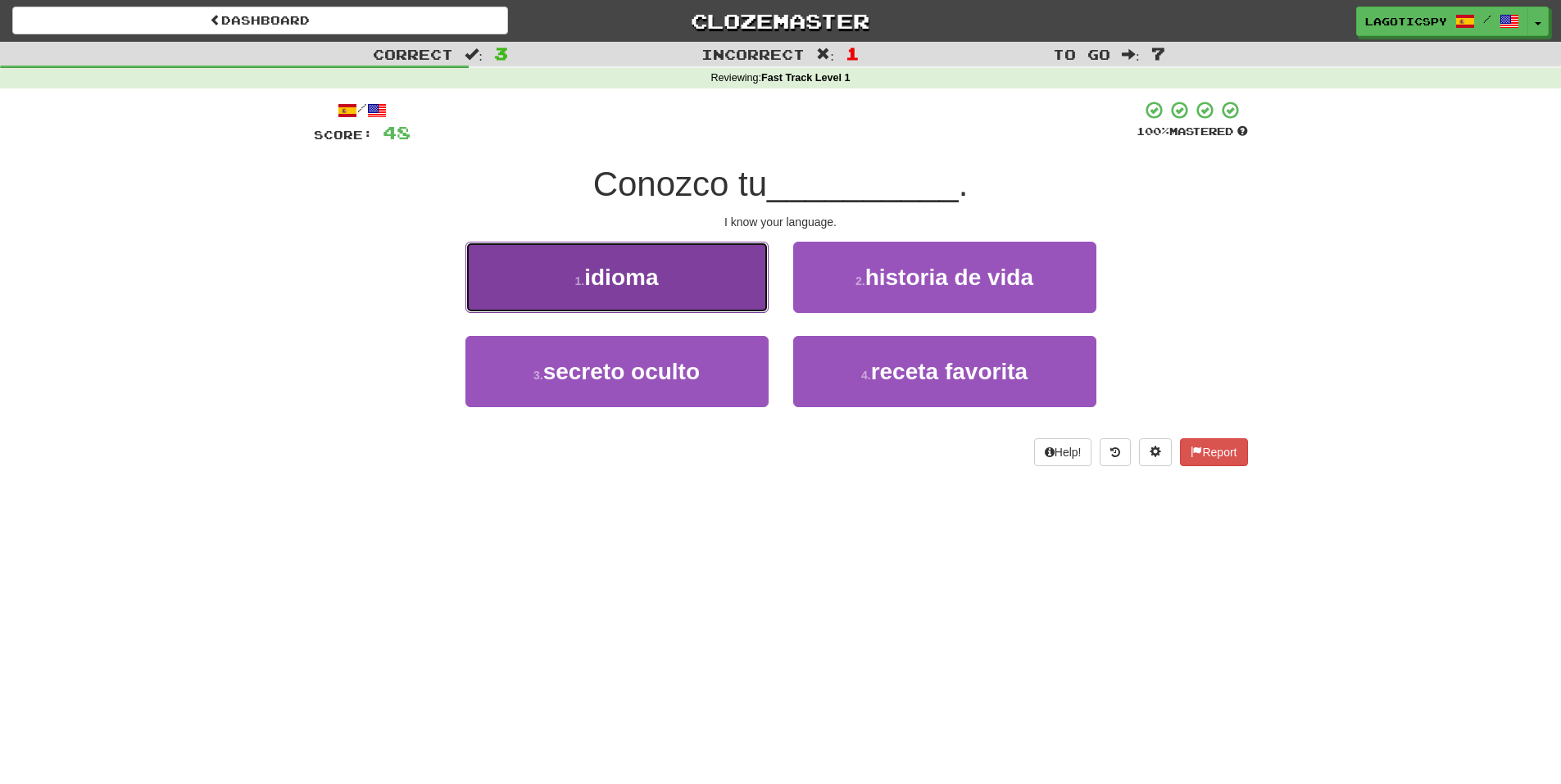
click at [704, 277] on button "1 . idioma" at bounding box center [616, 277] width 303 height 71
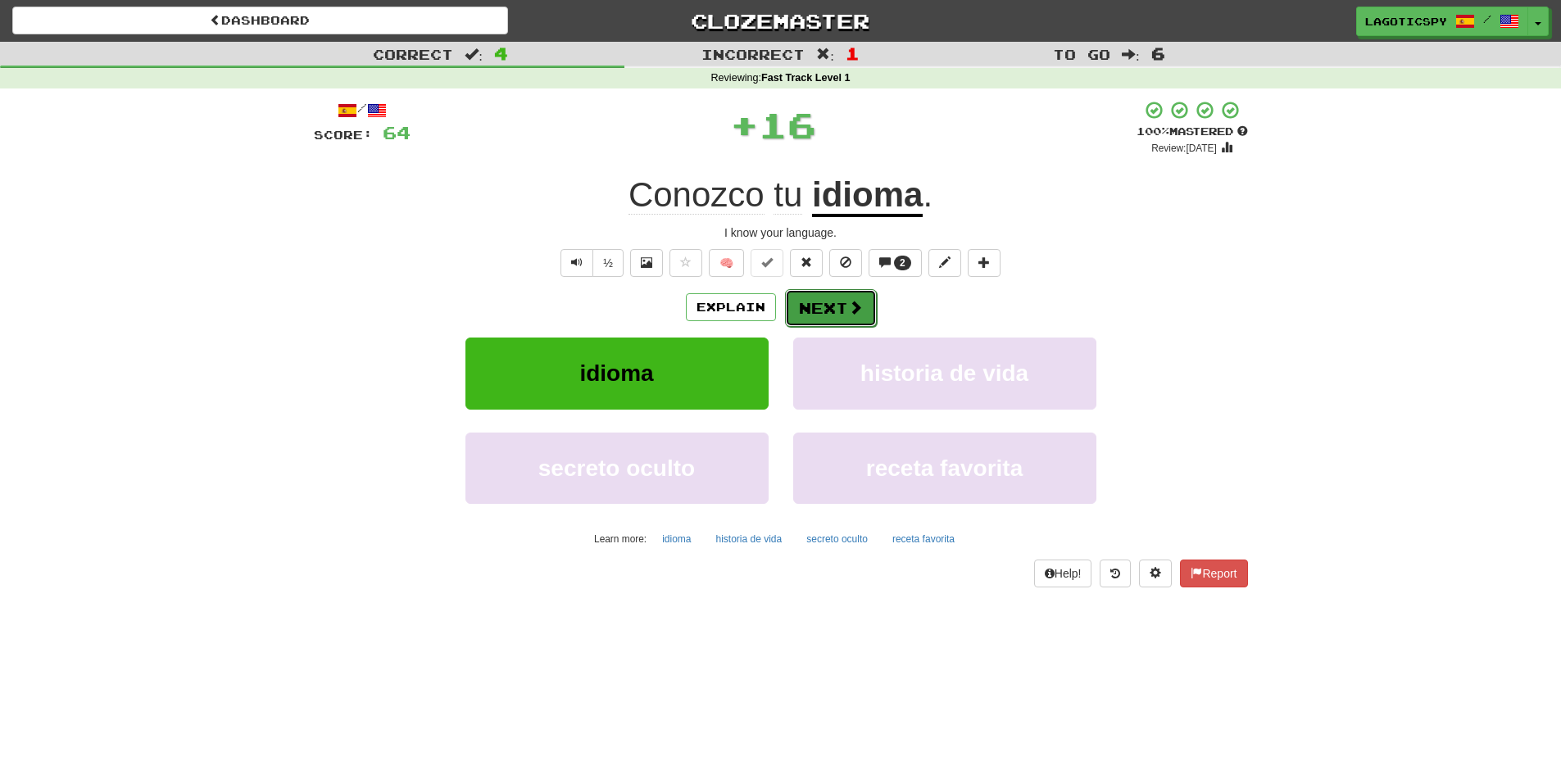
click at [810, 305] on button "Next" at bounding box center [830, 307] width 91 height 37
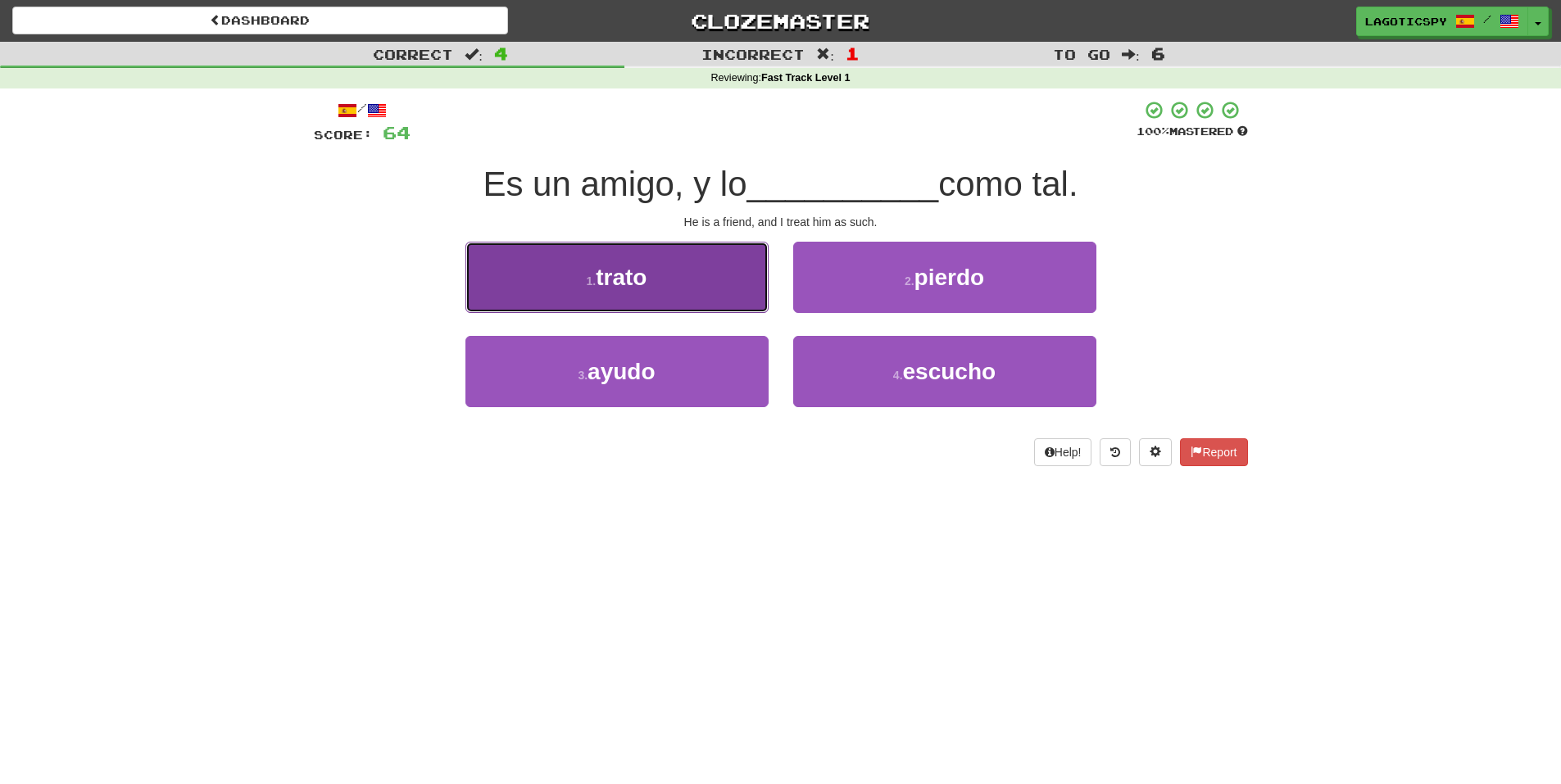
click at [738, 303] on button "1 . trato" at bounding box center [616, 277] width 303 height 71
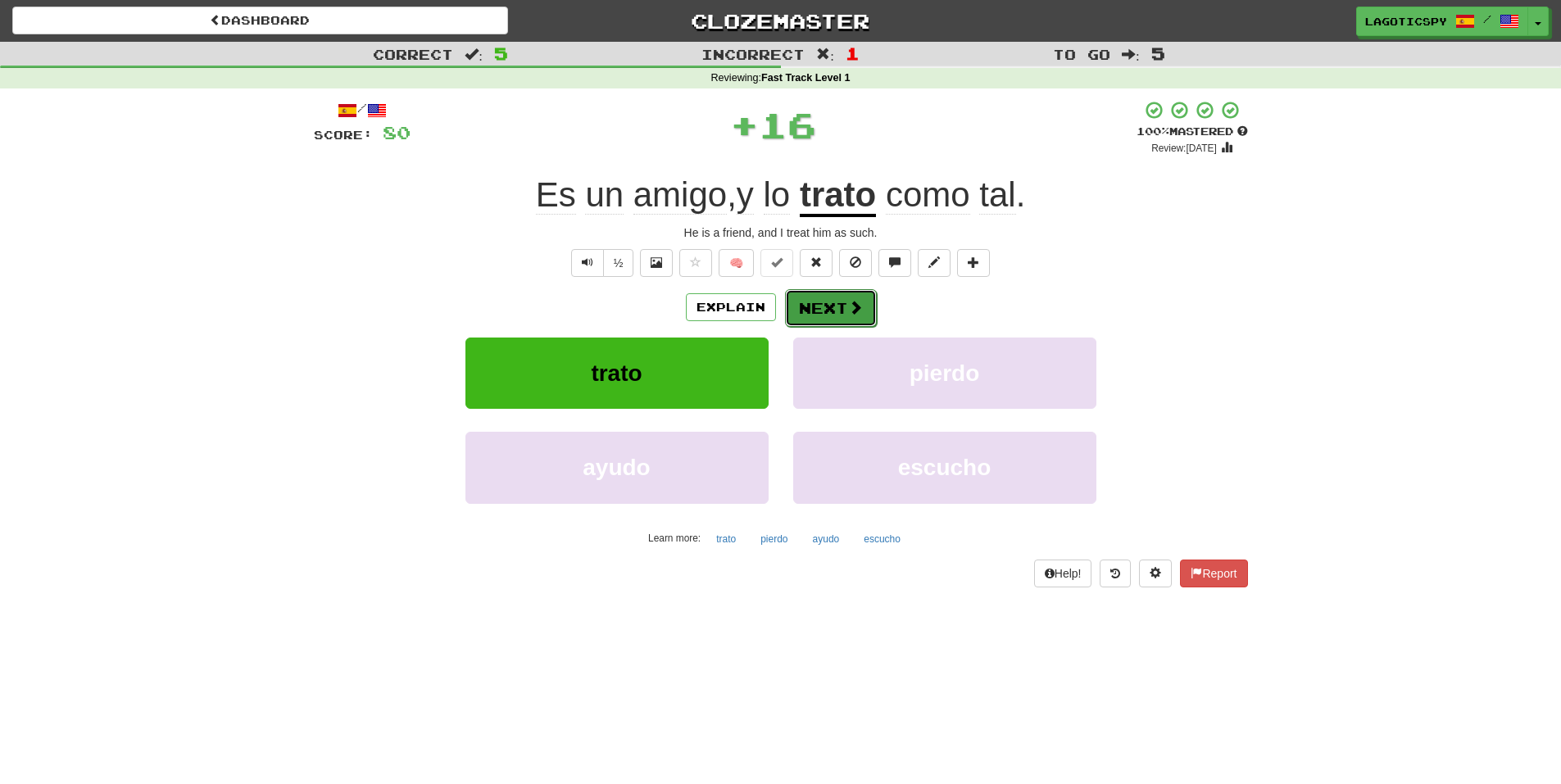
click at [841, 303] on button "Next" at bounding box center [830, 307] width 91 height 37
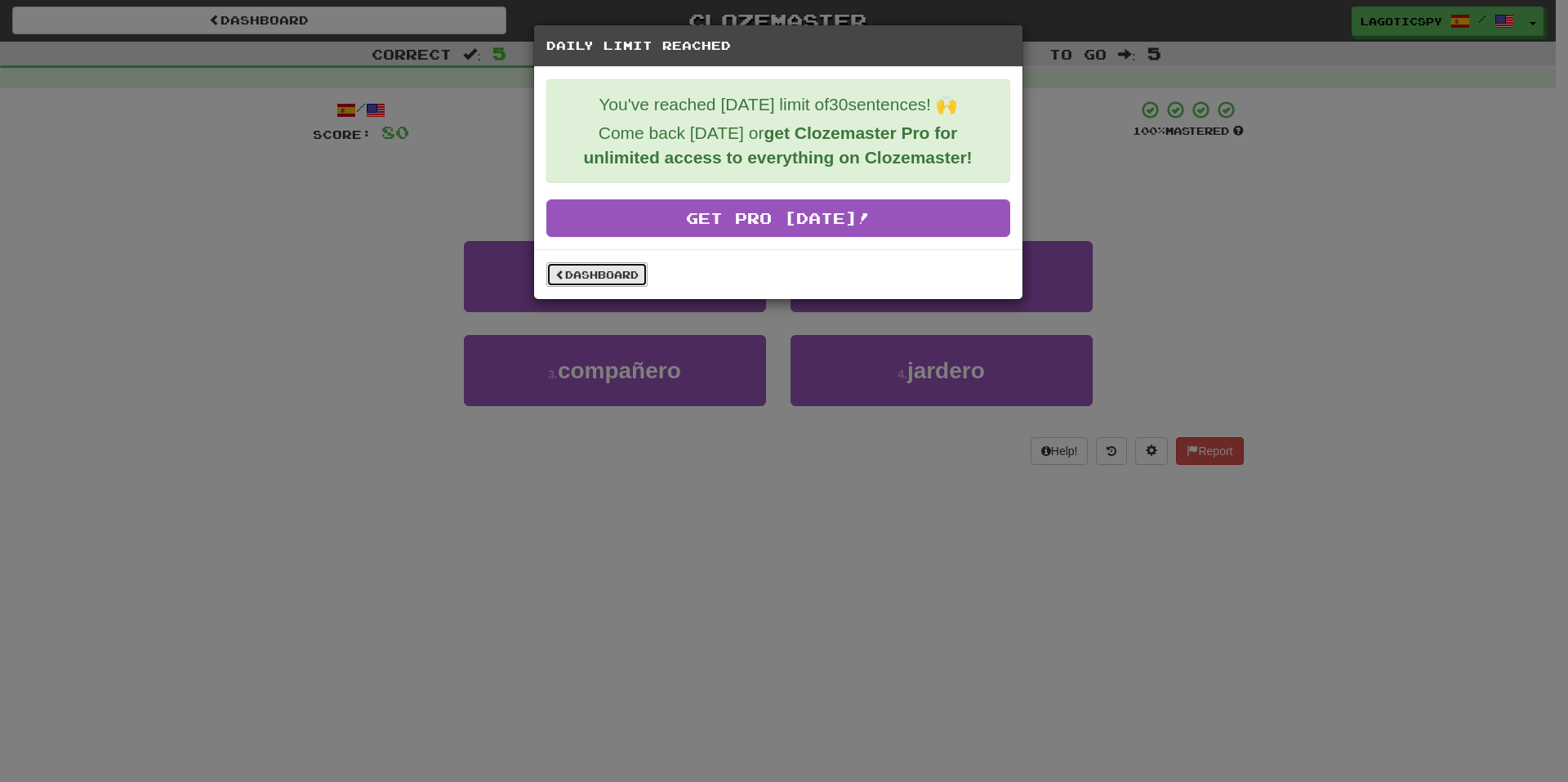
click at [644, 277] on link "Dashboard" at bounding box center [597, 275] width 102 height 25
